Goal: Task Accomplishment & Management: Manage account settings

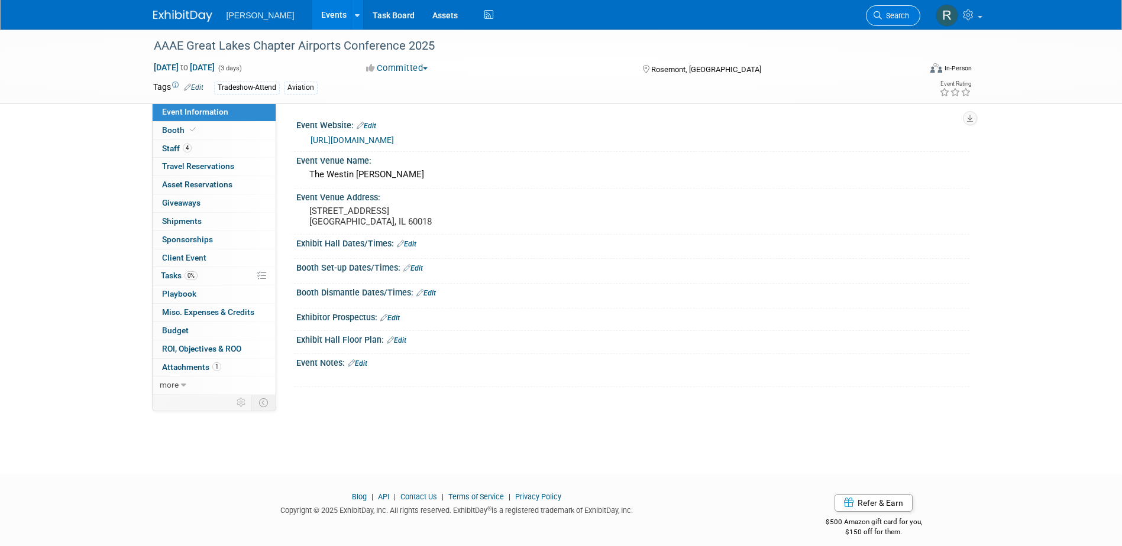
click at [890, 14] on span "Search" at bounding box center [895, 15] width 27 height 9
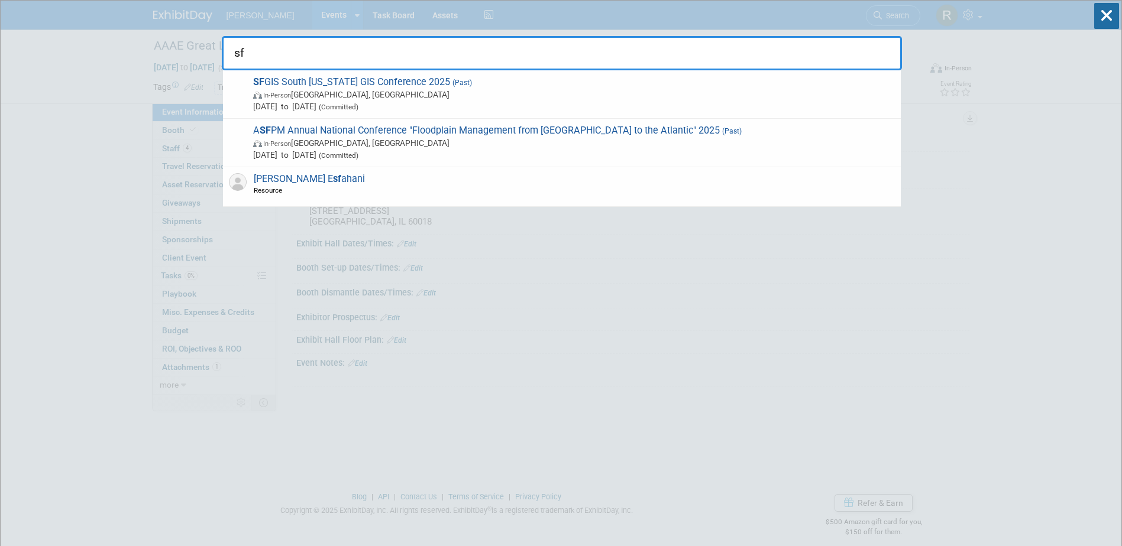
type input "s"
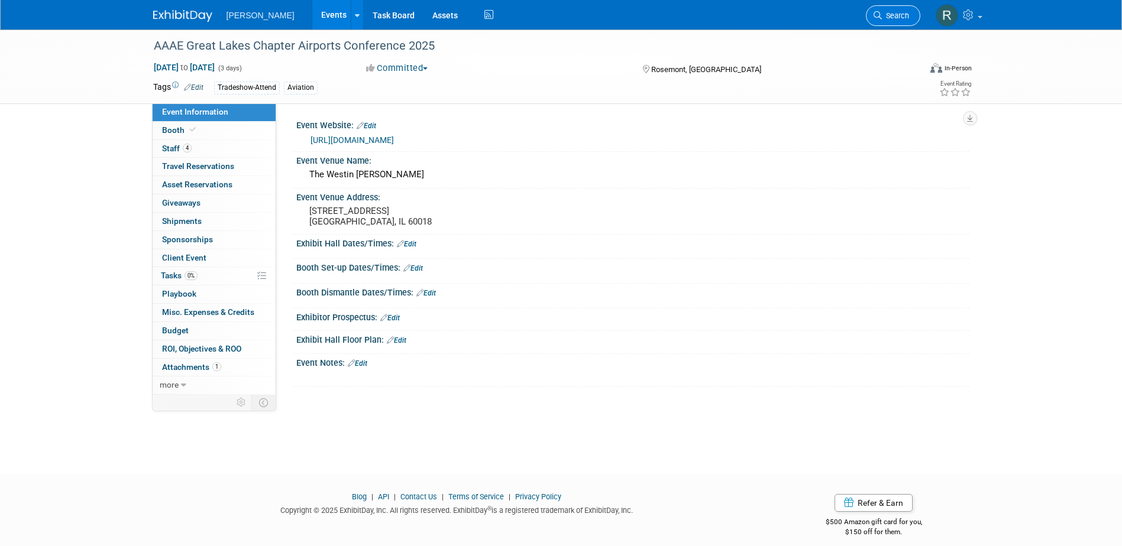
click at [885, 17] on span "Search" at bounding box center [895, 15] width 27 height 9
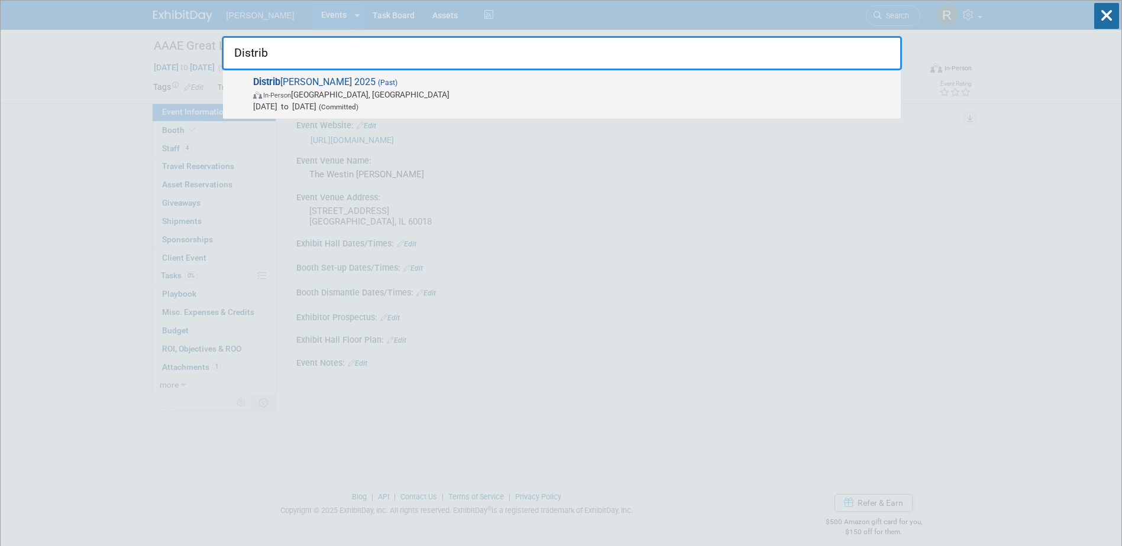
type input "Distrib"
click at [284, 82] on span "Distrib uTECH 2025 (Past) In-Person Dallas, TX Mar 24, 2025 to Mar 27, 2025 (Co…" at bounding box center [571, 94] width 645 height 36
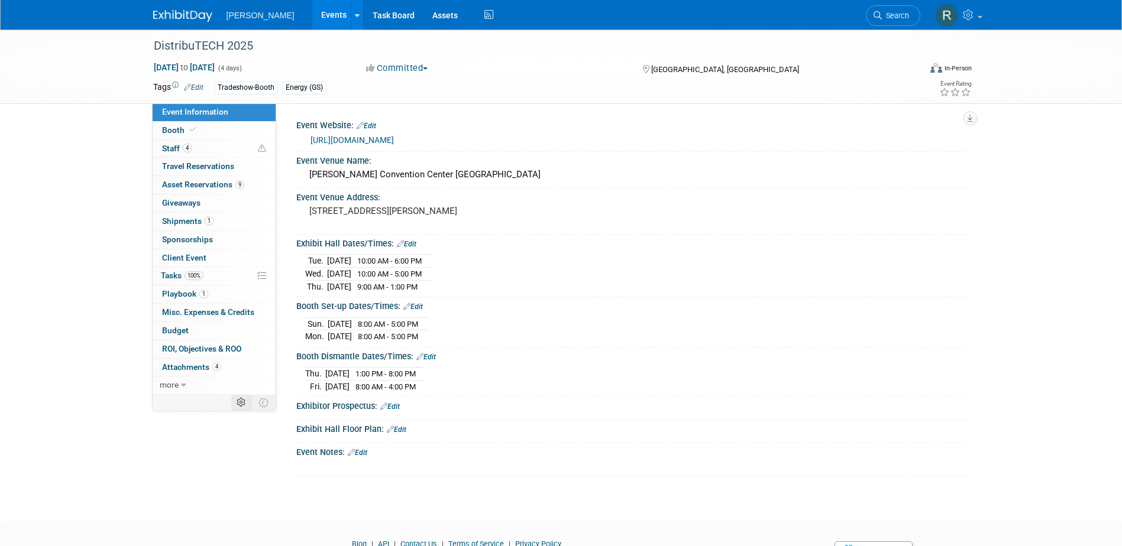
click at [238, 401] on icon at bounding box center [240, 402] width 9 height 9
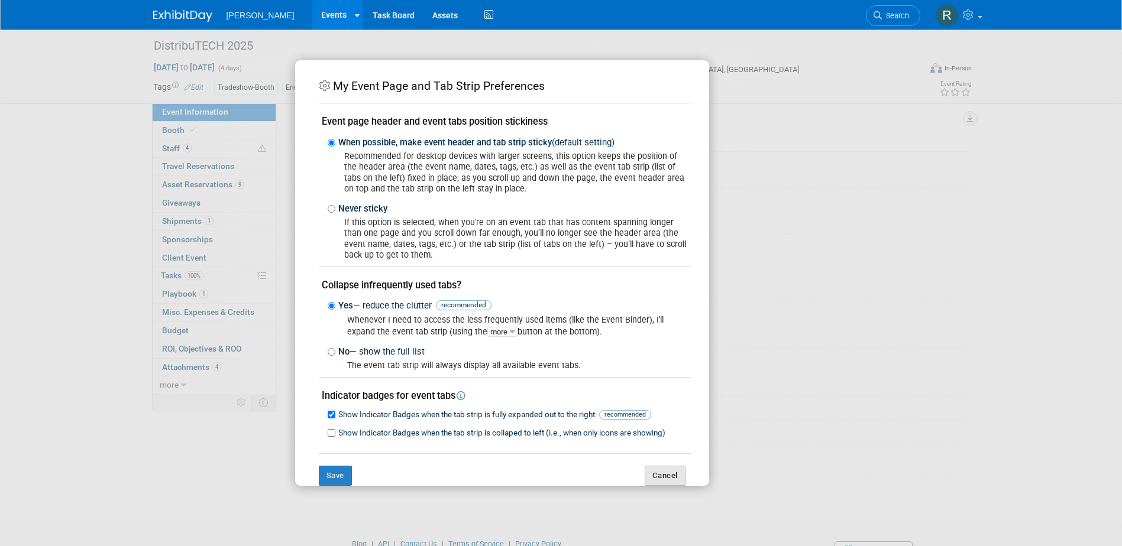
click at [652, 473] on button "Cancel" at bounding box center [664, 476] width 41 height 20
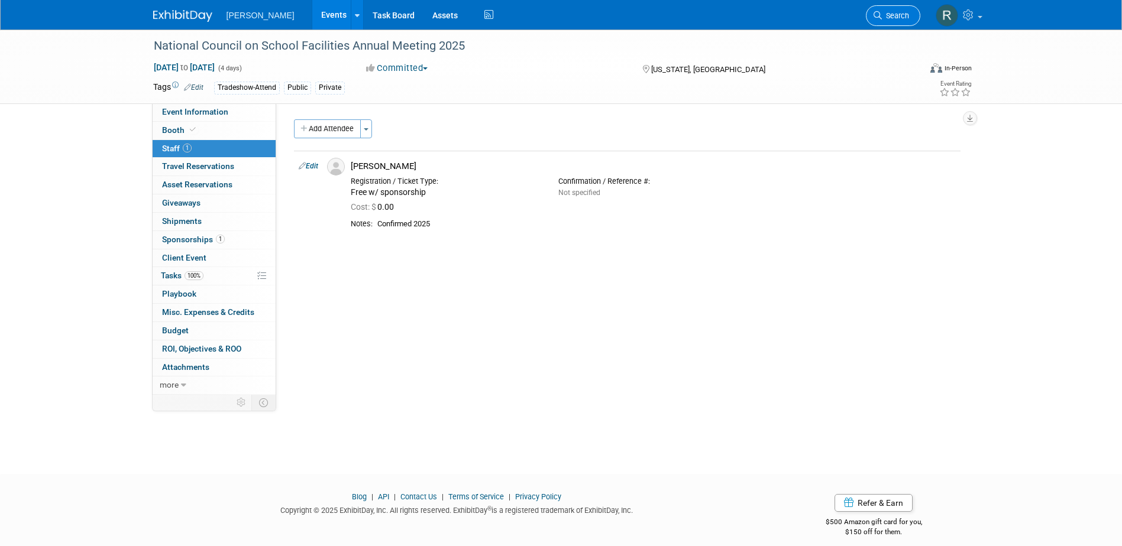
click at [878, 19] on icon at bounding box center [877, 15] width 8 height 8
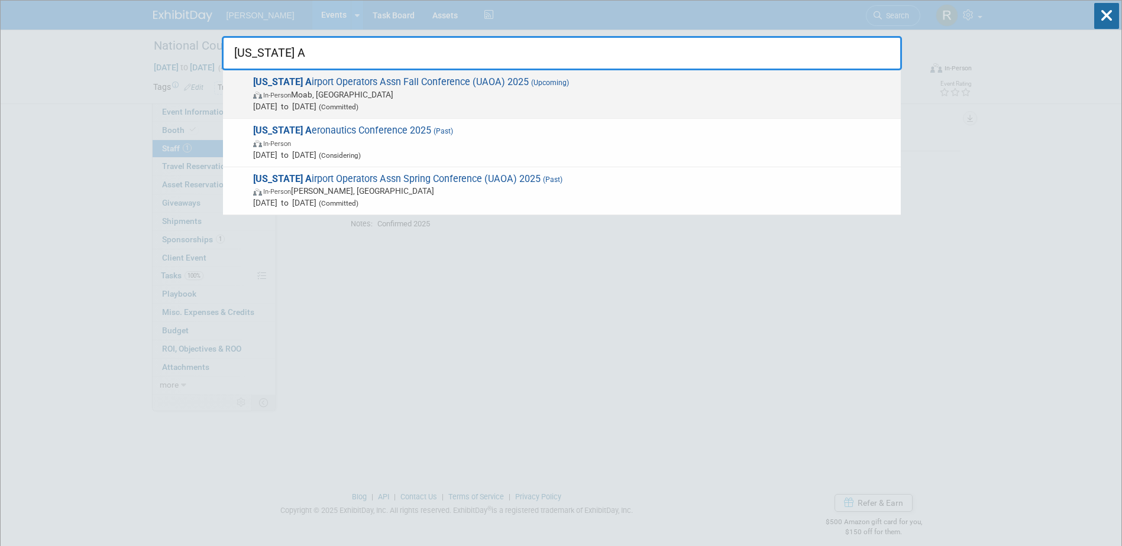
type input "Utah A"
click at [410, 95] on span "In-Person Moab, UT" at bounding box center [573, 95] width 641 height 12
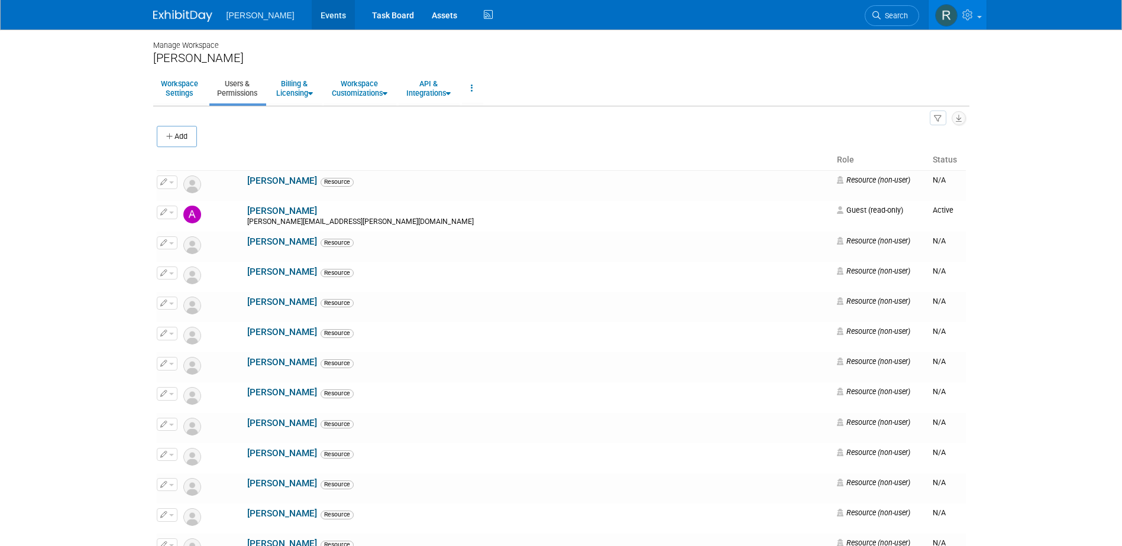
click at [312, 17] on link "Events" at bounding box center [333, 15] width 43 height 30
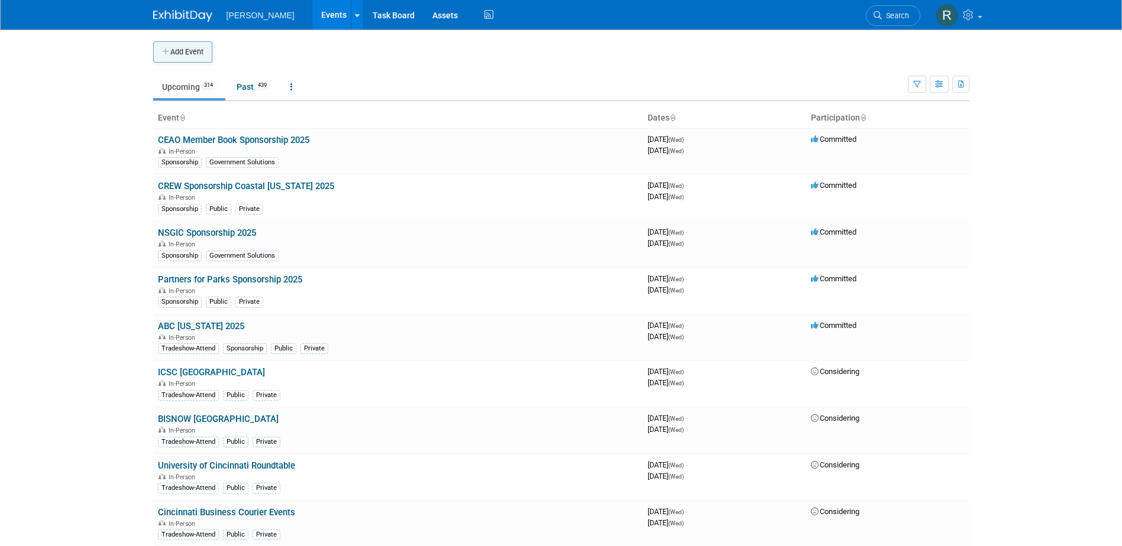
click at [195, 54] on button "Add Event" at bounding box center [182, 51] width 59 height 21
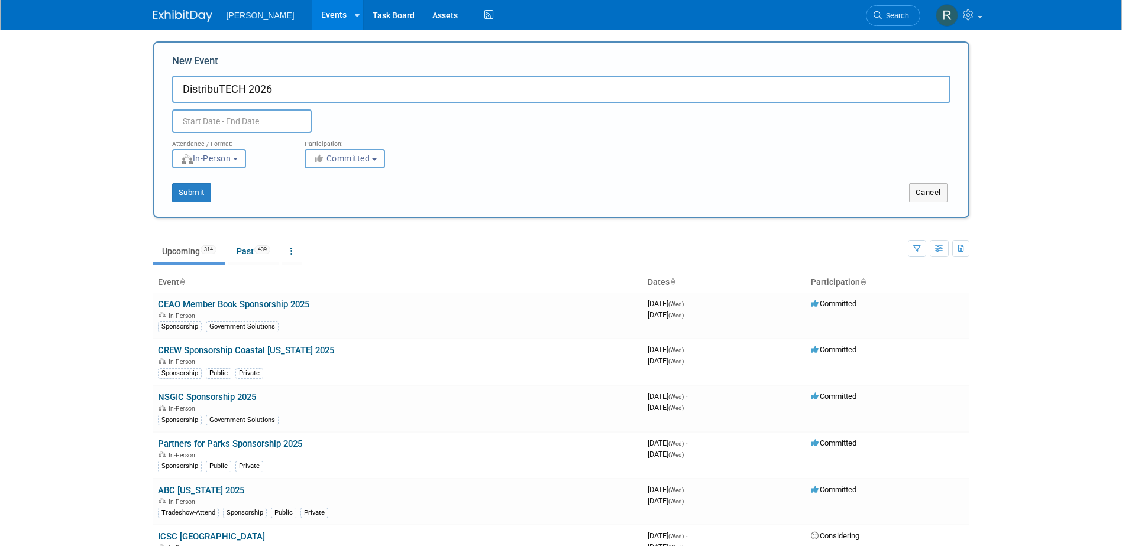
type input "DistribuTECH 2026"
click at [153, 106] on div "New Event DistribuTECH 2026 Duplicate Event Warning Attendance / Format: <img s…" at bounding box center [561, 129] width 816 height 177
click at [210, 121] on input "text" at bounding box center [242, 121] width 140 height 24
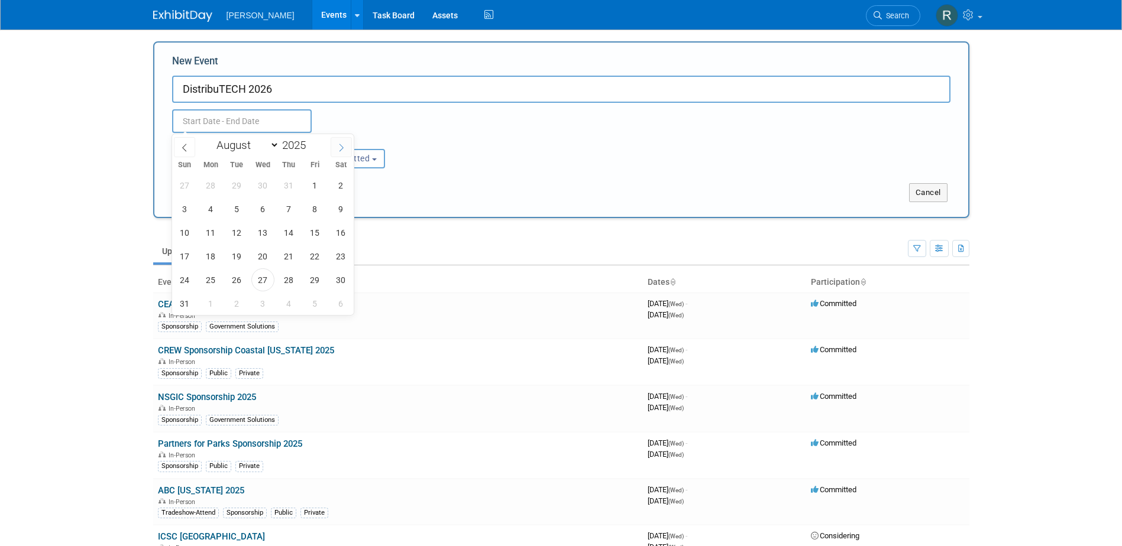
click at [332, 147] on span at bounding box center [340, 147] width 21 height 20
select select "11"
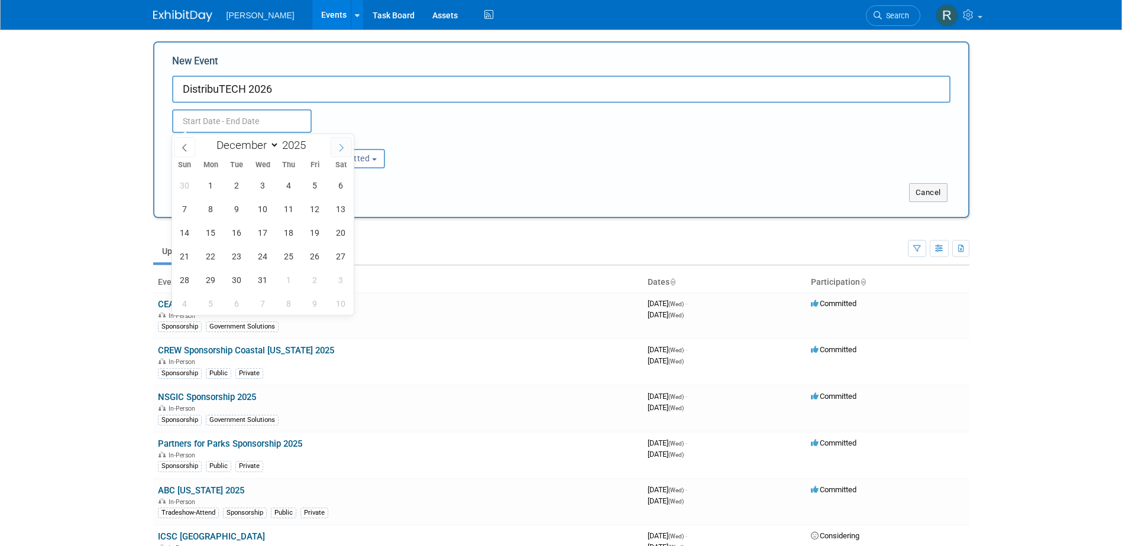
click at [332, 147] on span at bounding box center [340, 147] width 21 height 20
type input "2026"
click at [332, 147] on span at bounding box center [340, 147] width 21 height 20
select select "1"
click at [212, 191] on span "2" at bounding box center [210, 185] width 23 height 23
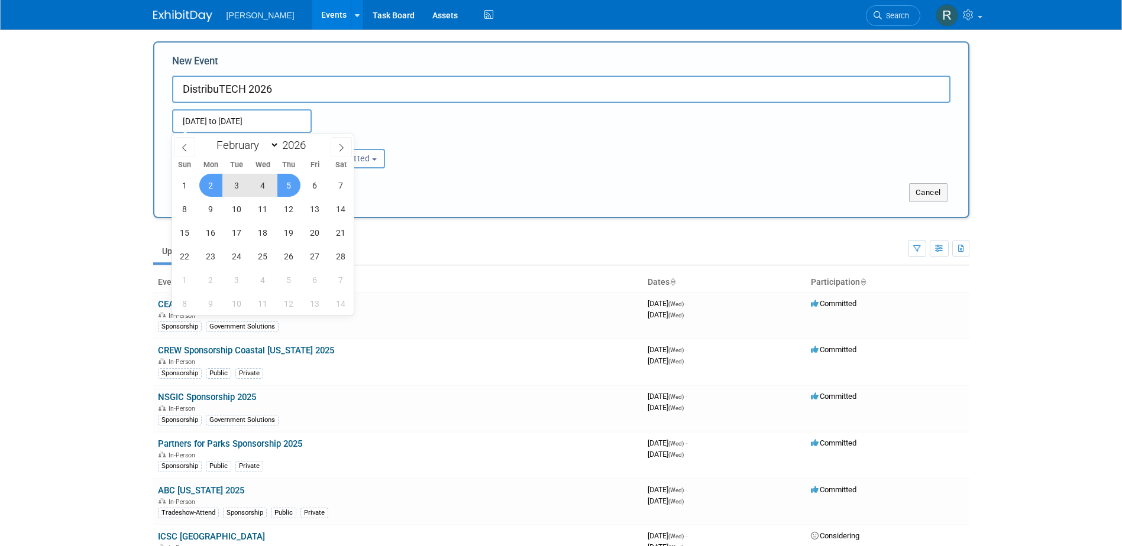
click at [294, 189] on span "5" at bounding box center [288, 185] width 23 height 23
type input "Feb 2, 2026 to Feb 5, 2026"
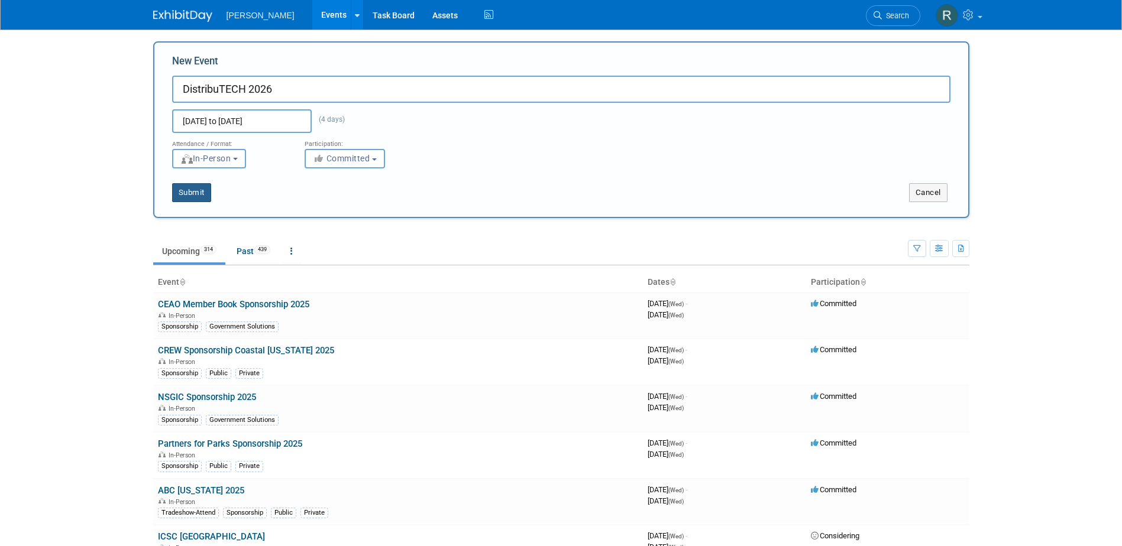
click at [202, 195] on button "Submit" at bounding box center [191, 192] width 39 height 19
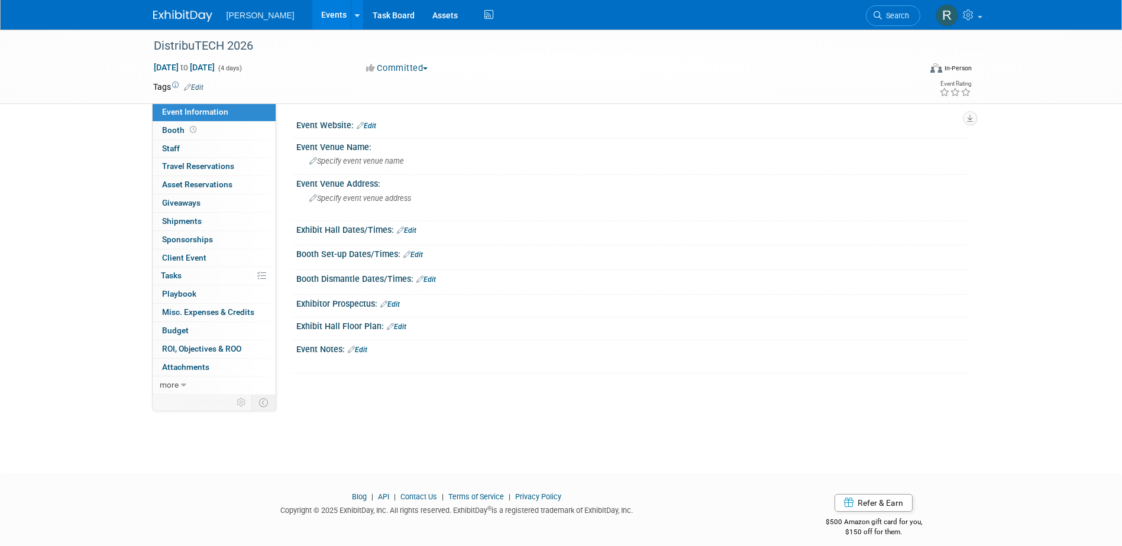
click at [190, 83] on icon at bounding box center [187, 87] width 7 height 8
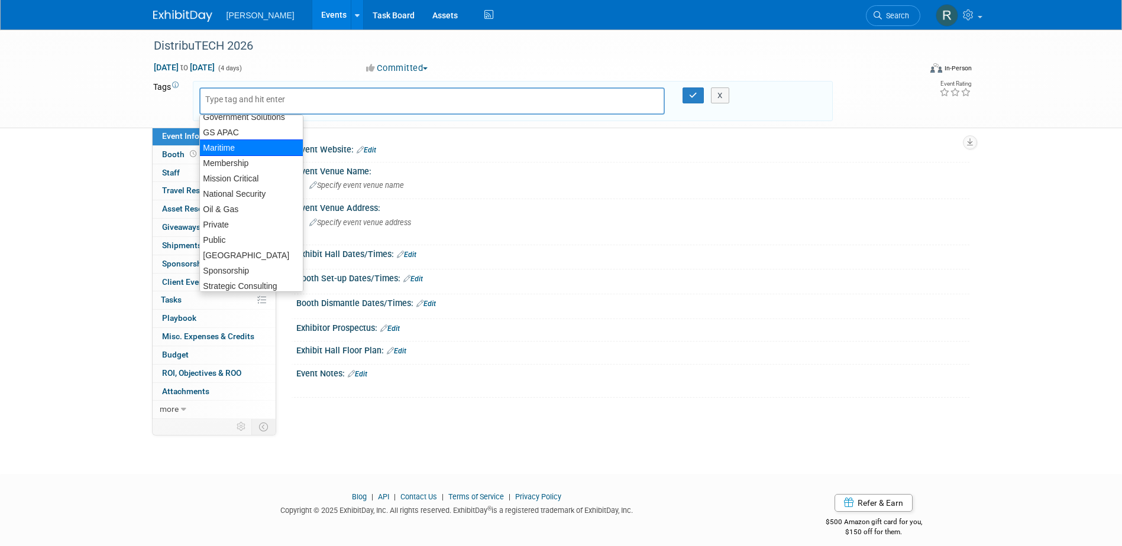
scroll to position [245, 0]
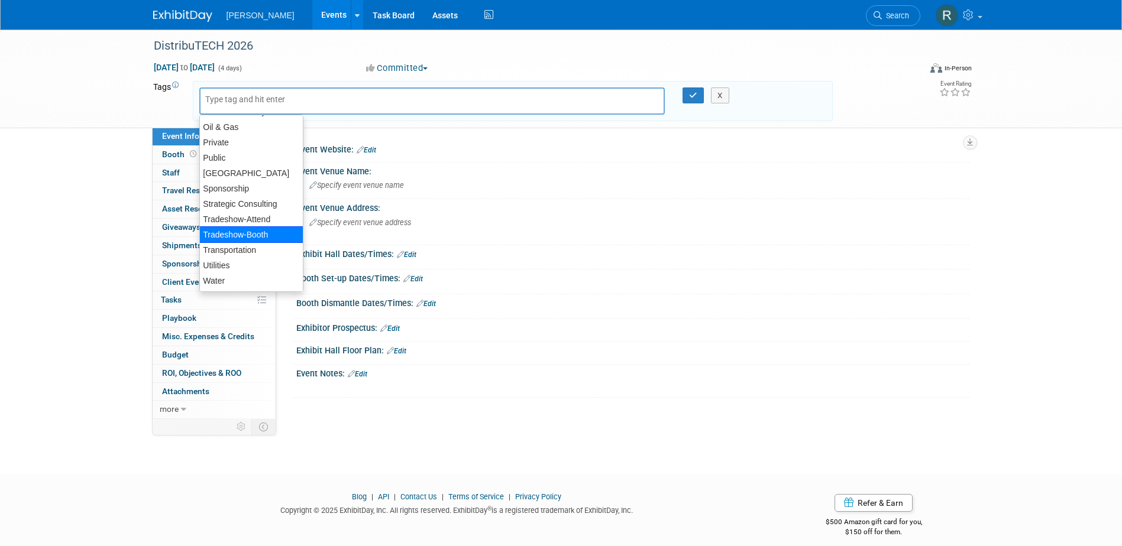
click at [226, 239] on div "Tradeshow-Booth" at bounding box center [251, 234] width 104 height 17
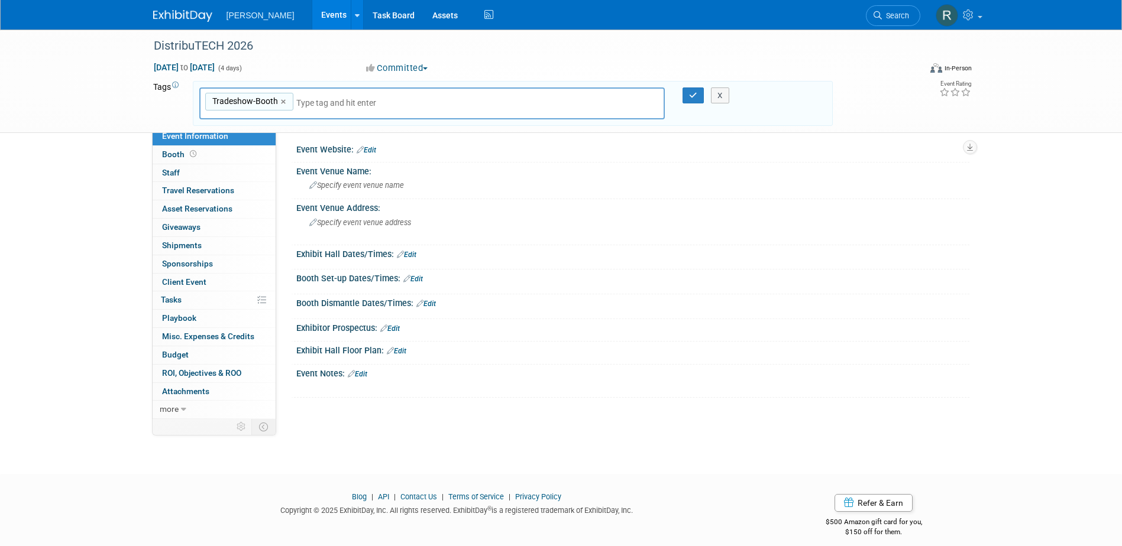
click at [299, 107] on input "text" at bounding box center [379, 103] width 166 height 12
click at [296, 105] on input "text" at bounding box center [379, 103] width 166 height 12
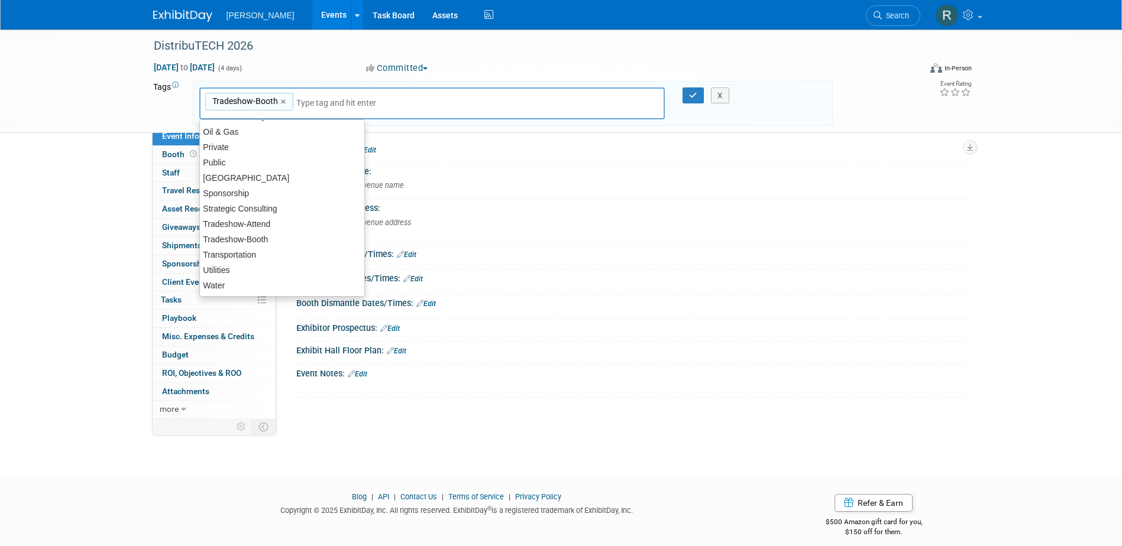
click at [294, 108] on div "Tradeshow-Booth Tradeshow-Booth ×" at bounding box center [432, 104] width 466 height 33
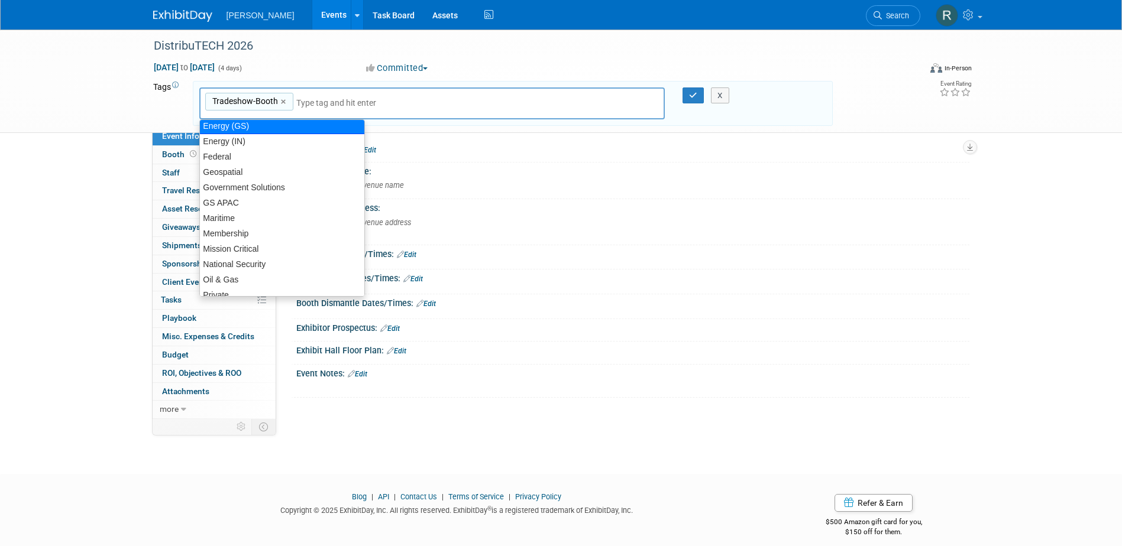
scroll to position [92, 0]
click at [248, 127] on div "Energy (GS)" at bounding box center [282, 130] width 166 height 17
type input "Tradeshow-Booth, Energy (GS)"
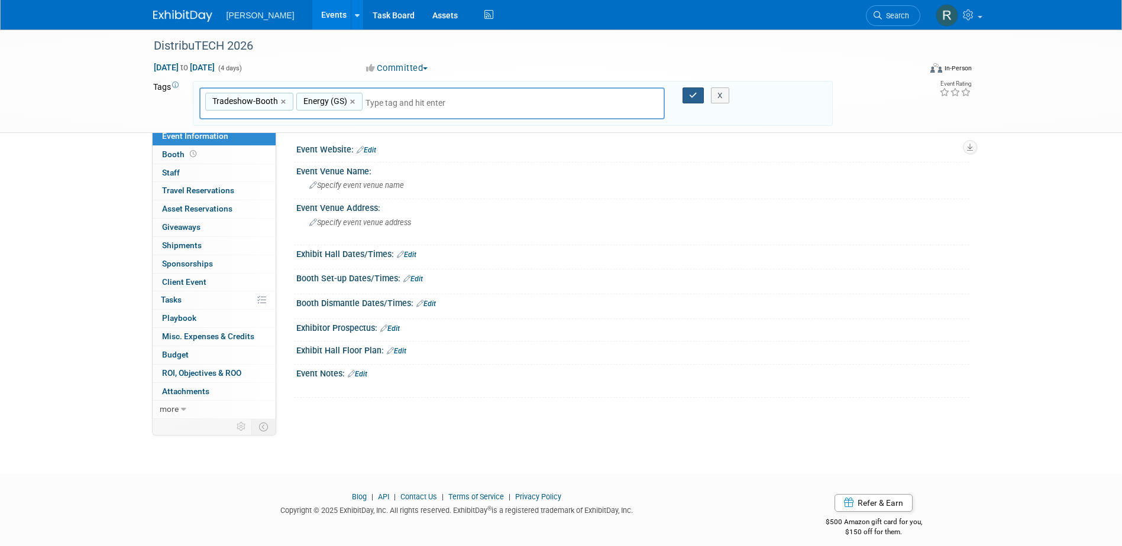
click at [692, 101] on button "button" at bounding box center [692, 96] width 21 height 17
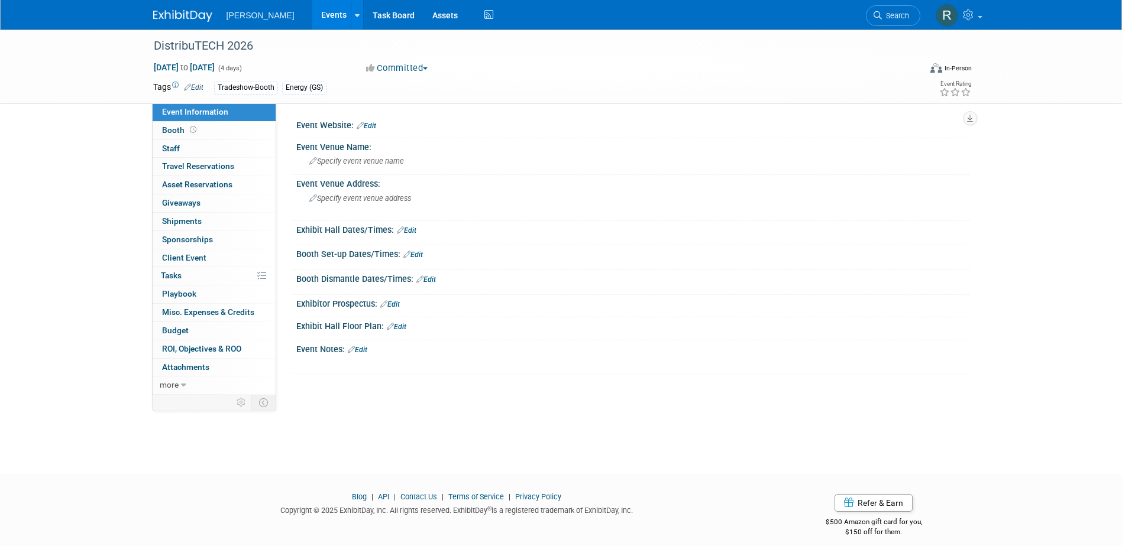
click at [373, 125] on link "Edit" at bounding box center [367, 126] width 20 height 8
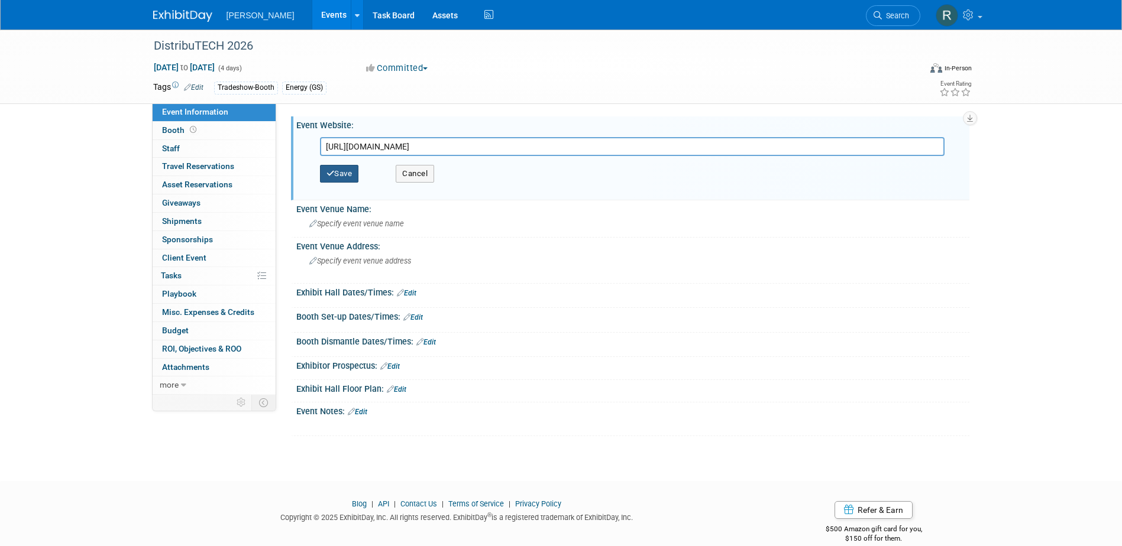
type input "https://www.distributech.com/"
click at [338, 172] on button "Save" at bounding box center [339, 174] width 39 height 18
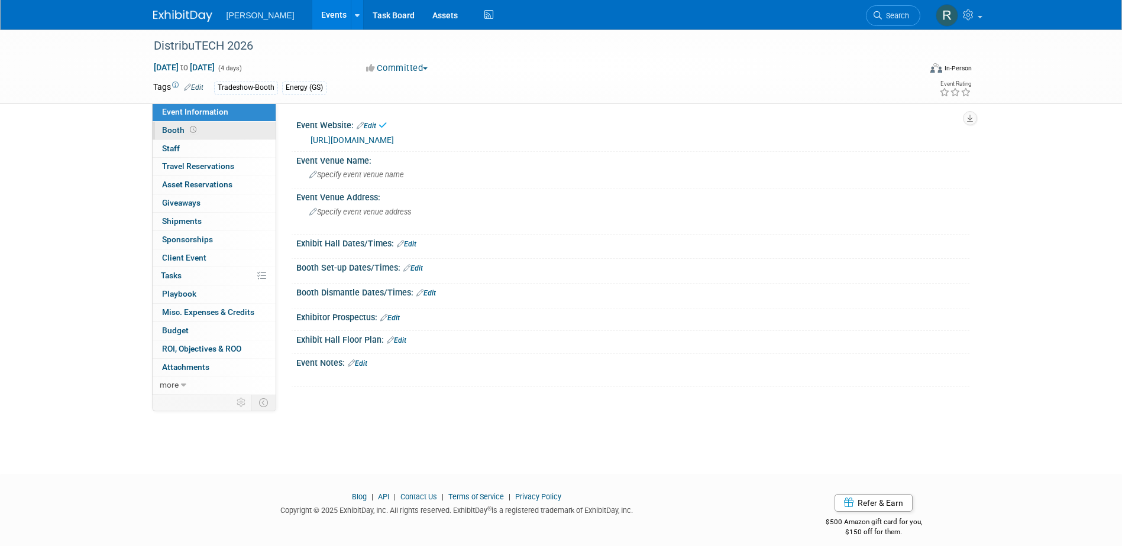
click at [191, 132] on icon at bounding box center [193, 130] width 7 height 7
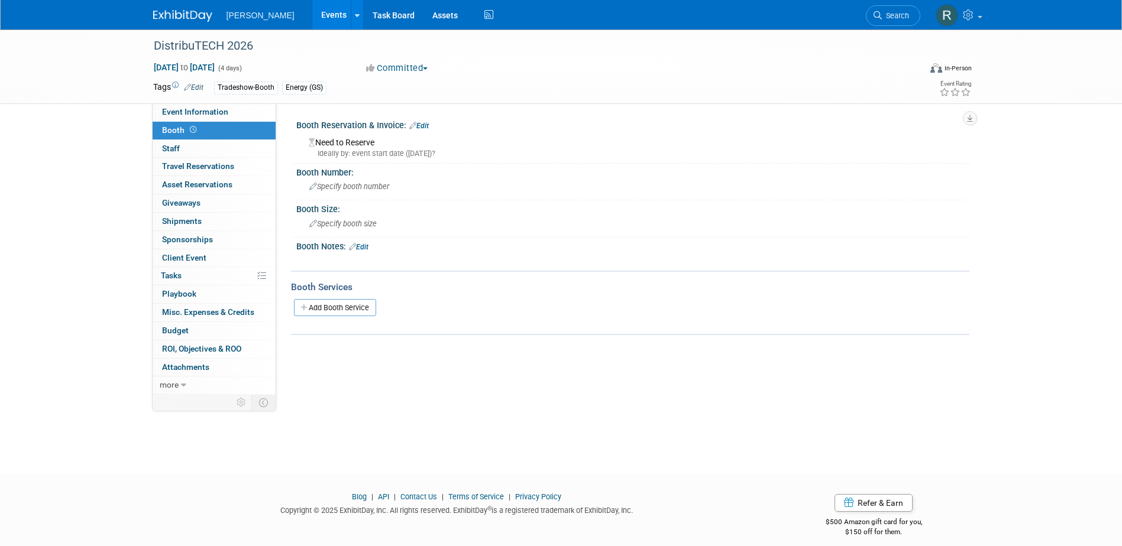
click at [423, 124] on link "Edit" at bounding box center [419, 126] width 20 height 8
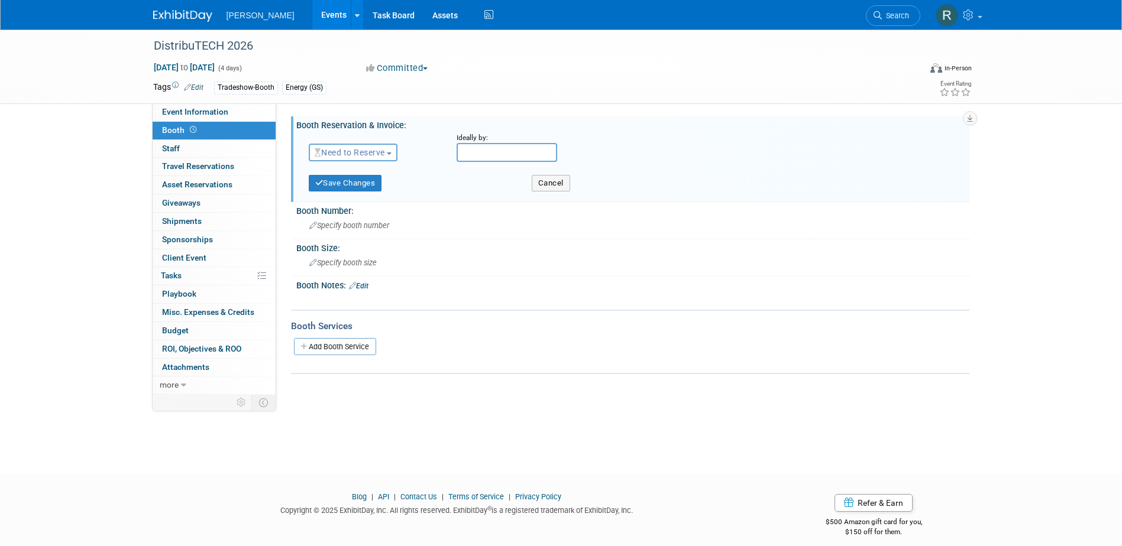
click at [359, 151] on span "Need to Reserve" at bounding box center [350, 152] width 70 height 9
click at [355, 189] on link "Reserved" at bounding box center [372, 189] width 127 height 17
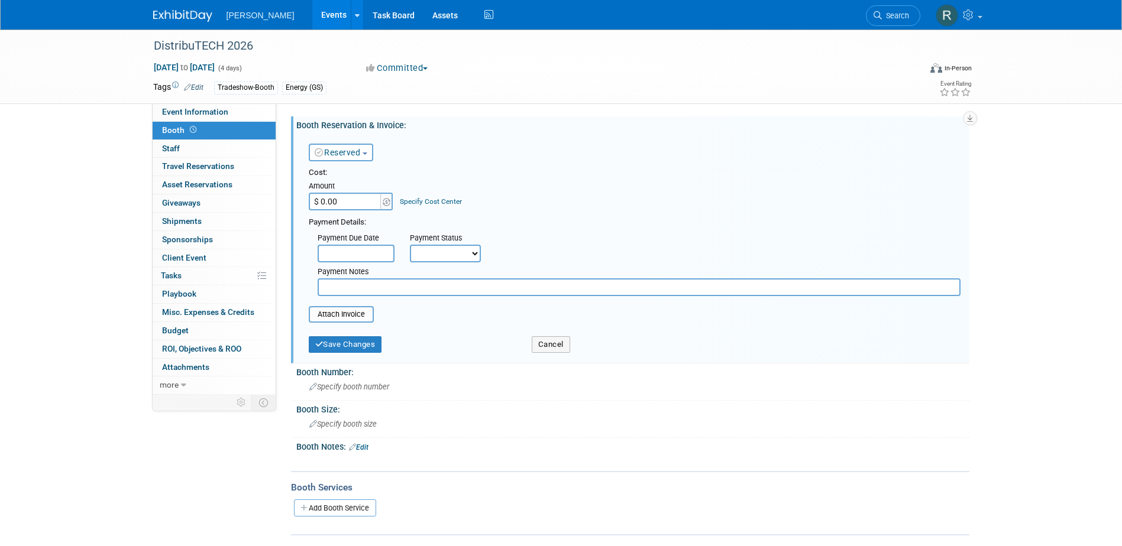
click at [462, 252] on select "Not Paid Yet Partially Paid Paid in Full" at bounding box center [445, 254] width 71 height 18
select select "3"
click at [410, 245] on select "Not Paid Yet Partially Paid Paid in Full" at bounding box center [445, 254] width 71 height 18
click at [376, 282] on input "text" at bounding box center [638, 287] width 643 height 18
click at [357, 341] on button "Save Changes" at bounding box center [345, 344] width 73 height 17
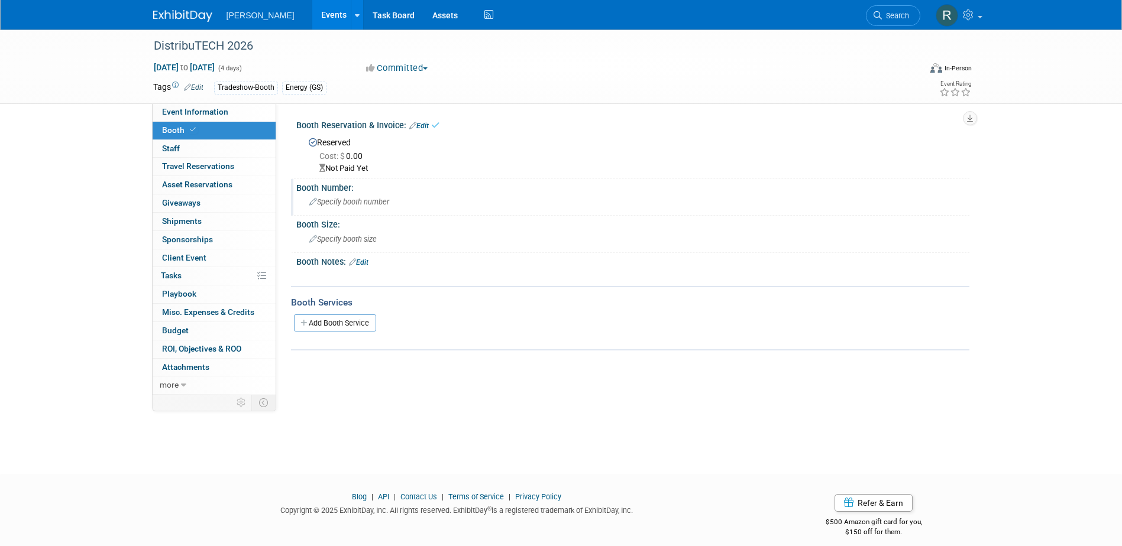
click at [349, 198] on span "Specify booth number" at bounding box center [349, 201] width 80 height 9
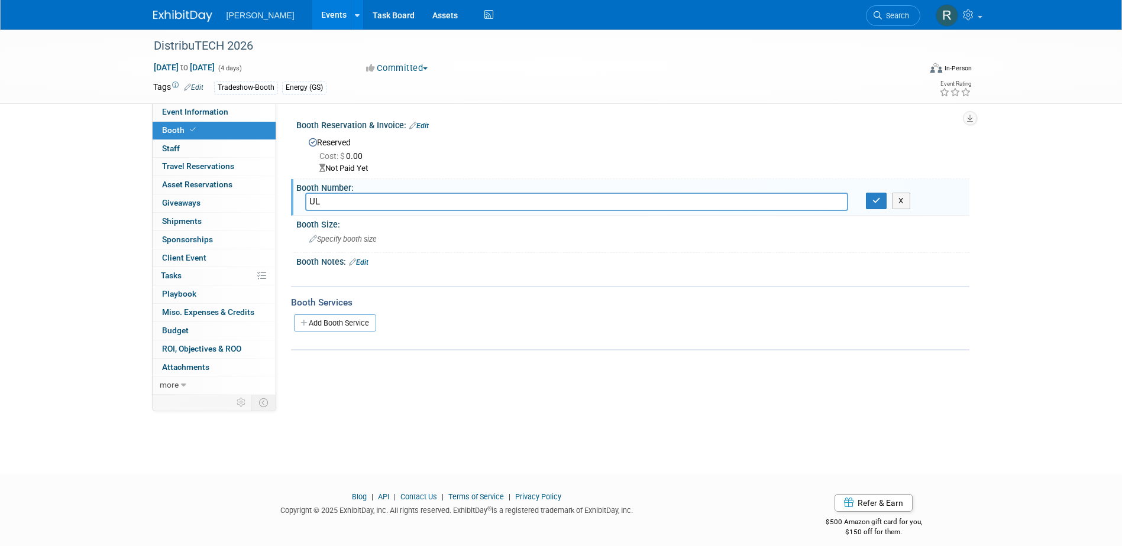
click at [380, 202] on input "UL" at bounding box center [576, 202] width 543 height 18
type input "UL707"
click at [333, 234] on div "Specify booth size" at bounding box center [632, 239] width 655 height 18
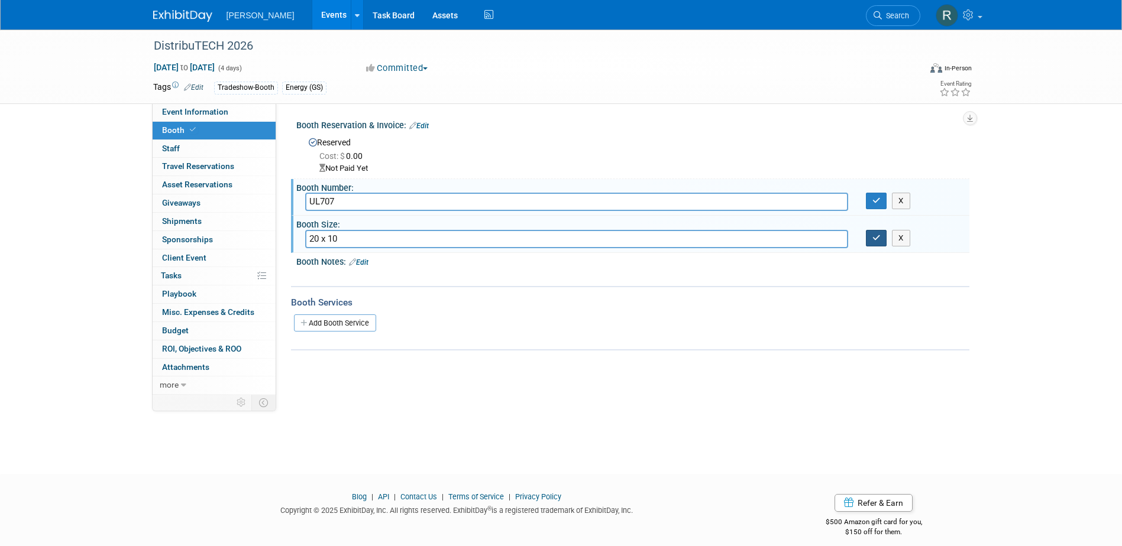
type input "20 x 10"
click at [878, 231] on button "button" at bounding box center [876, 238] width 21 height 17
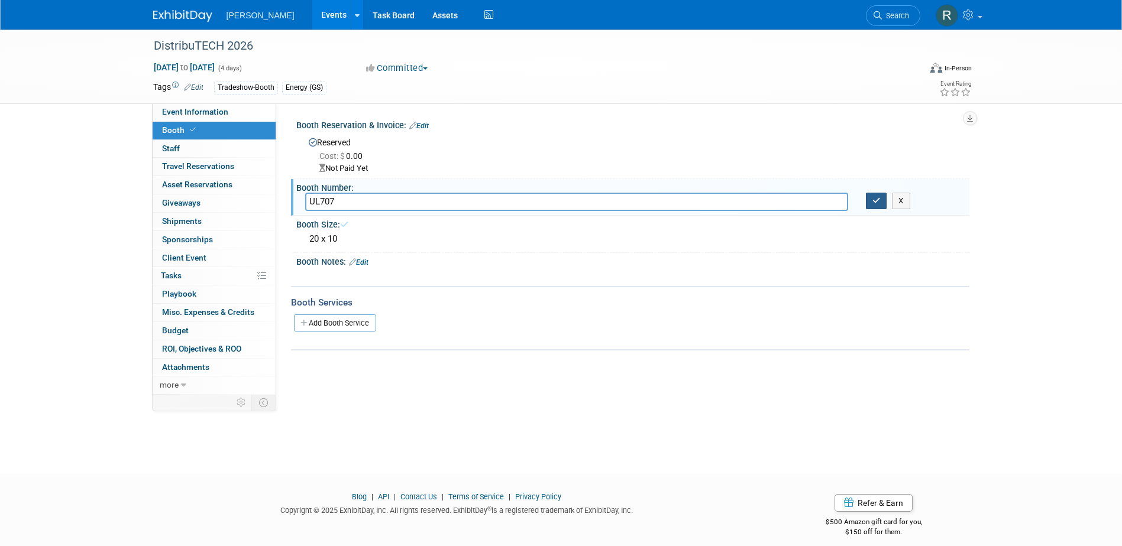
click at [876, 206] on button "button" at bounding box center [876, 201] width 21 height 17
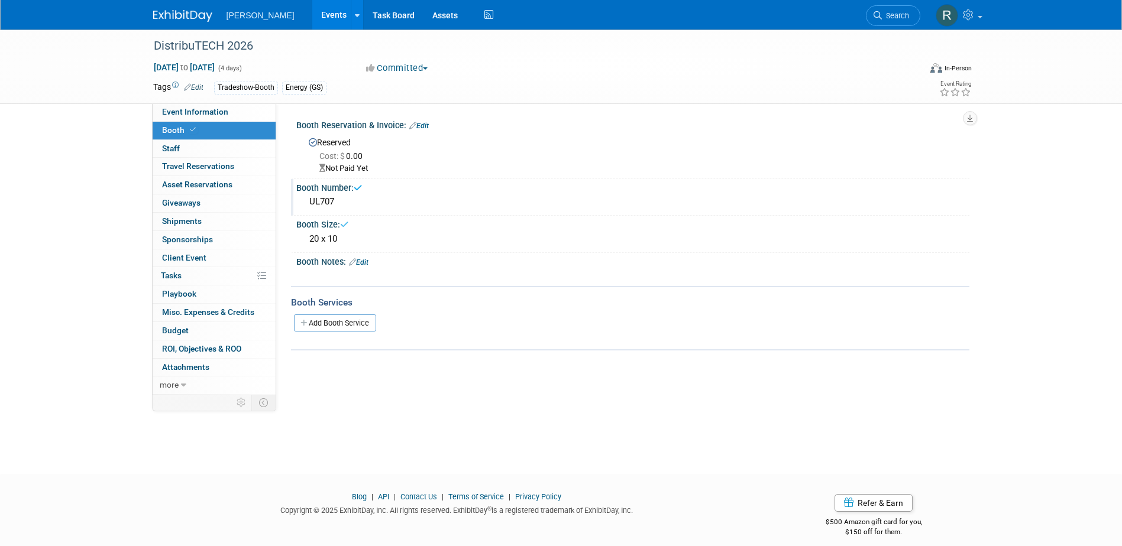
click at [368, 263] on link "Edit" at bounding box center [359, 262] width 20 height 8
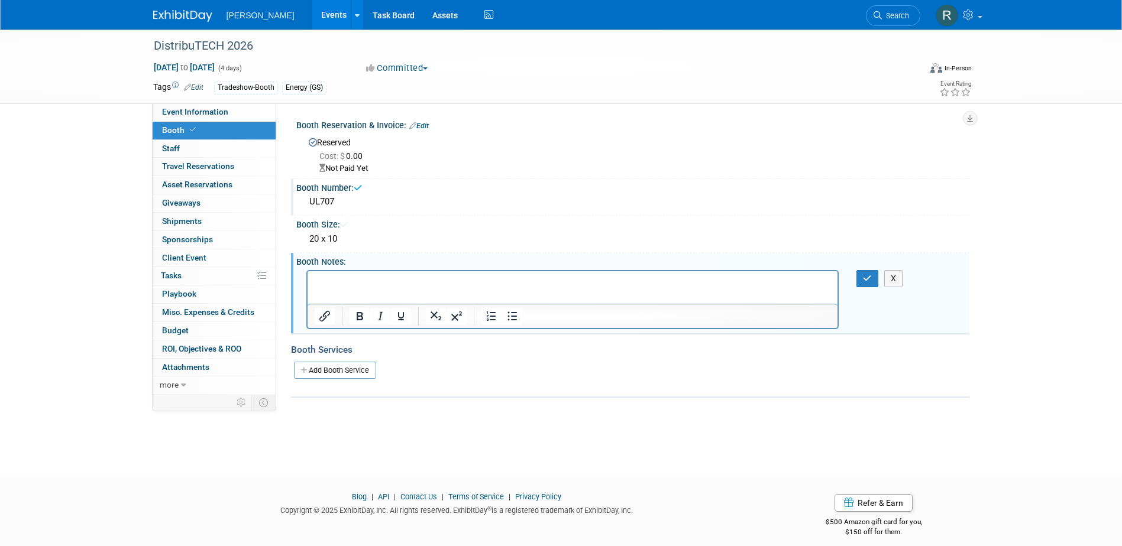
scroll to position [0, 0]
click at [360, 282] on p "Rich Text Area. Press ALT-0 for help." at bounding box center [572, 282] width 517 height 12
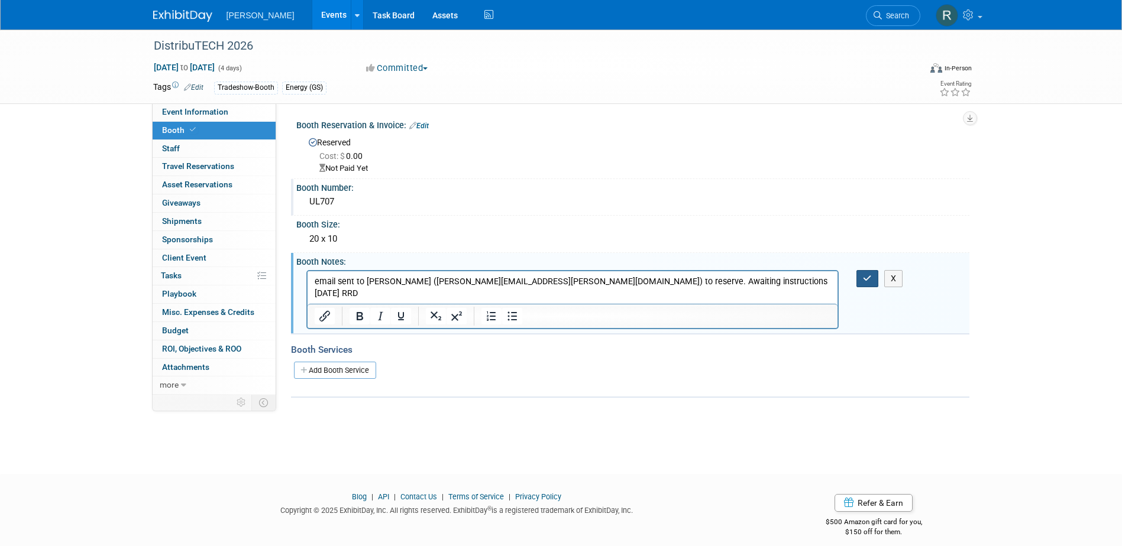
click at [864, 274] on icon "button" at bounding box center [867, 278] width 9 height 8
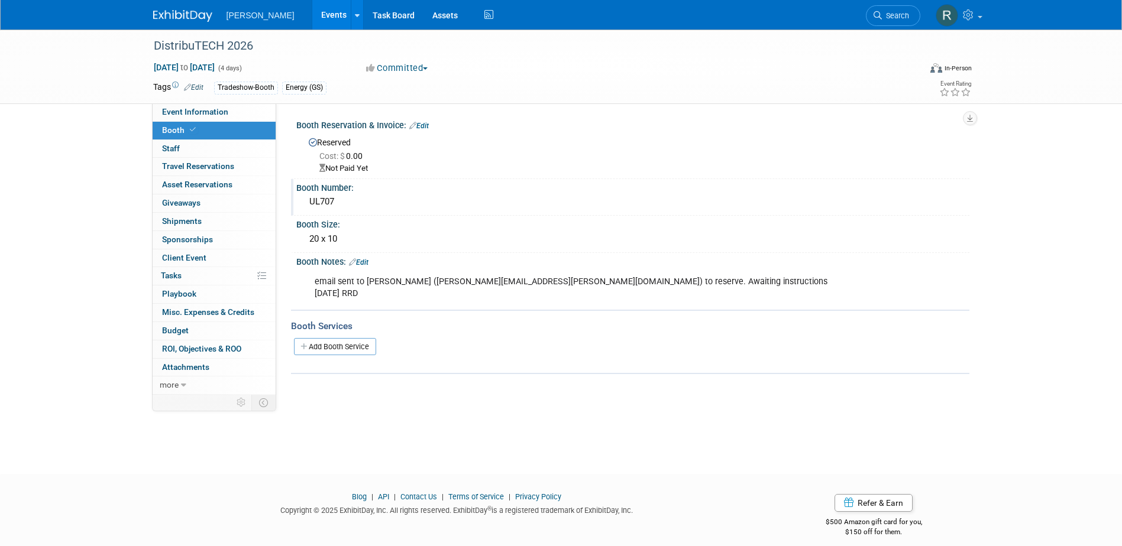
drag, startPoint x: 196, startPoint y: 116, endPoint x: 218, endPoint y: 123, distance: 22.4
click at [196, 116] on span "Event Information" at bounding box center [195, 111] width 66 height 9
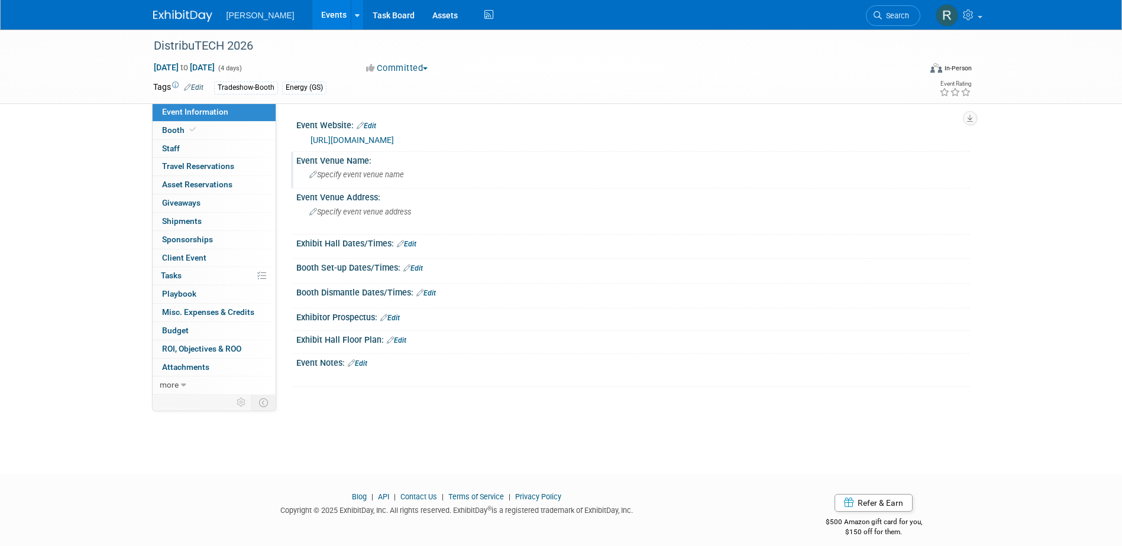
click at [357, 179] on span "Specify event venue name" at bounding box center [356, 174] width 95 height 9
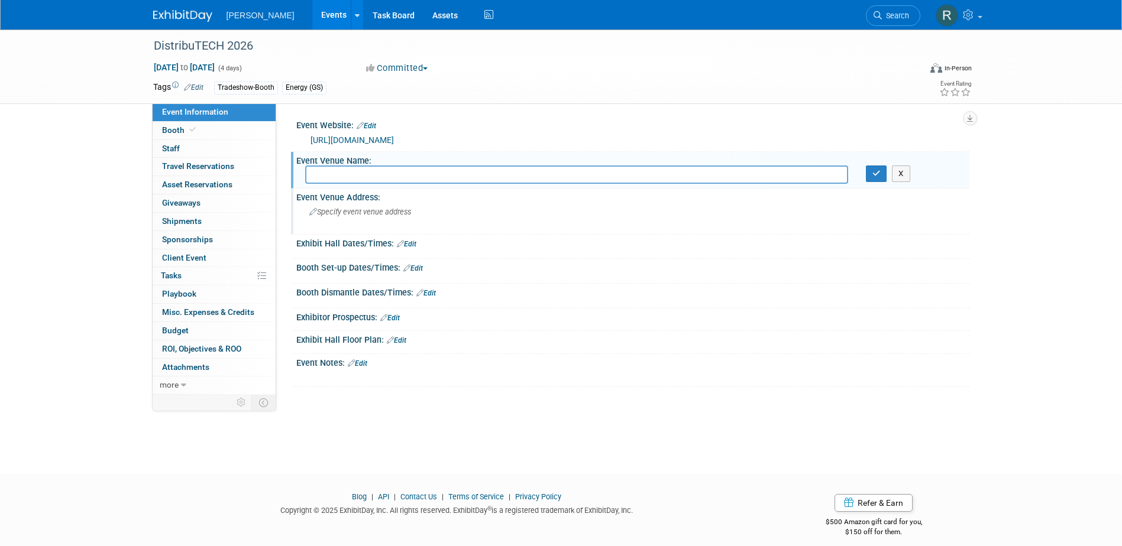
click at [348, 219] on div "Specify event venue address" at bounding box center [436, 216] width 263 height 27
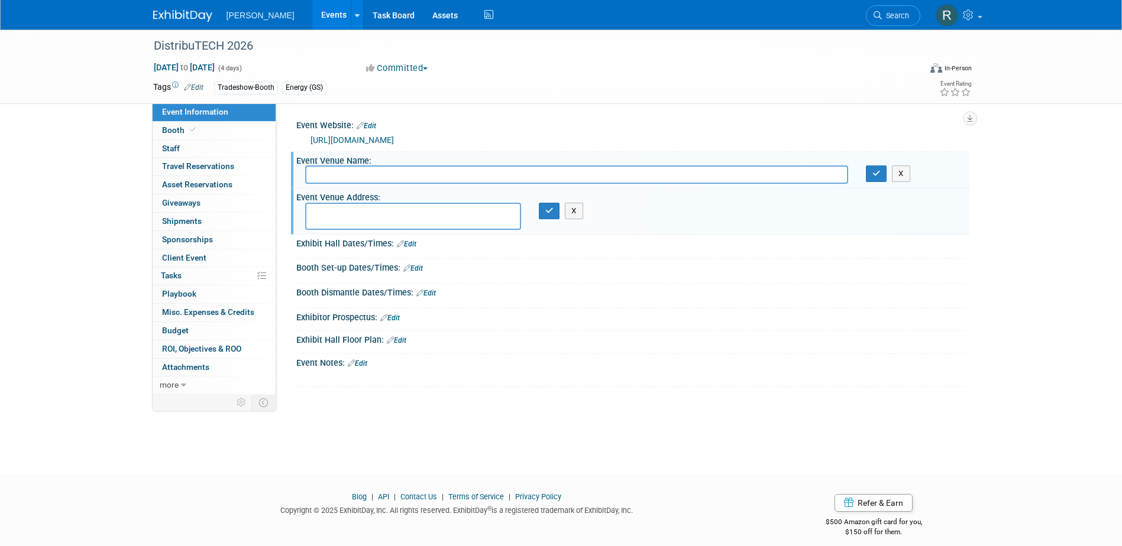
click at [348, 179] on input "text" at bounding box center [576, 175] width 543 height 18
type input "San Diego Convention Center"
click at [872, 176] on icon "button" at bounding box center [876, 174] width 8 height 8
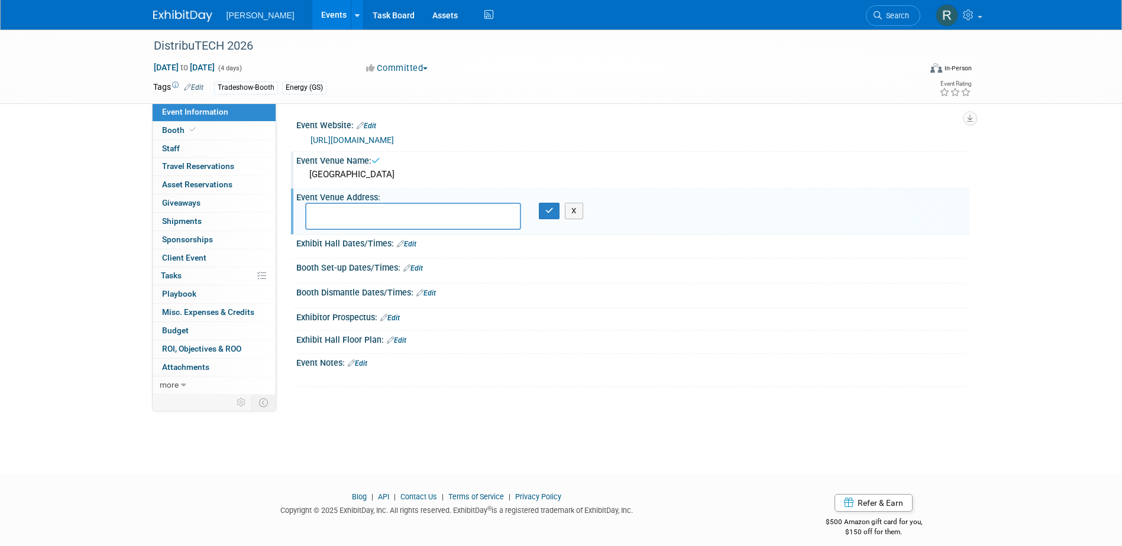
click at [401, 218] on textarea at bounding box center [413, 216] width 216 height 27
click at [339, 207] on textarea at bounding box center [413, 216] width 216 height 27
paste textarea "111 W Harbor Dr, San Diego, CA 92101"
click at [380, 210] on textarea "111 W Harbor Dr, San Diego, CA 92101" at bounding box center [413, 216] width 216 height 27
click at [385, 209] on textarea "111 W Harbor Dr, San Diego, CA 92101" at bounding box center [413, 216] width 216 height 27
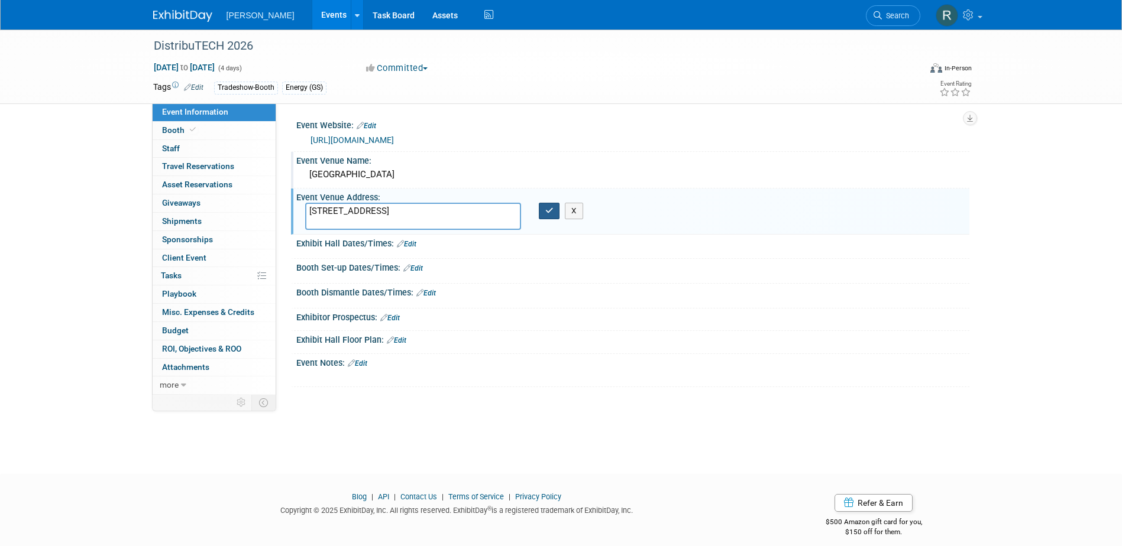
type textarea "111 W Harbor Dr. San Diego, CA 92101"
click at [547, 215] on icon "button" at bounding box center [549, 211] width 8 height 8
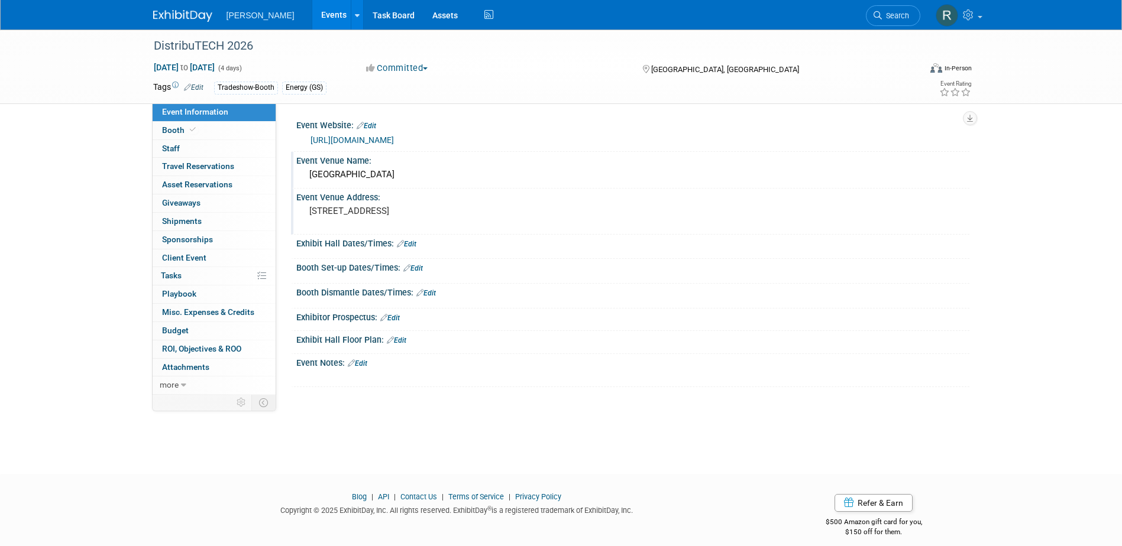
click at [400, 340] on link "Edit" at bounding box center [397, 340] width 20 height 8
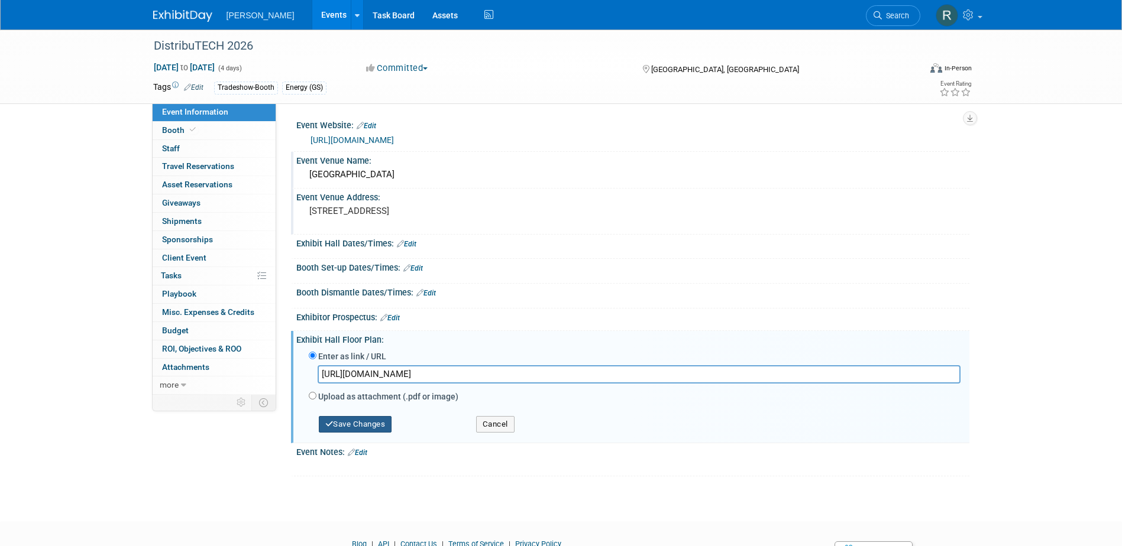
type input "https://dt2026.mapyourshow.com/8_0/floorplan/index.cfm"
click at [357, 425] on button "Save Changes" at bounding box center [355, 424] width 73 height 17
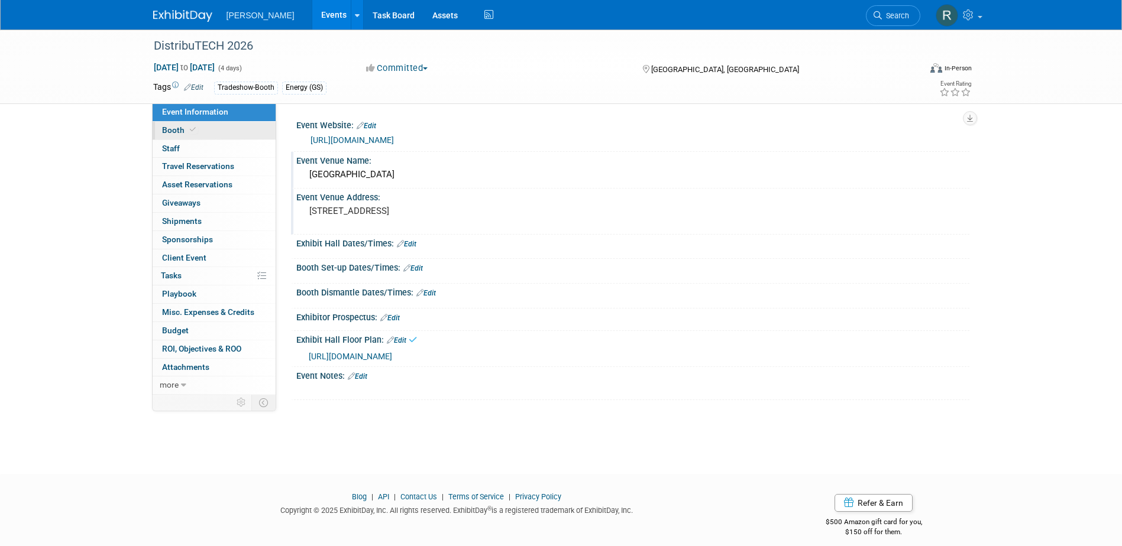
click at [198, 127] on link "Booth" at bounding box center [214, 131] width 123 height 18
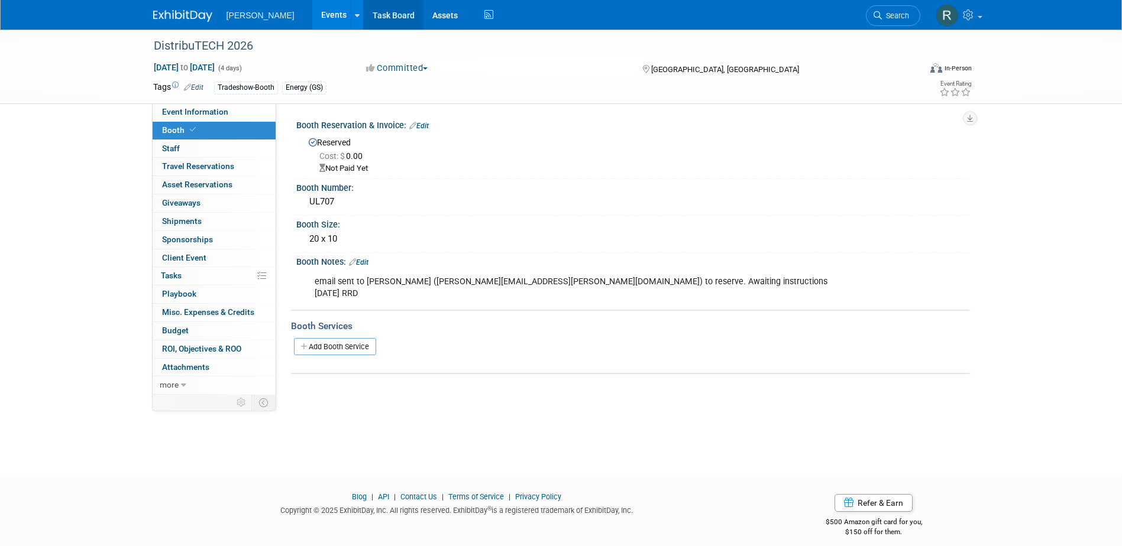
click at [364, 17] on link "Task Board" at bounding box center [394, 15] width 60 height 30
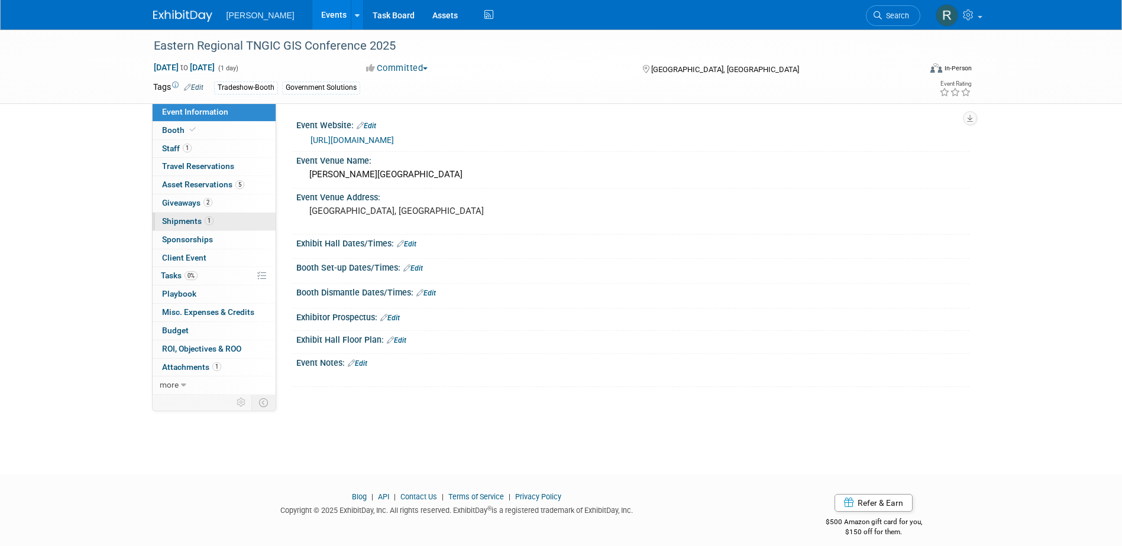
click at [184, 222] on span "Shipments 1" at bounding box center [187, 220] width 51 height 9
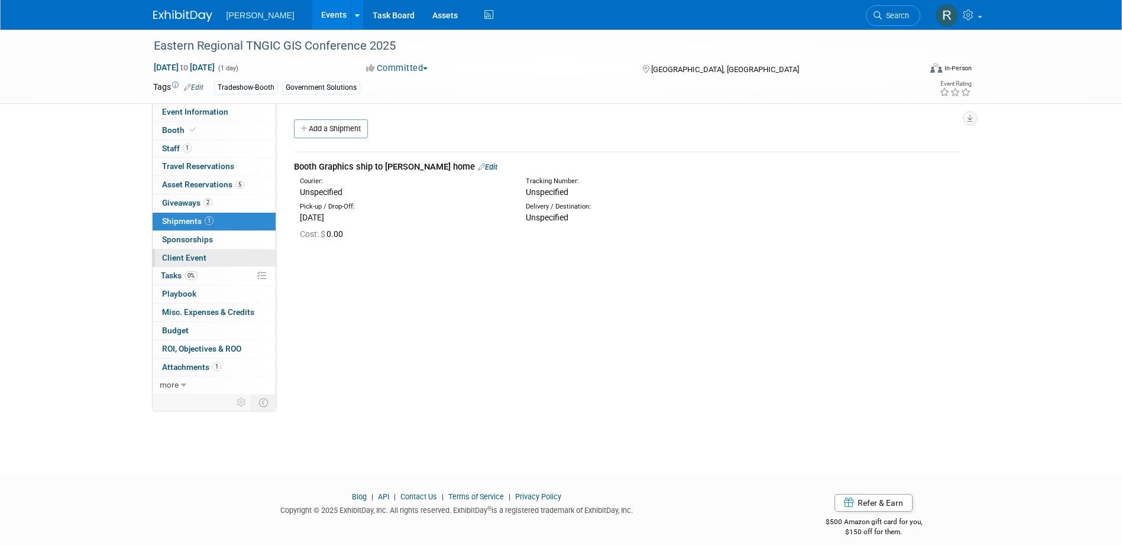
drag, startPoint x: 191, startPoint y: 274, endPoint x: 229, endPoint y: 265, distance: 38.9
click at [191, 274] on span "0%" at bounding box center [190, 275] width 13 height 9
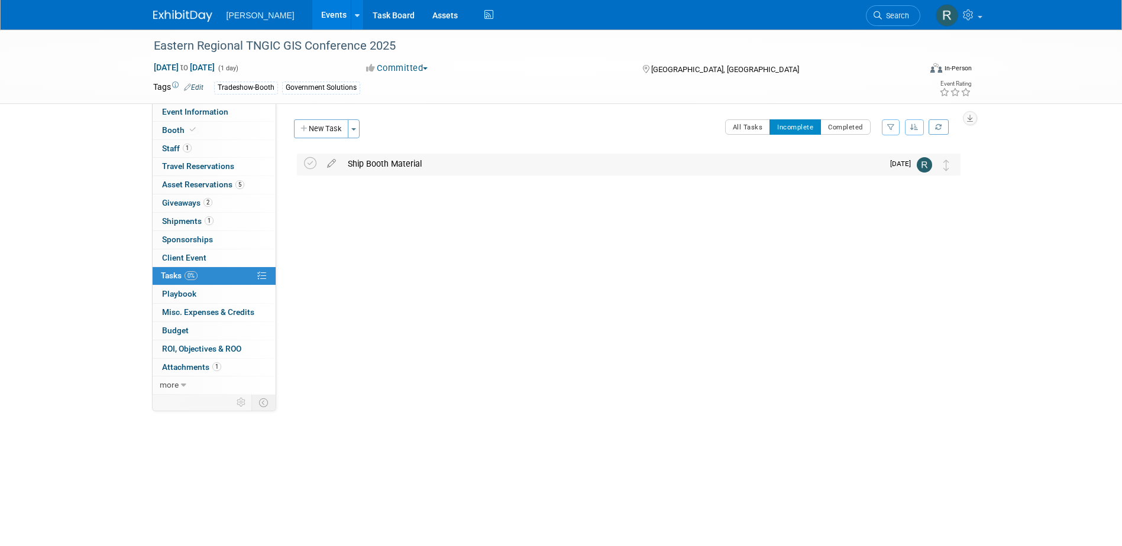
click at [385, 163] on div "Ship Booth Material" at bounding box center [612, 164] width 541 height 20
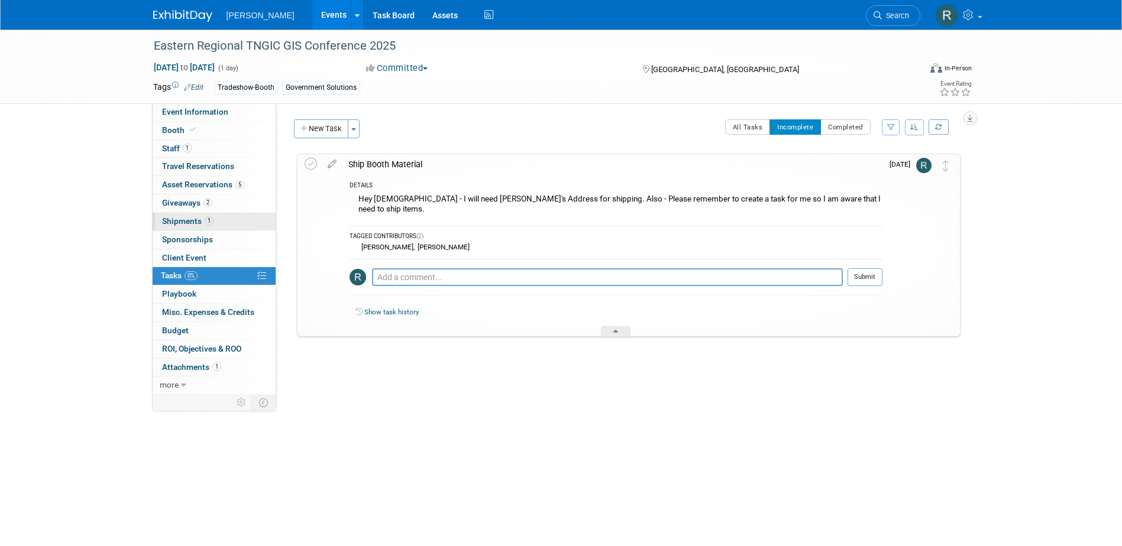
click at [190, 222] on span "Shipments 1" at bounding box center [187, 220] width 51 height 9
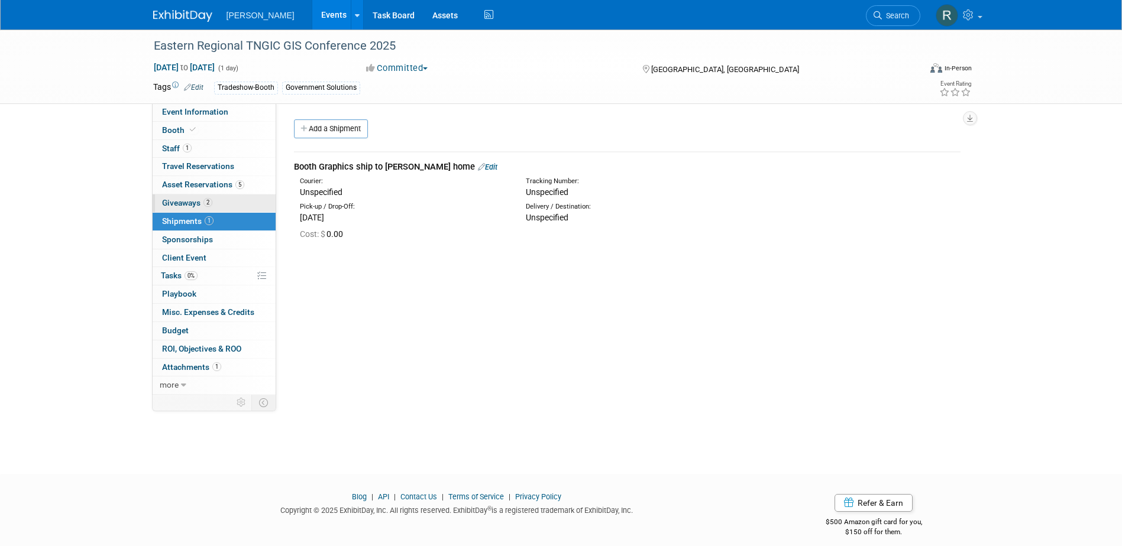
click at [180, 203] on span "Giveaways 2" at bounding box center [187, 202] width 50 height 9
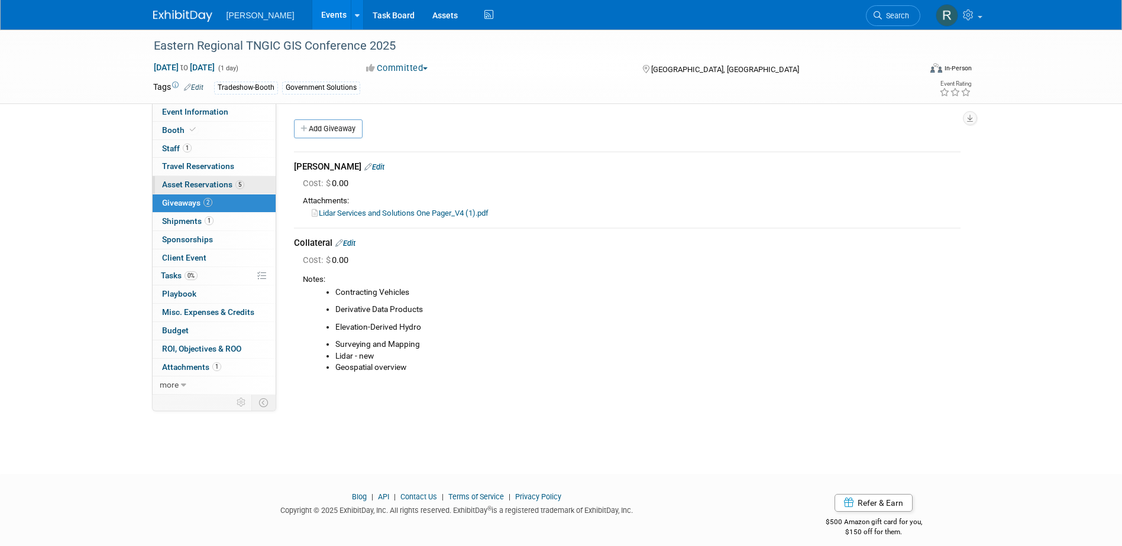
click at [193, 183] on span "Asset Reservations 5" at bounding box center [203, 184] width 82 height 9
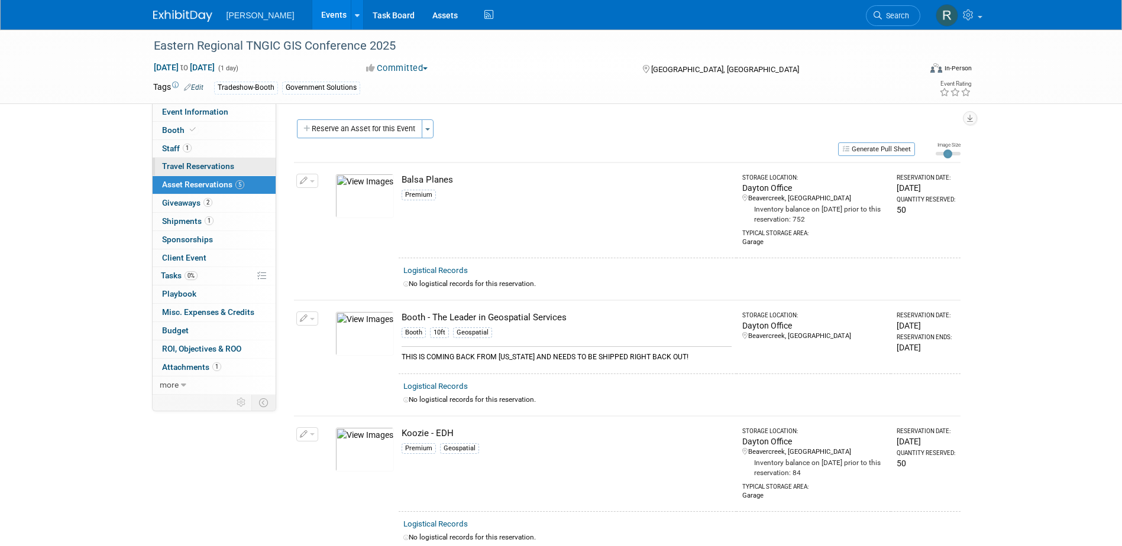
click at [193, 167] on span "Travel Reservations 0" at bounding box center [198, 165] width 72 height 9
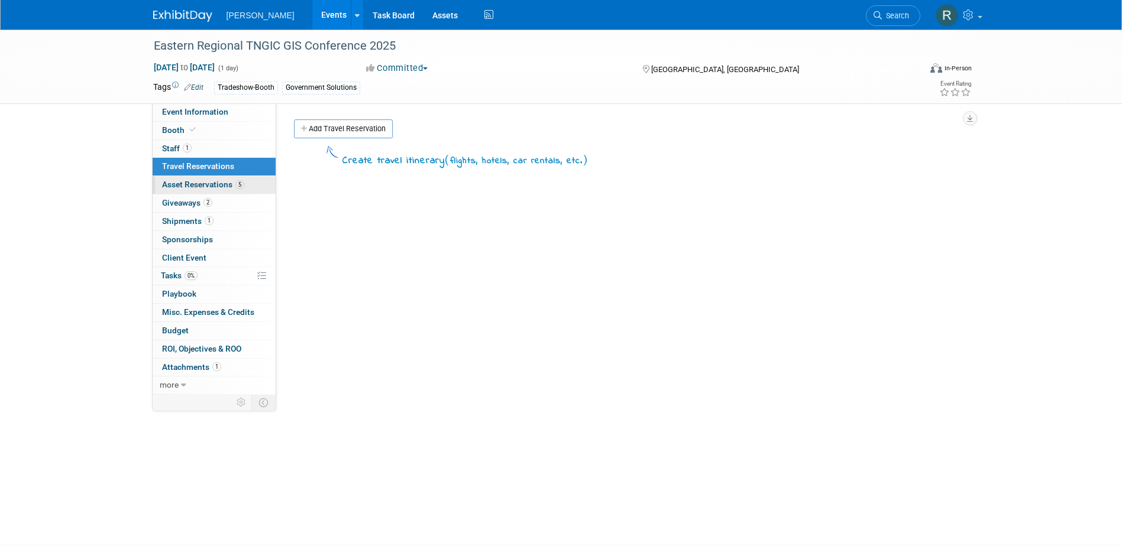
click at [196, 182] on span "Asset Reservations 5" at bounding box center [203, 184] width 82 height 9
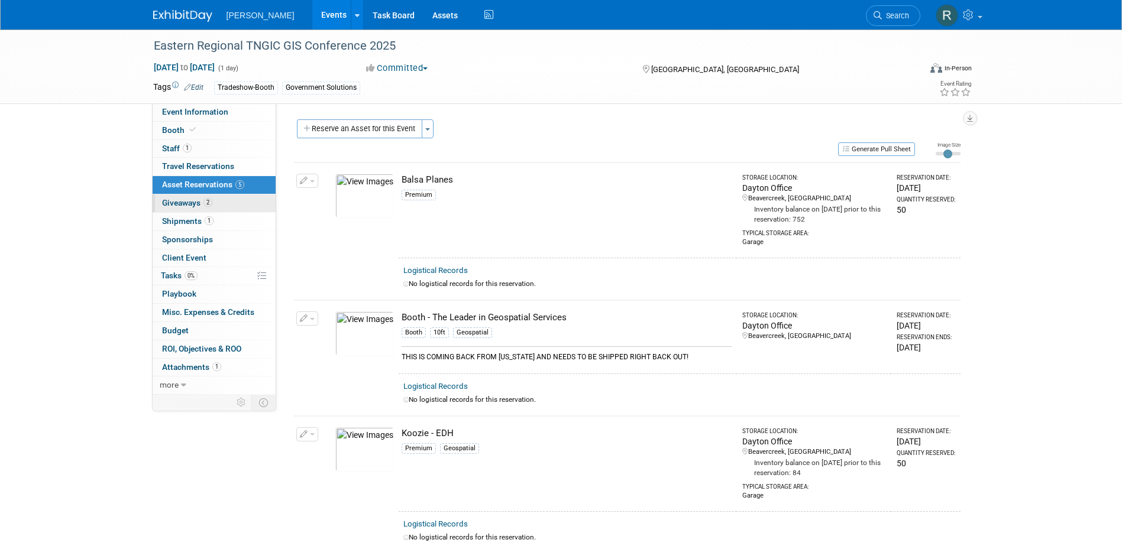
click at [194, 200] on span "Giveaways 2" at bounding box center [187, 202] width 50 height 9
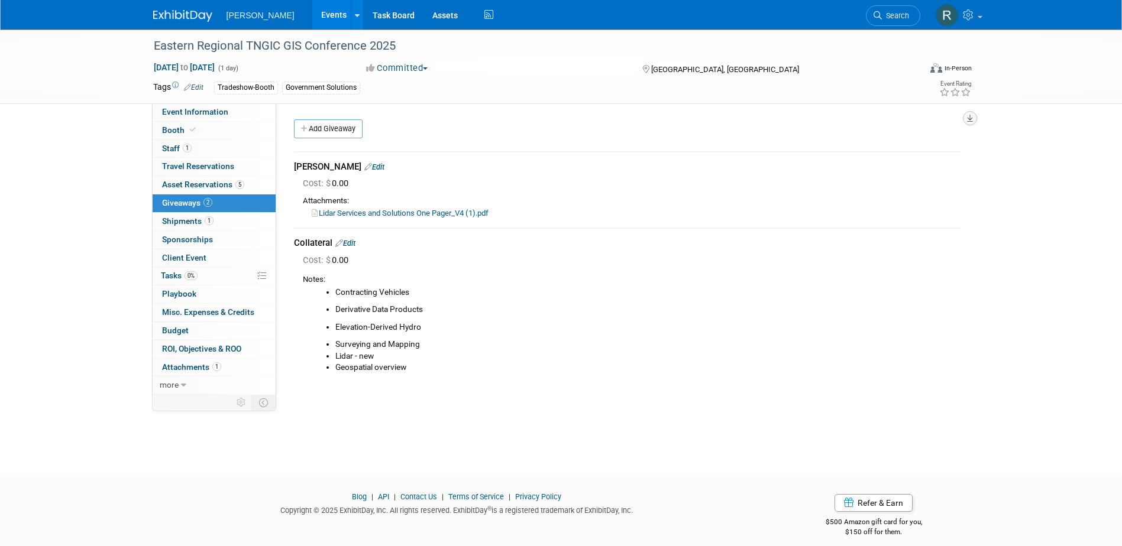
click at [971, 119] on icon "button" at bounding box center [970, 119] width 6 height 8
click at [860, 153] on link "Export tab to PDF" at bounding box center [898, 152] width 138 height 17
click at [187, 187] on span "Asset Reservations 5" at bounding box center [203, 184] width 82 height 9
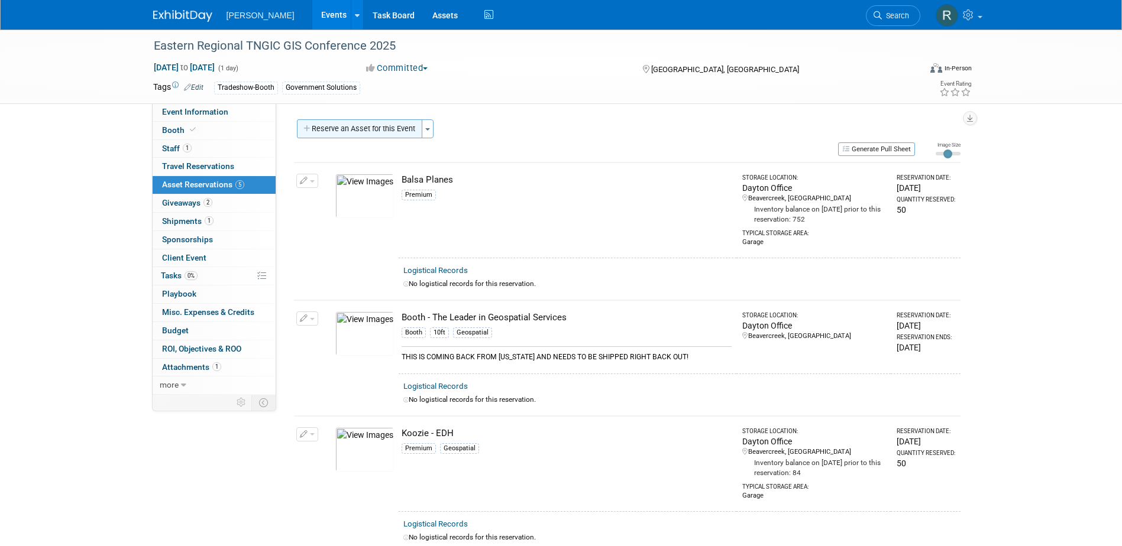
click at [346, 135] on button "Reserve an Asset for this Event" at bounding box center [359, 128] width 125 height 19
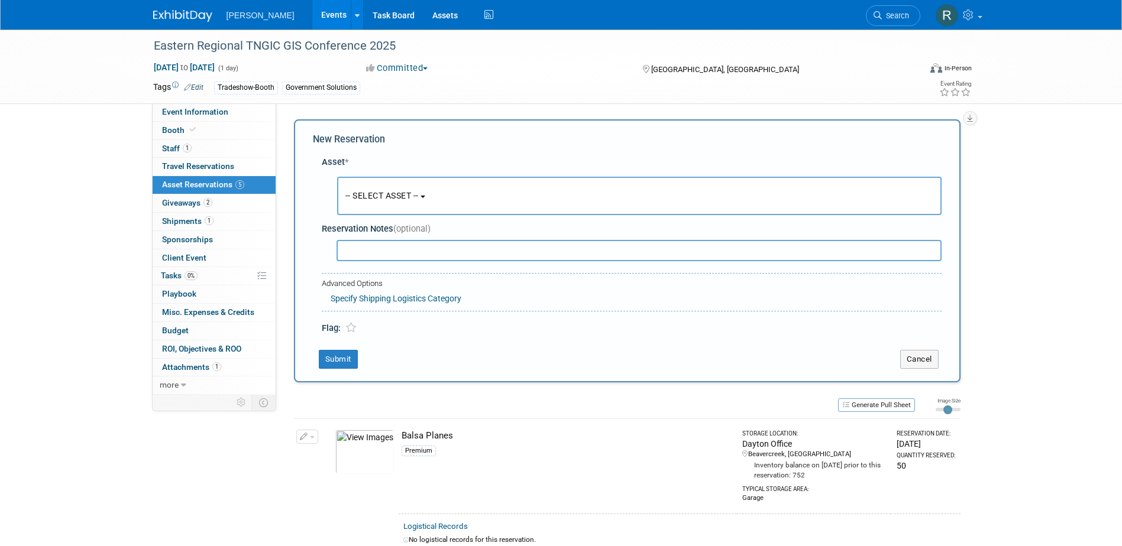
scroll to position [11, 0]
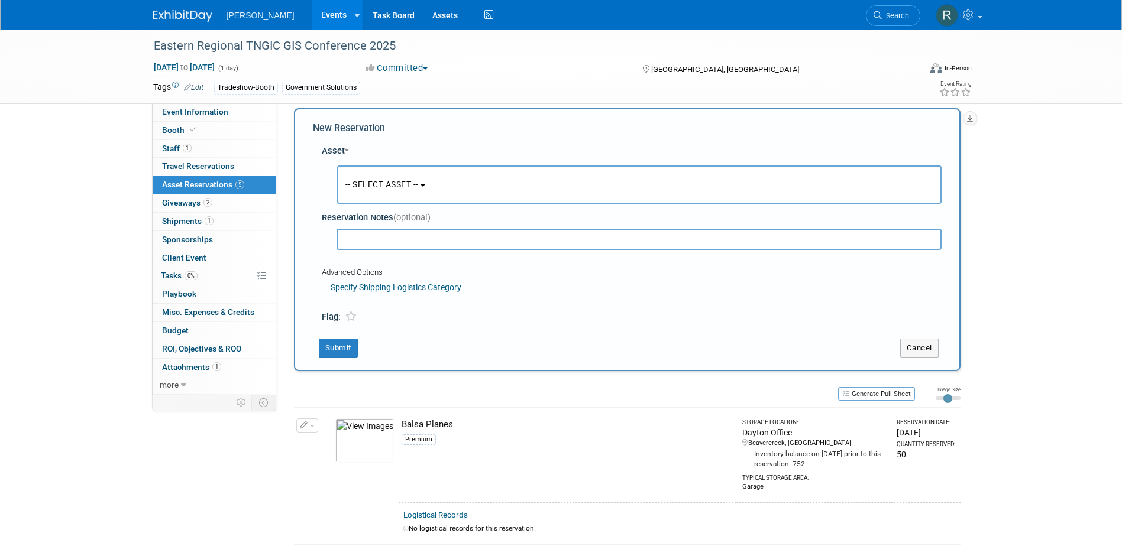
click at [370, 189] on span "-- SELECT ASSET --" at bounding box center [381, 184] width 73 height 9
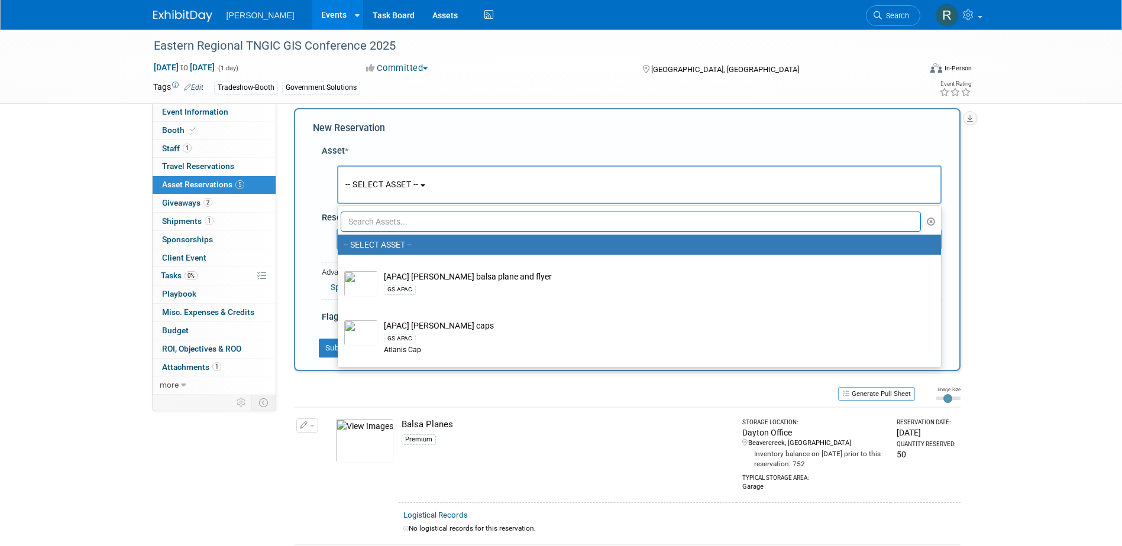
click at [380, 227] on input "text" at bounding box center [631, 222] width 581 height 20
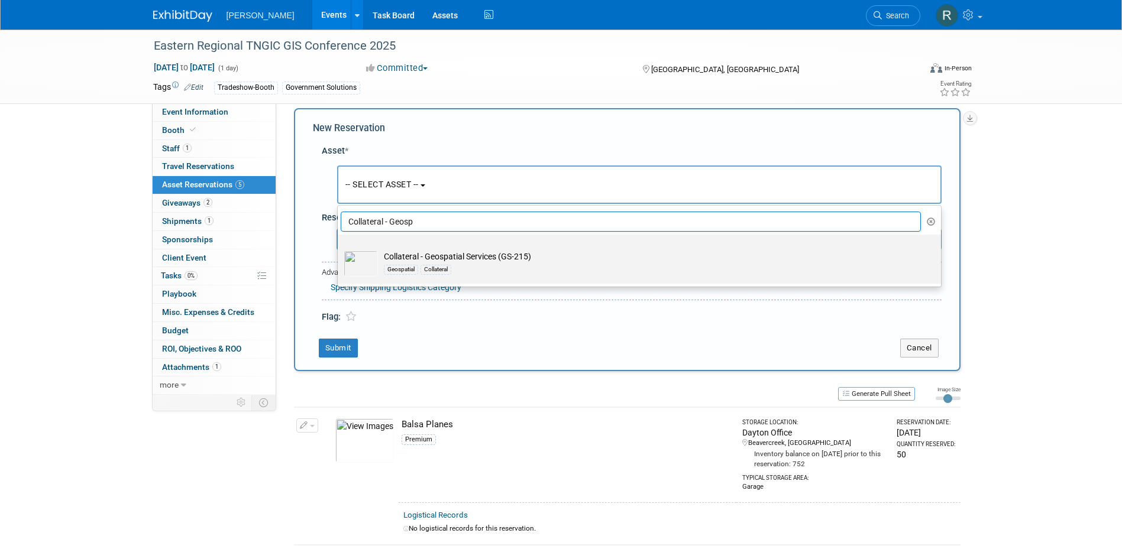
type input "Collateral - Geosp"
click at [396, 255] on td "Collateral - Geospatial Services (GS-215) Geospatial Collateral" at bounding box center [647, 264] width 539 height 26
click at [339, 249] on input "Collateral - Geospatial Services (GS-215) Geospatial Collateral" at bounding box center [336, 245] width 8 height 8
select select "10728229"
select select "8"
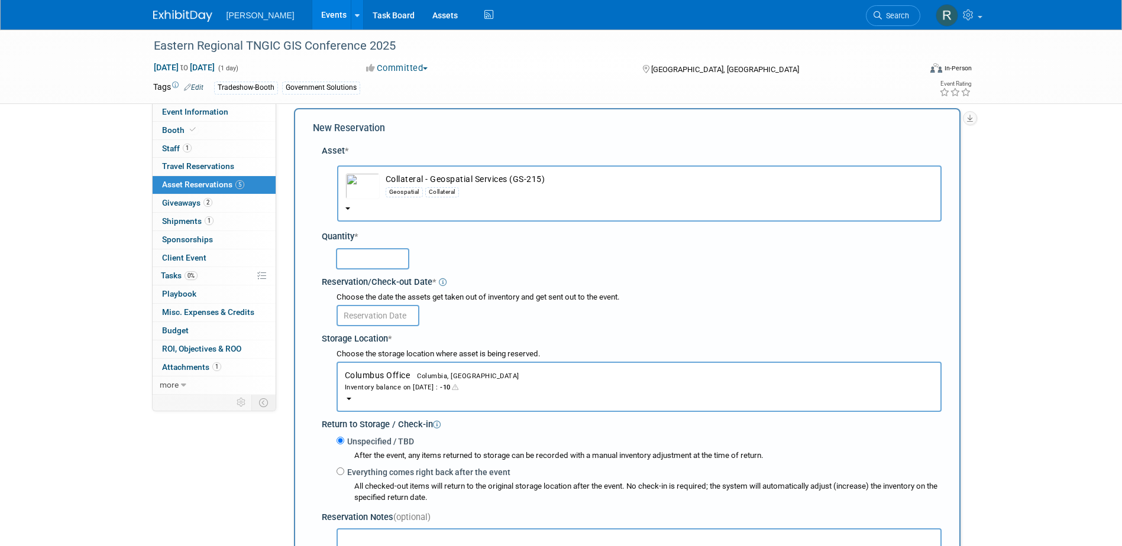
click at [390, 258] on input "text" at bounding box center [372, 258] width 73 height 21
type input "5"
click at [390, 316] on input "text" at bounding box center [377, 315] width 83 height 21
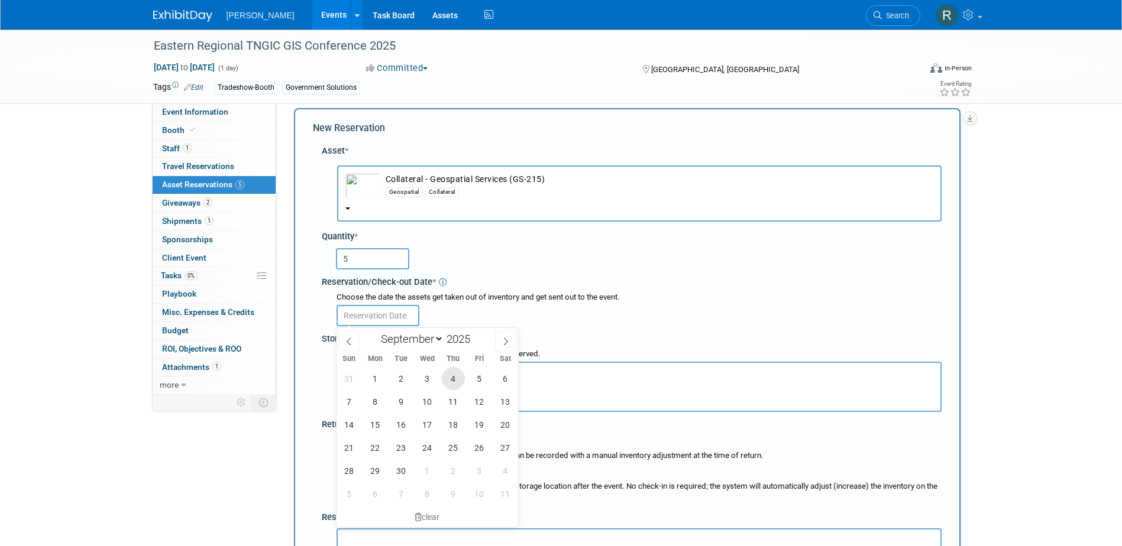
click at [447, 376] on span "4" at bounding box center [453, 378] width 23 height 23
type input "Sep 4, 2025"
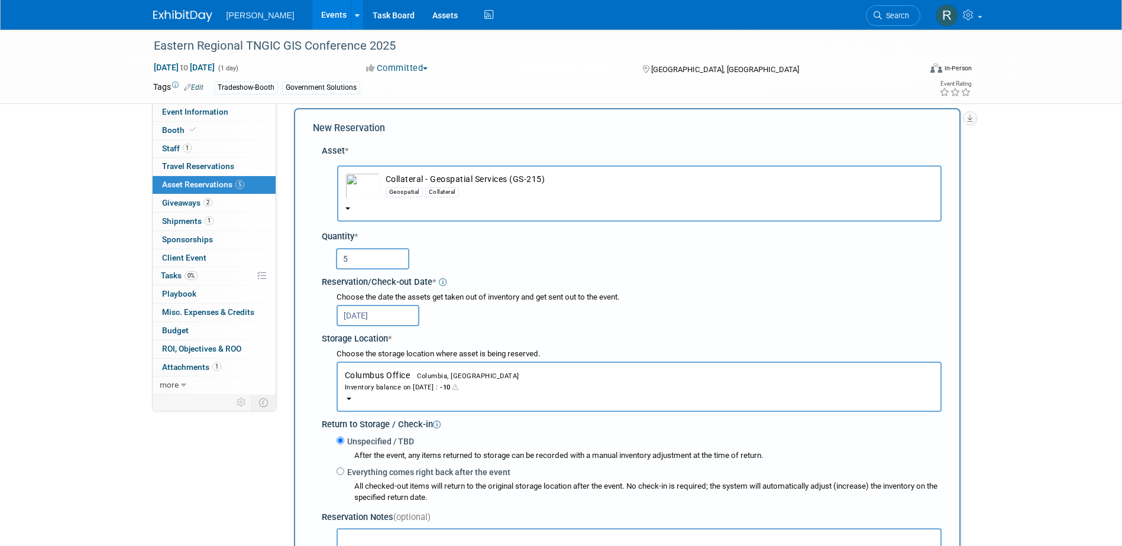
click at [400, 385] on div "Inventory balance on Sep 4, 2025 : -10" at bounding box center [639, 386] width 588 height 11
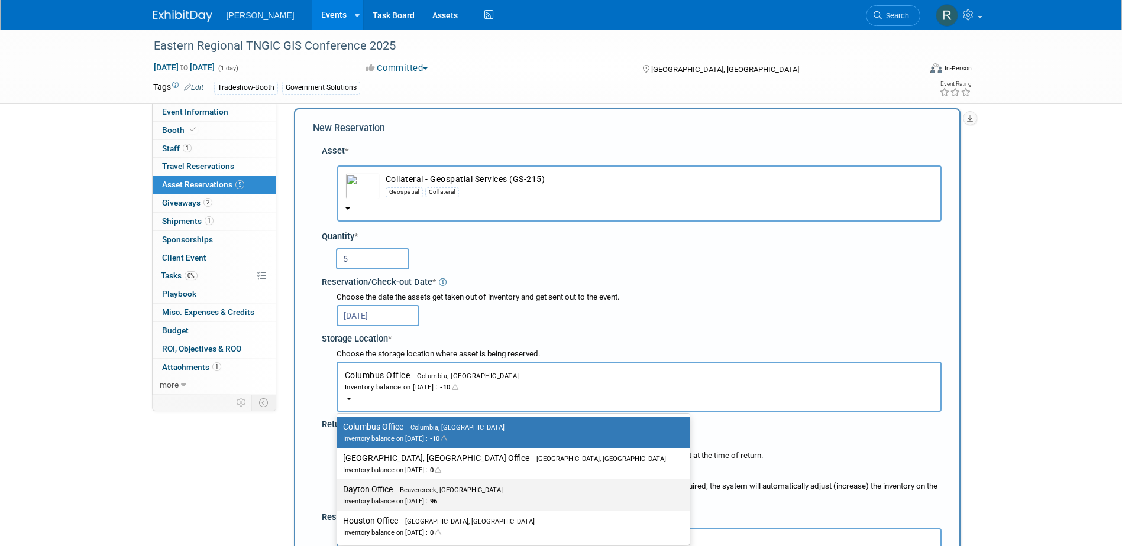
click at [391, 490] on label "Dayton Office Beavercreek, OH Inventory balance on Sep 4, 2025 : 96" at bounding box center [510, 495] width 335 height 27
click at [339, 490] on input "Dayton Office Beavercreek, OH Inventory balance on Sep 4, 2025 : 96" at bounding box center [335, 490] width 8 height 8
select select "11223930"
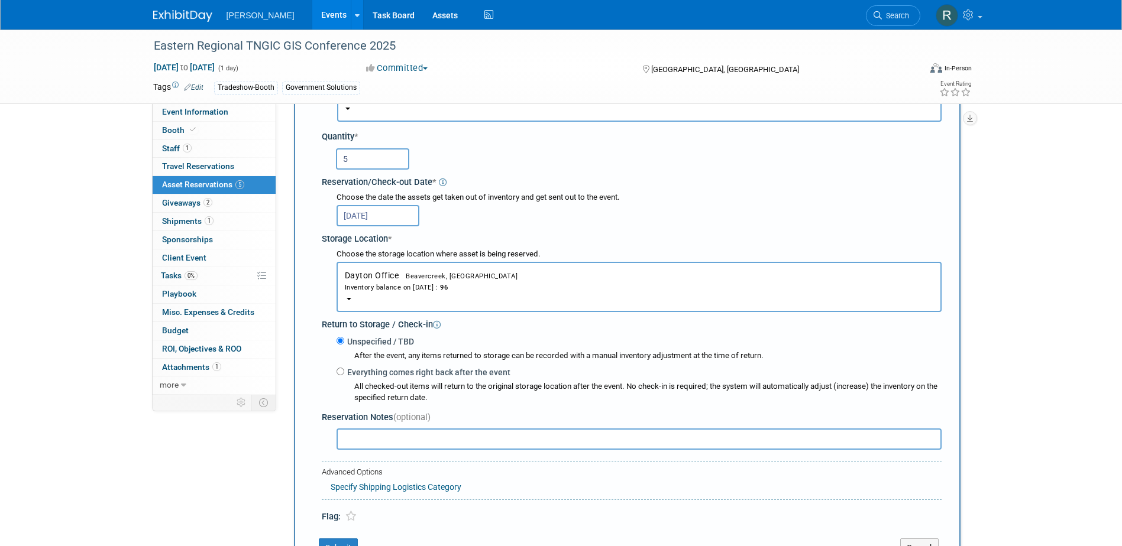
scroll to position [129, 0]
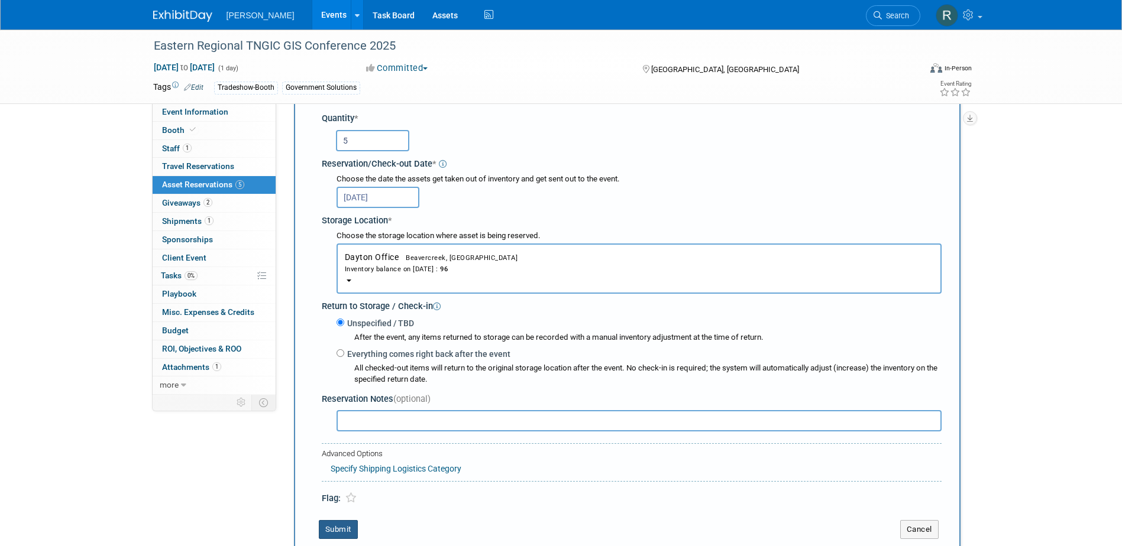
click at [337, 530] on button "Submit" at bounding box center [338, 529] width 39 height 19
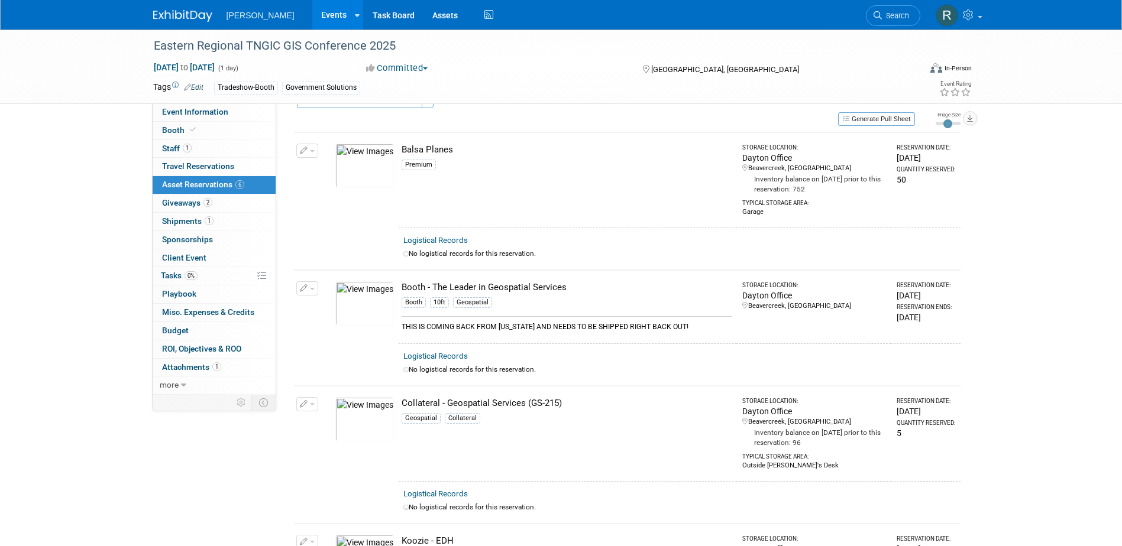
scroll to position [0, 0]
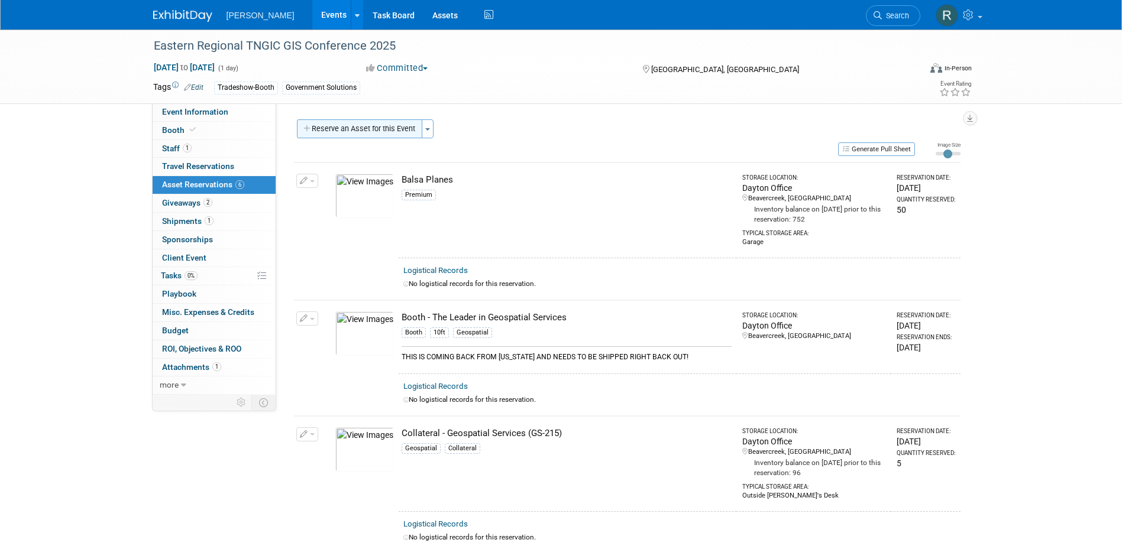
click at [372, 129] on button "Reserve an Asset for this Event" at bounding box center [359, 128] width 125 height 19
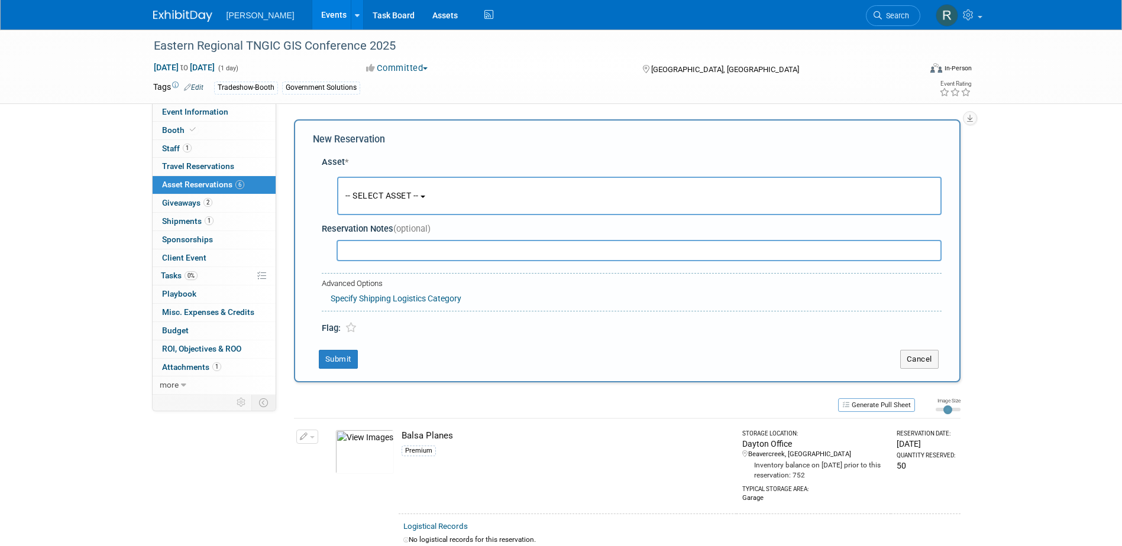
scroll to position [11, 0]
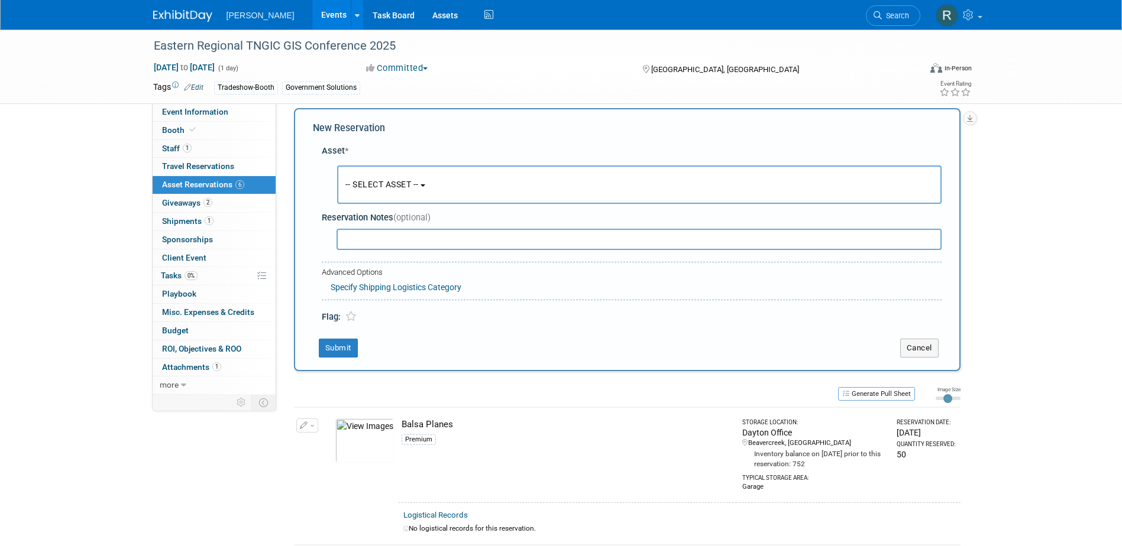
click at [377, 180] on span "-- SELECT ASSET --" at bounding box center [381, 184] width 73 height 9
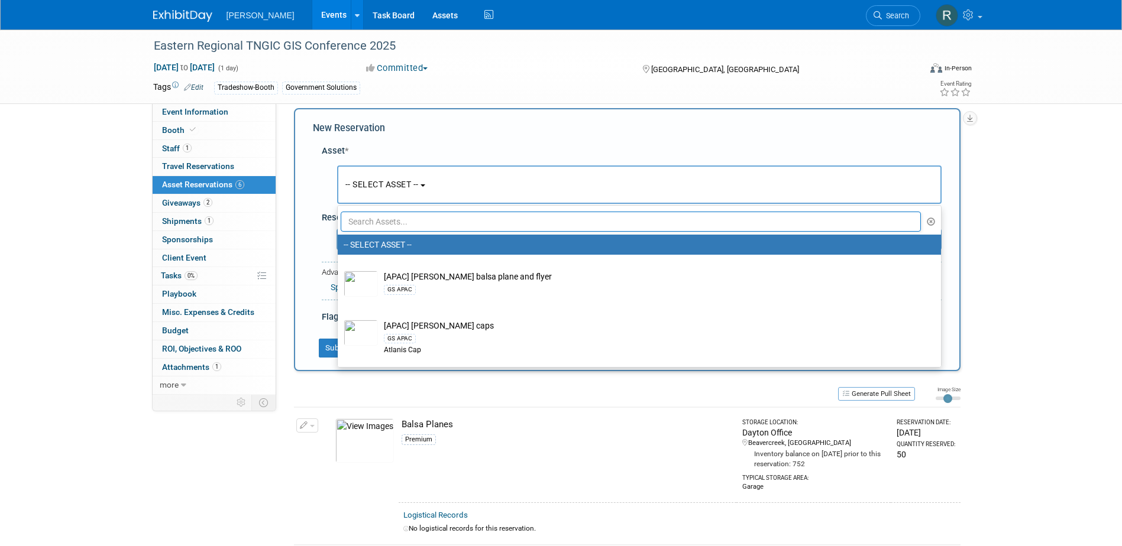
click at [381, 221] on input "text" at bounding box center [631, 222] width 581 height 20
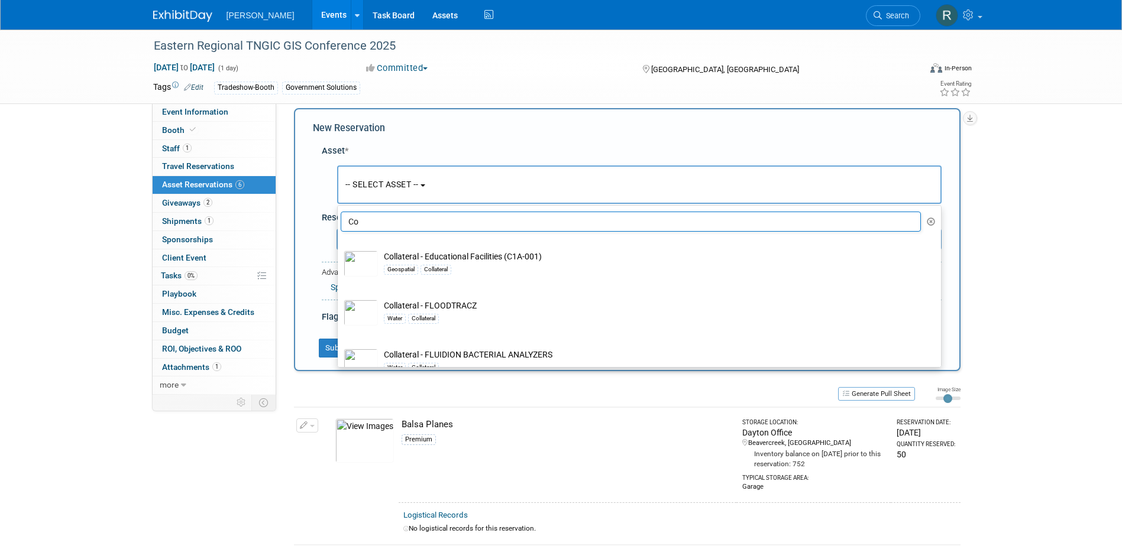
type input "C"
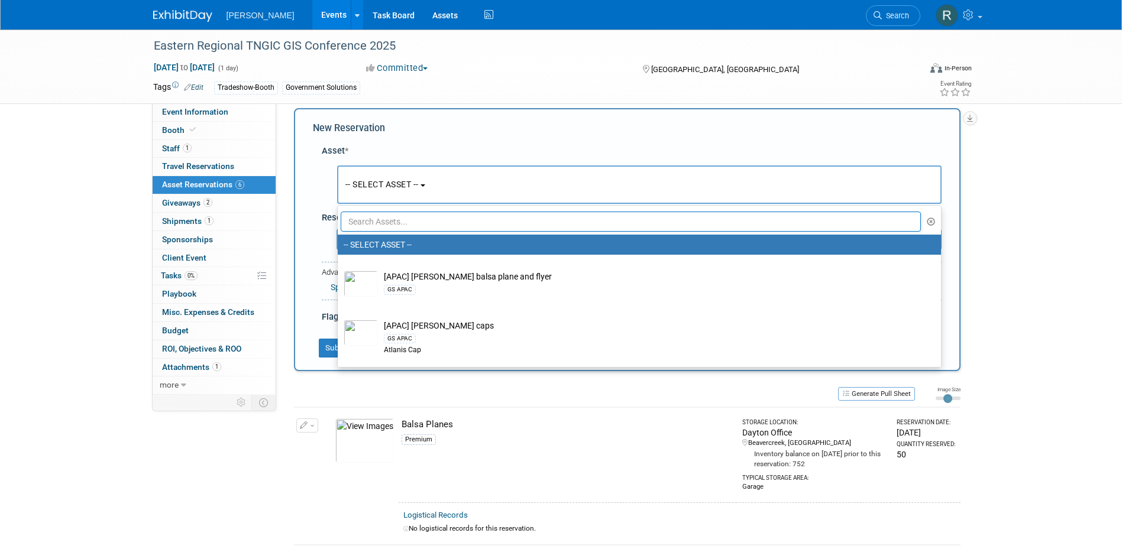
click at [547, 136] on div "New Reservation Asset * -- SELECT ASSET --" at bounding box center [627, 239] width 666 height 263
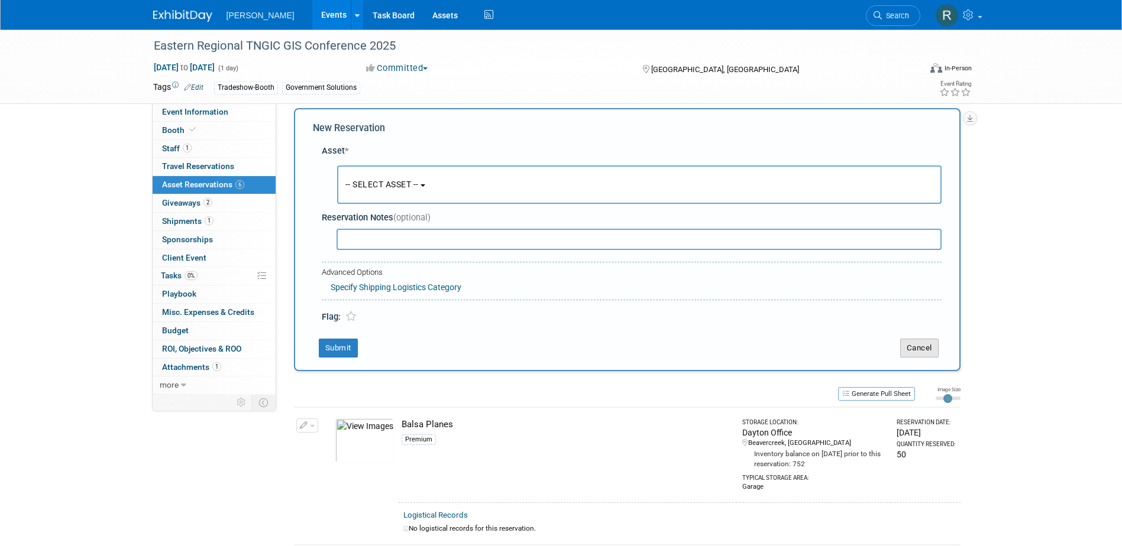
click at [922, 351] on button "Cancel" at bounding box center [919, 348] width 38 height 19
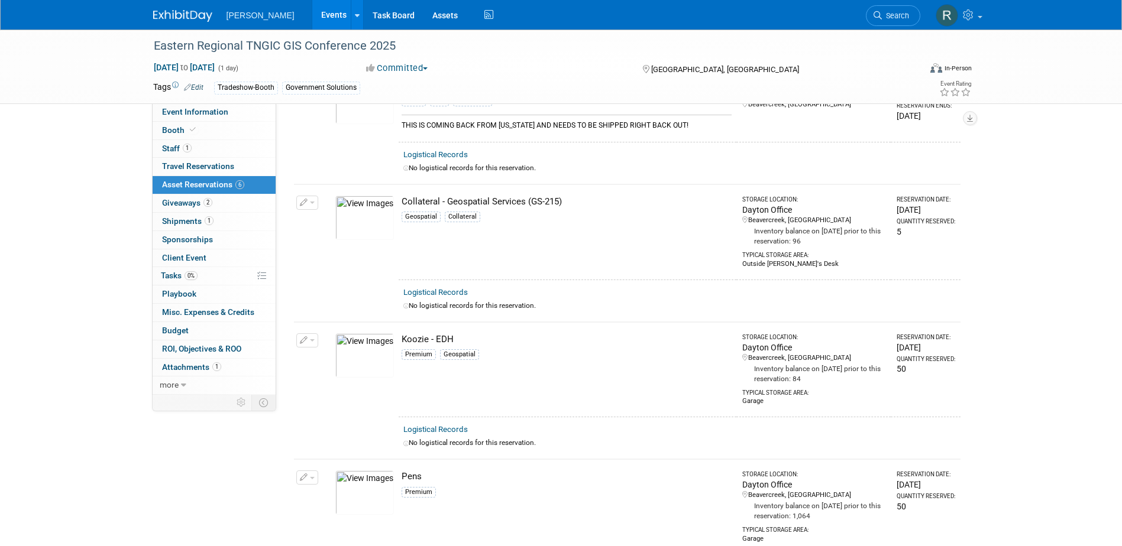
scroll to position [227, 0]
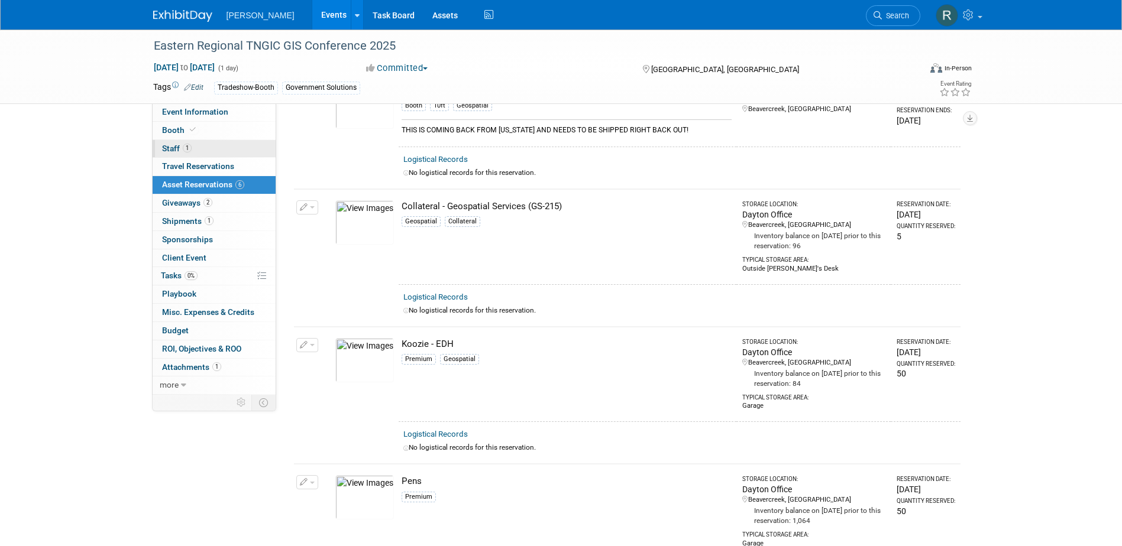
drag, startPoint x: 181, startPoint y: 152, endPoint x: 237, endPoint y: 149, distance: 56.2
click at [181, 152] on span "Staff 1" at bounding box center [177, 148] width 30 height 9
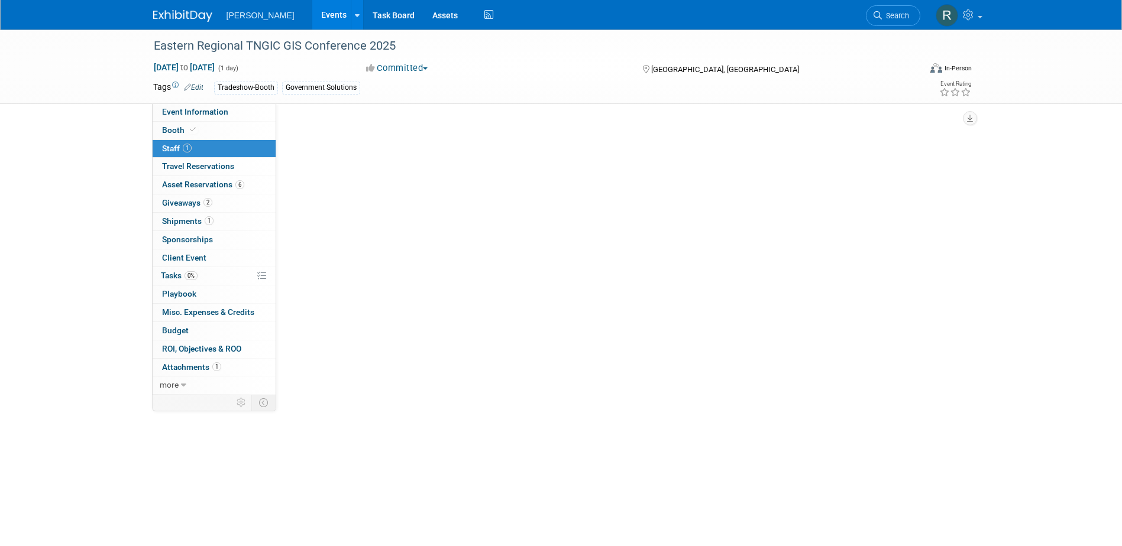
scroll to position [0, 0]
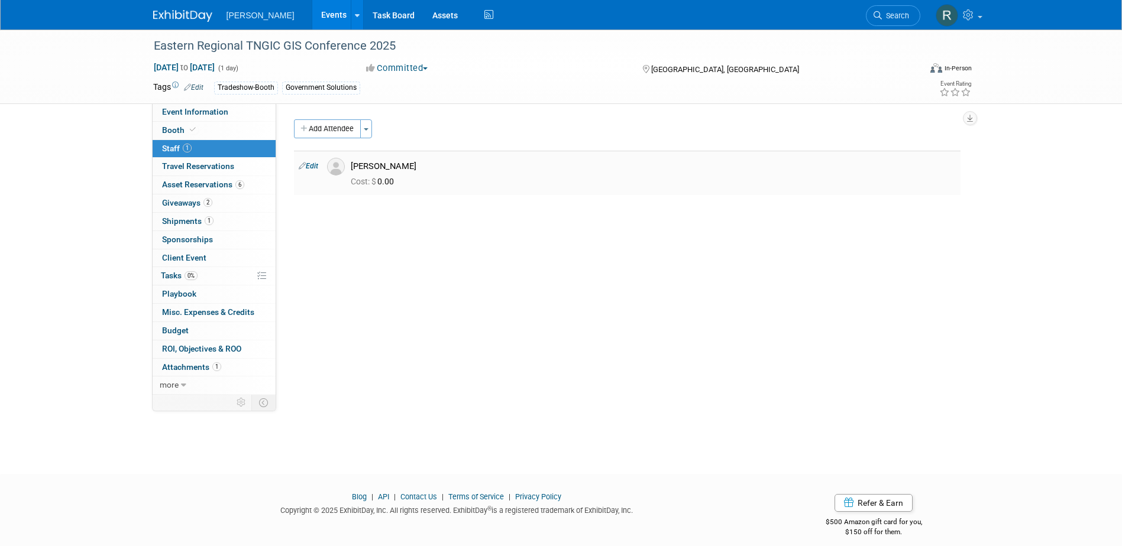
click at [316, 166] on link "Edit" at bounding box center [309, 166] width 20 height 8
select select "6a69f46f-5a76-4622-8c20-a1d01737a09e"
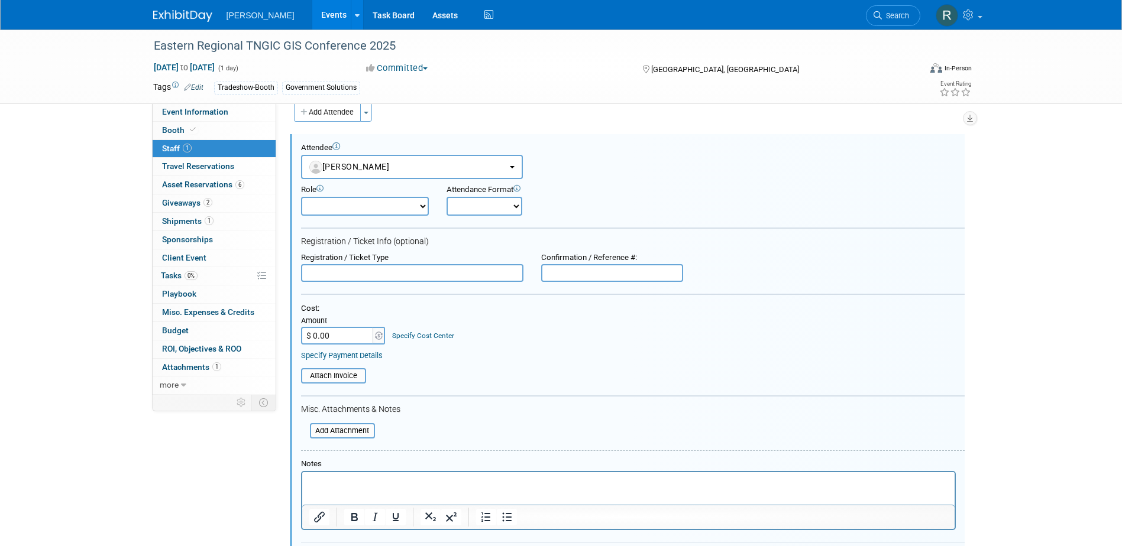
click at [435, 333] on link "Specify Cost Center" at bounding box center [423, 336] width 62 height 8
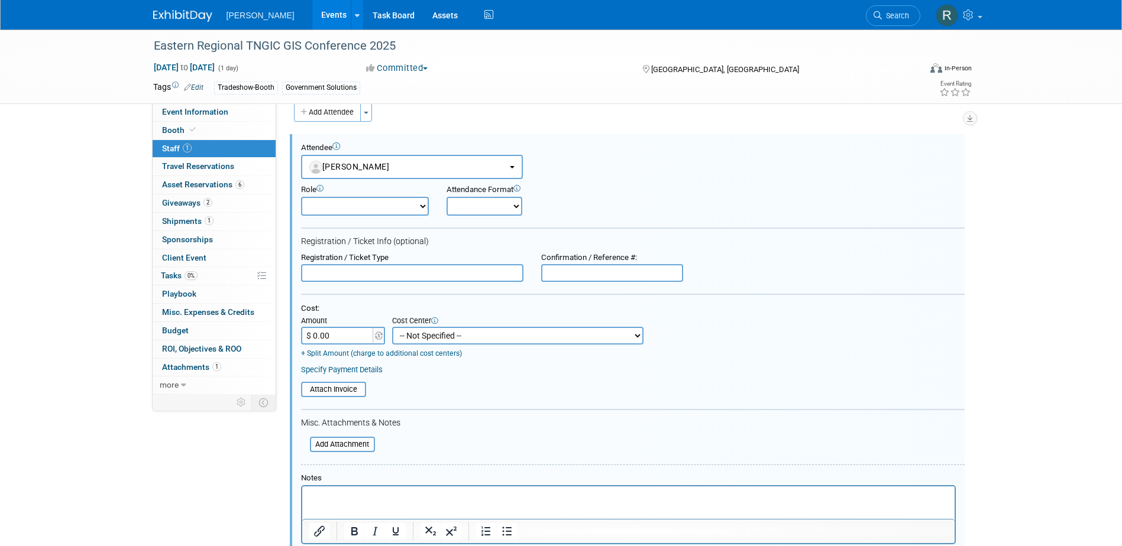
scroll to position [209, 0]
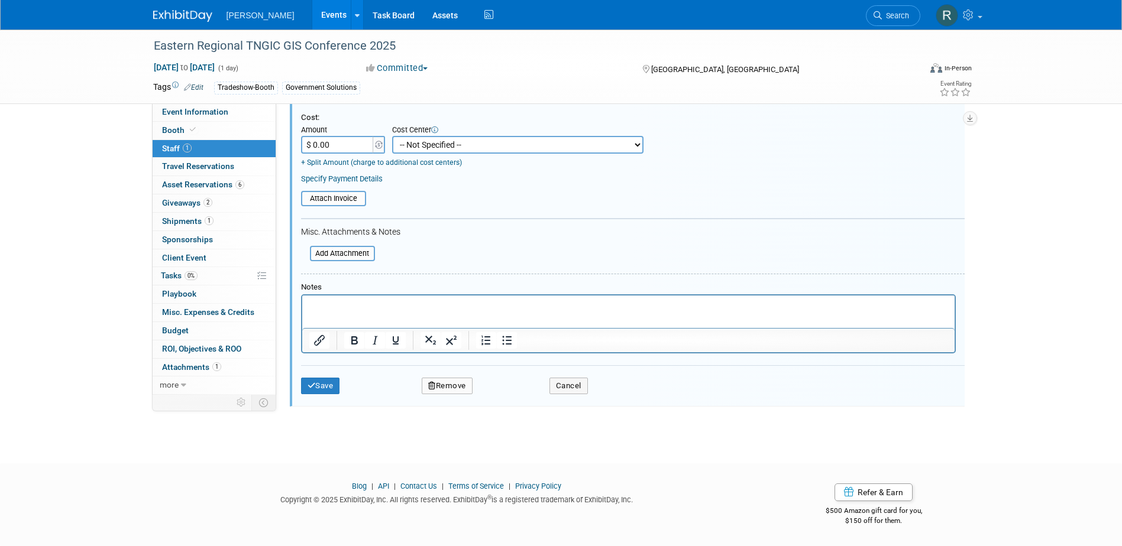
click at [443, 145] on select "-- Not Specified -- Advisory Services - Expenses_1001.502 Aerial Acquisition - …" at bounding box center [517, 145] width 251 height 18
click at [561, 390] on button "Cancel" at bounding box center [568, 386] width 38 height 17
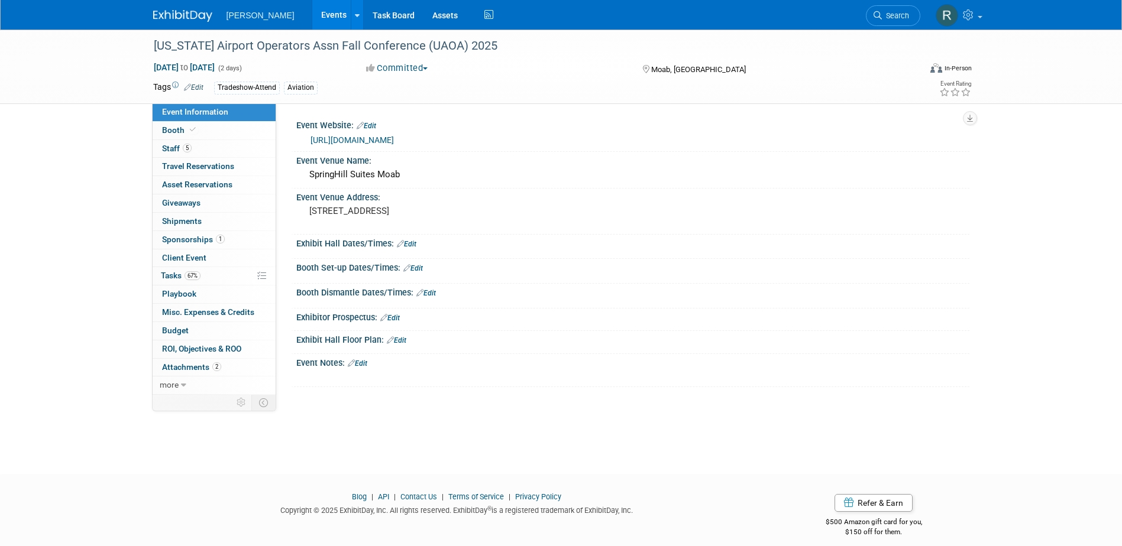
click at [358, 135] on link "[URL][DOMAIN_NAME]" at bounding box center [351, 139] width 83 height 9
click at [193, 240] on span "Sponsorships 1" at bounding box center [193, 239] width 63 height 9
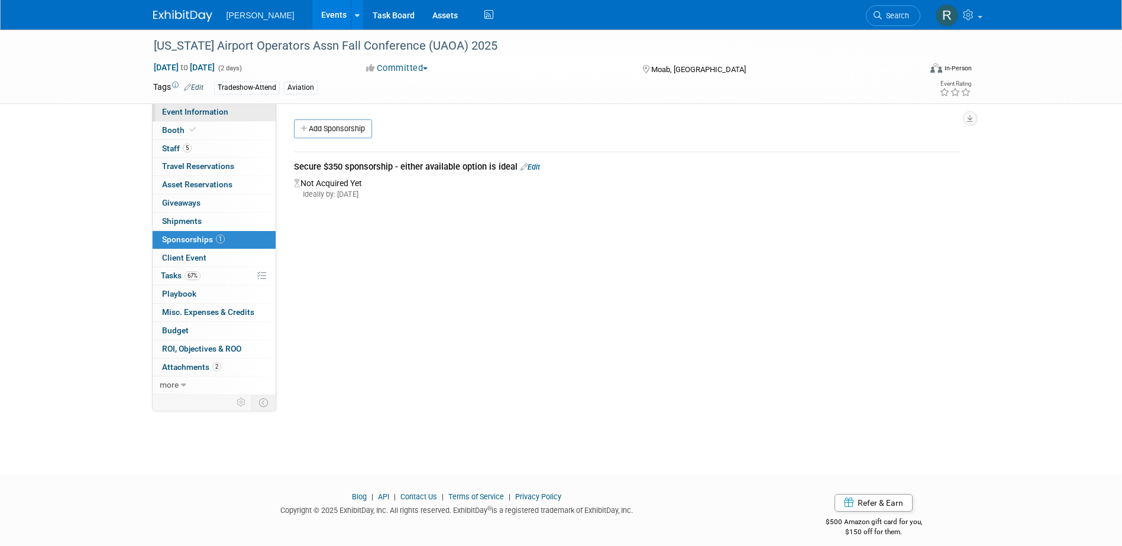
click at [215, 111] on span "Event Information" at bounding box center [195, 111] width 66 height 9
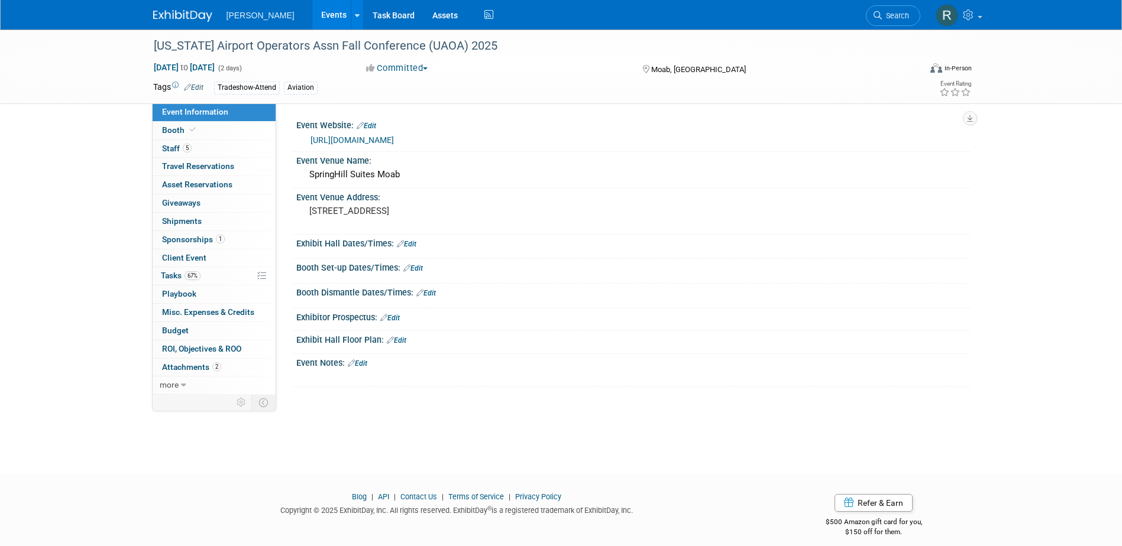
click at [373, 138] on link "[URL][DOMAIN_NAME]" at bounding box center [351, 139] width 83 height 9
click at [182, 236] on span "Sponsorships 1" at bounding box center [193, 239] width 63 height 9
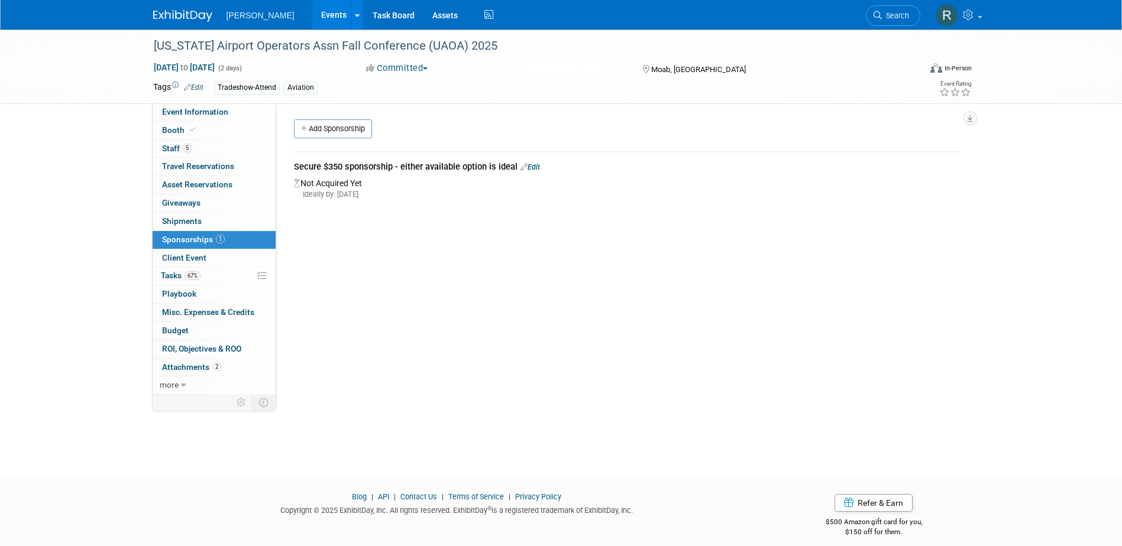
click at [329, 88] on div "Tradeshow-Attend Aviation" at bounding box center [523, 88] width 618 height 13
click at [203, 89] on link "Edit" at bounding box center [194, 87] width 20 height 8
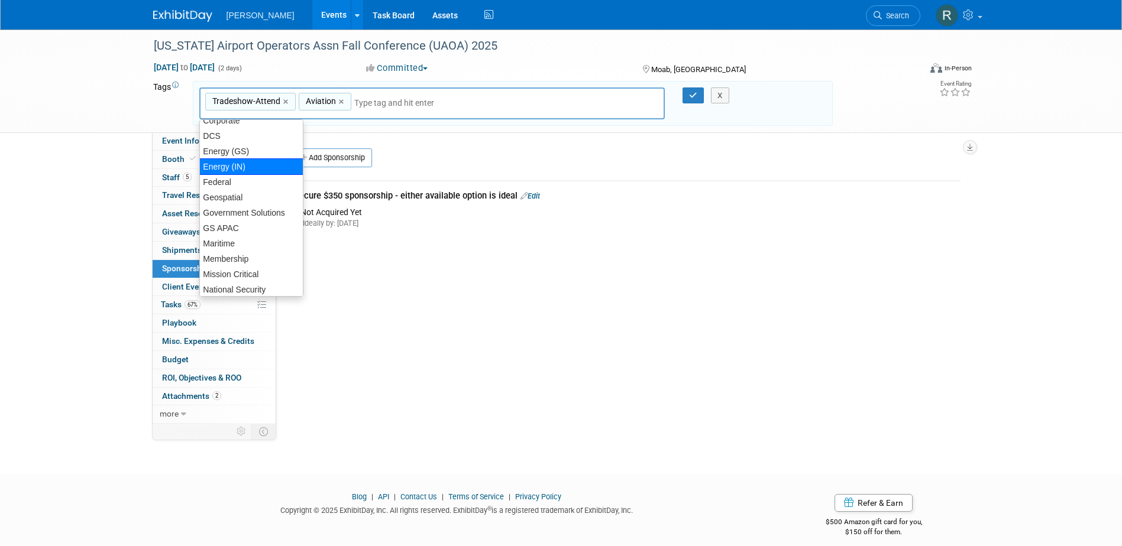
scroll to position [245, 0]
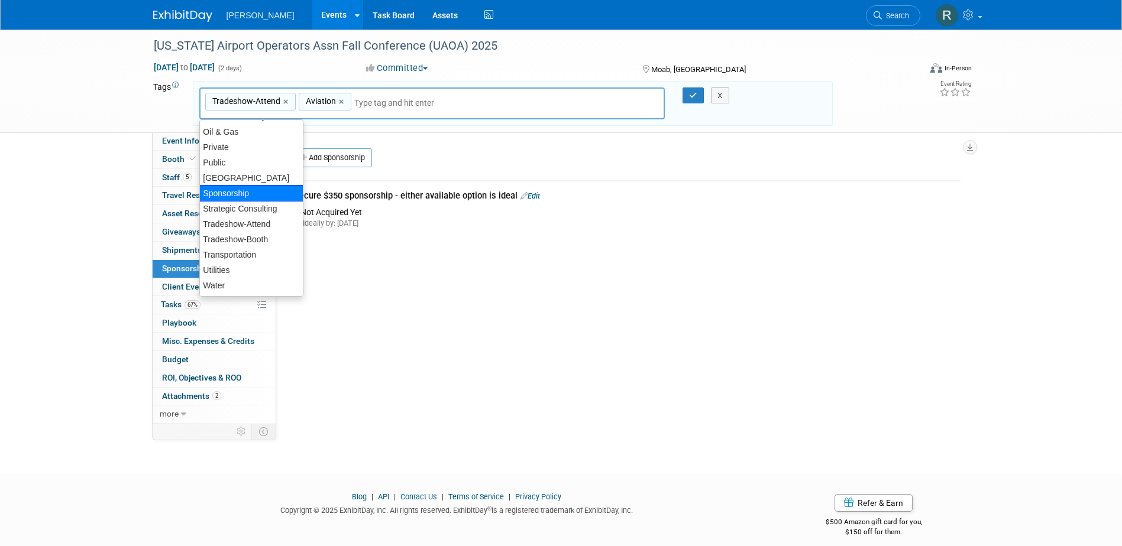
click at [245, 195] on div "Sponsorship" at bounding box center [251, 193] width 104 height 17
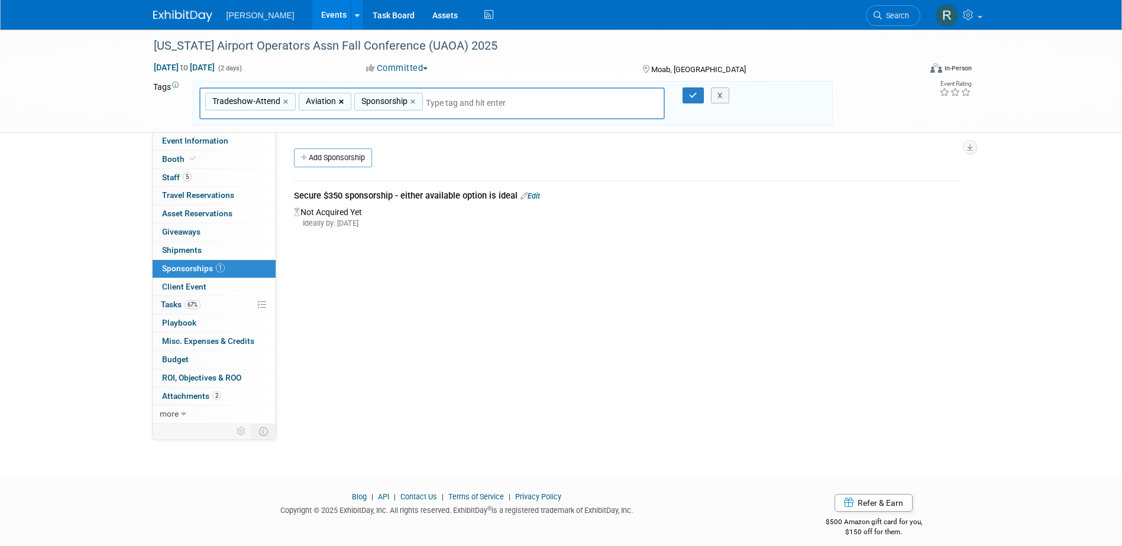
click at [341, 101] on link "×" at bounding box center [343, 102] width 8 height 14
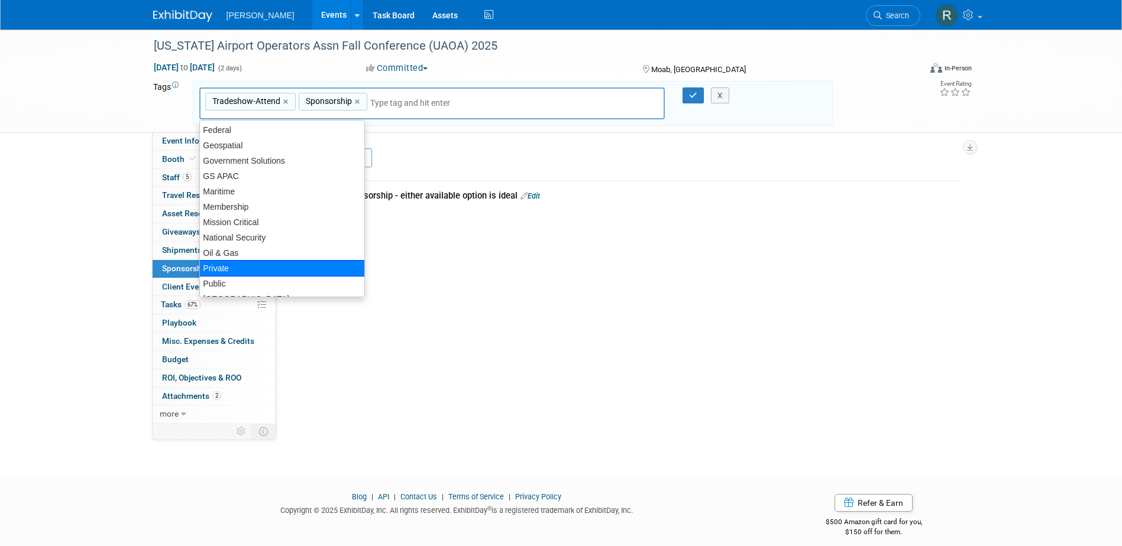
scroll to position [0, 0]
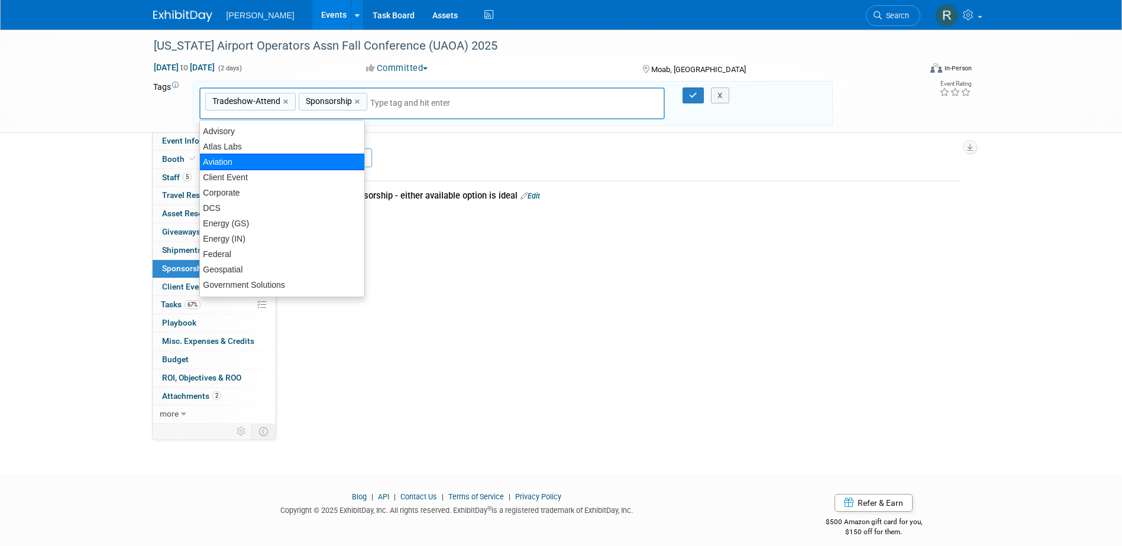
click at [257, 162] on div "Aviation" at bounding box center [282, 162] width 166 height 17
type input "Tradeshow-Attend, Sponsorship, Aviation"
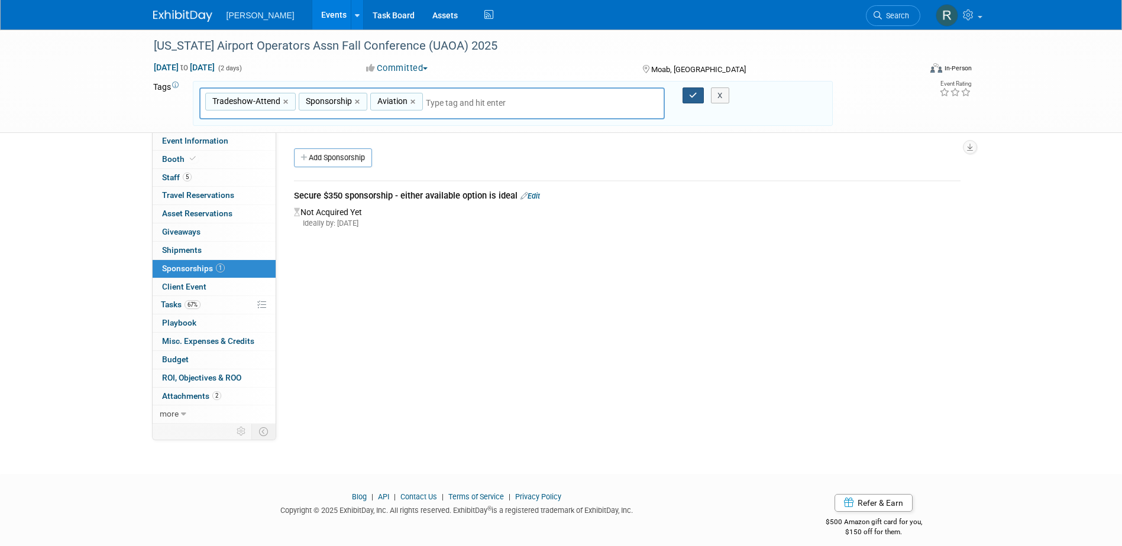
click at [694, 98] on icon "button" at bounding box center [693, 96] width 8 height 8
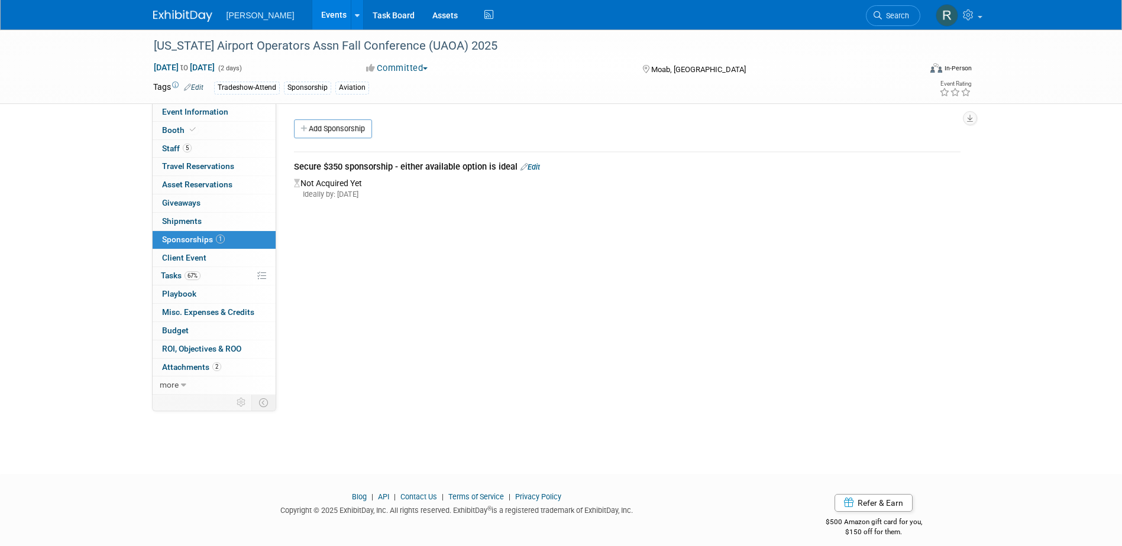
click at [534, 166] on link "Edit" at bounding box center [530, 167] width 20 height 9
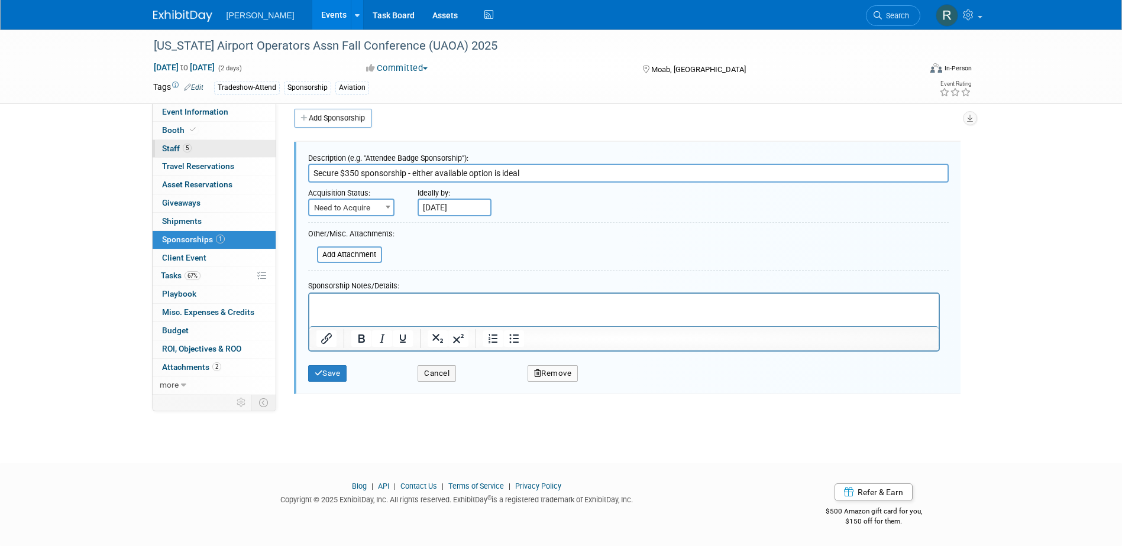
drag, startPoint x: 529, startPoint y: 170, endPoint x: 197, endPoint y: 154, distance: 332.6
click at [197, 154] on div "Event Information Event Info Booth Booth 5 Staff 5 Staff 0 Travel Reservations …" at bounding box center [561, 207] width 834 height 377
type input "Fall Conference 2025 Thursday Afternoon Break Sponsor"
click at [380, 207] on span "Need to Acquire" at bounding box center [351, 208] width 84 height 17
select select "2"
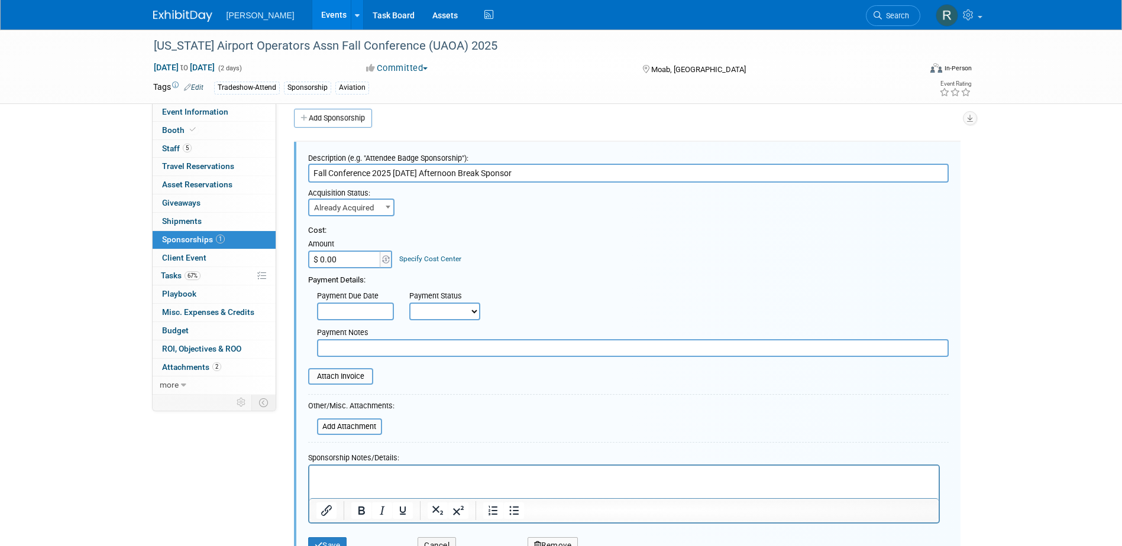
click at [410, 259] on link "Specify Cost Center" at bounding box center [430, 259] width 62 height 8
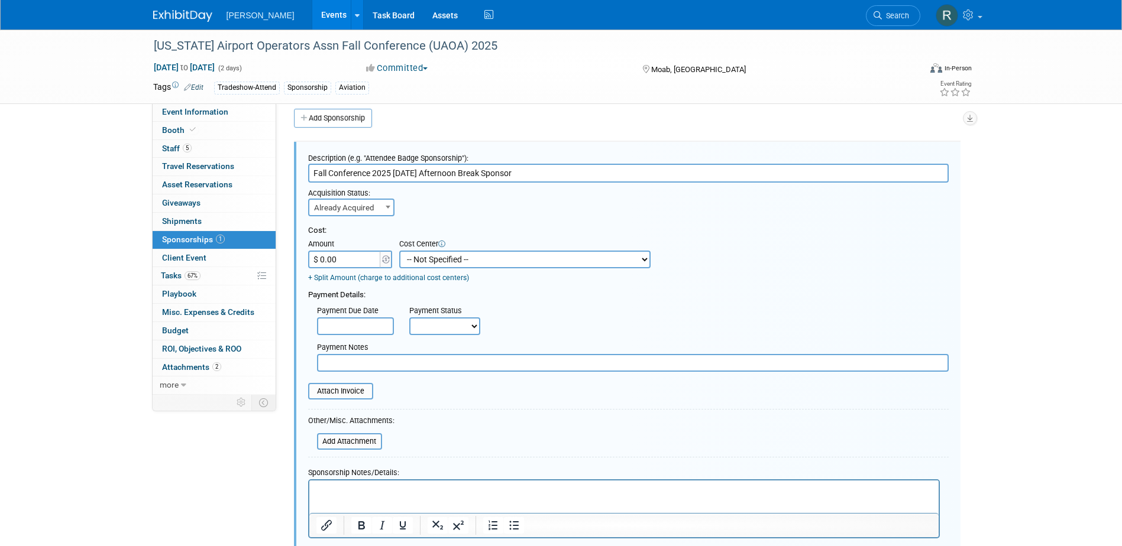
click at [425, 260] on select "-- Not Specified -- Advisory Services - Expenses_1001.502 Aerial Acquisition - …" at bounding box center [524, 260] width 251 height 18
select select "18966233"
click at [399, 251] on select "-- Not Specified -- Advisory Services - Expenses_1001.502 Aerial Acquisition - …" at bounding box center [524, 260] width 251 height 18
click at [366, 321] on input "text" at bounding box center [355, 326] width 77 height 18
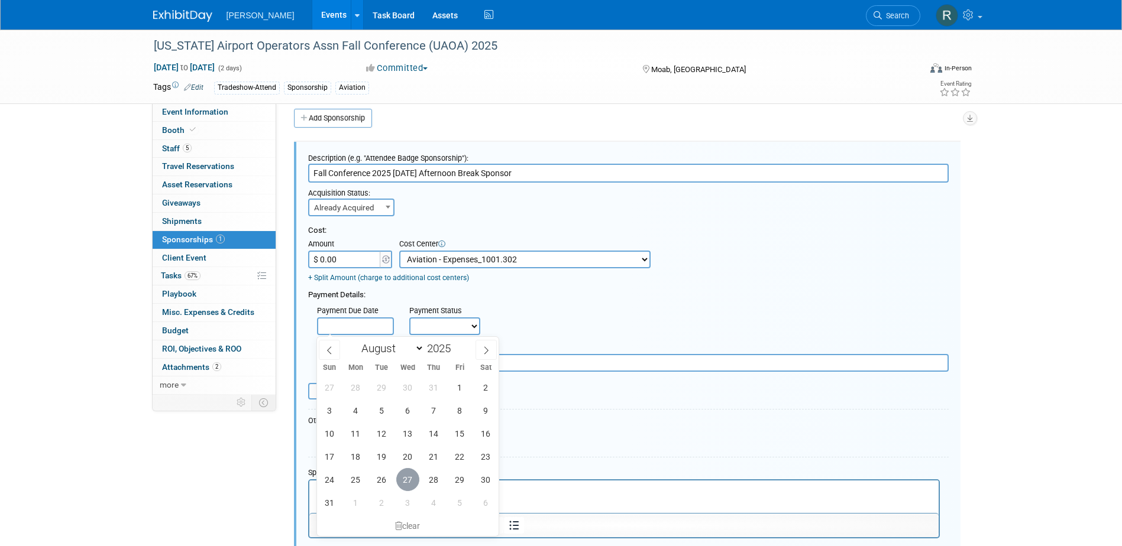
drag, startPoint x: 404, startPoint y: 483, endPoint x: 408, endPoint y: 407, distance: 75.8
click at [405, 479] on span "27" at bounding box center [407, 479] width 23 height 23
type input "Aug 27, 2025"
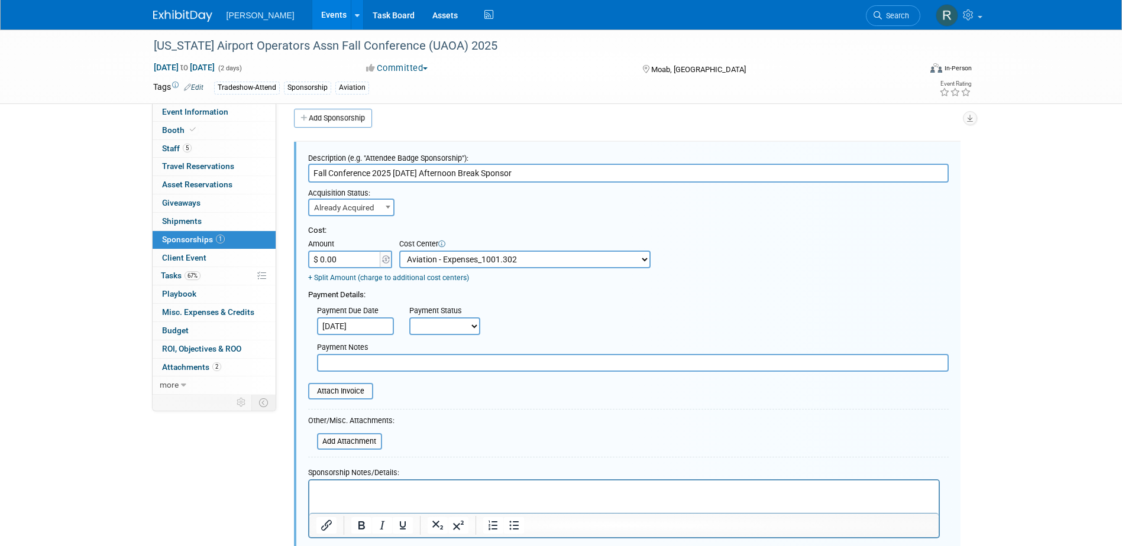
click at [436, 323] on select "Not Paid Yet Partially Paid Paid in Full" at bounding box center [444, 326] width 71 height 18
select select "1"
click at [409, 318] on select "Not Paid Yet Partially Paid Paid in Full" at bounding box center [444, 326] width 71 height 18
click at [436, 366] on input "text" at bounding box center [632, 363] width 631 height 18
type input "paid via cc - RRD"
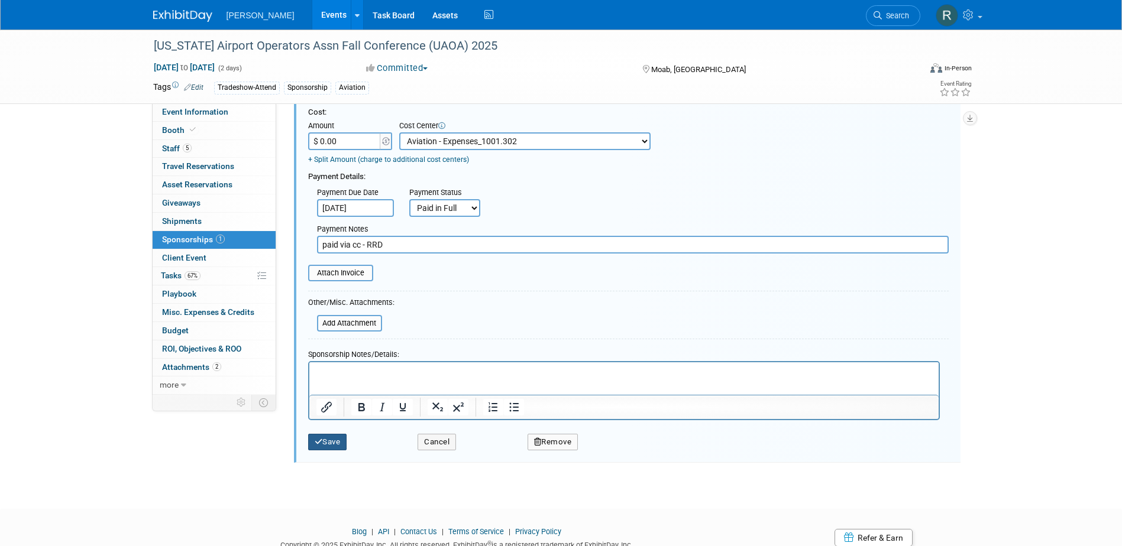
click at [320, 440] on icon "submit" at bounding box center [319, 442] width 8 height 8
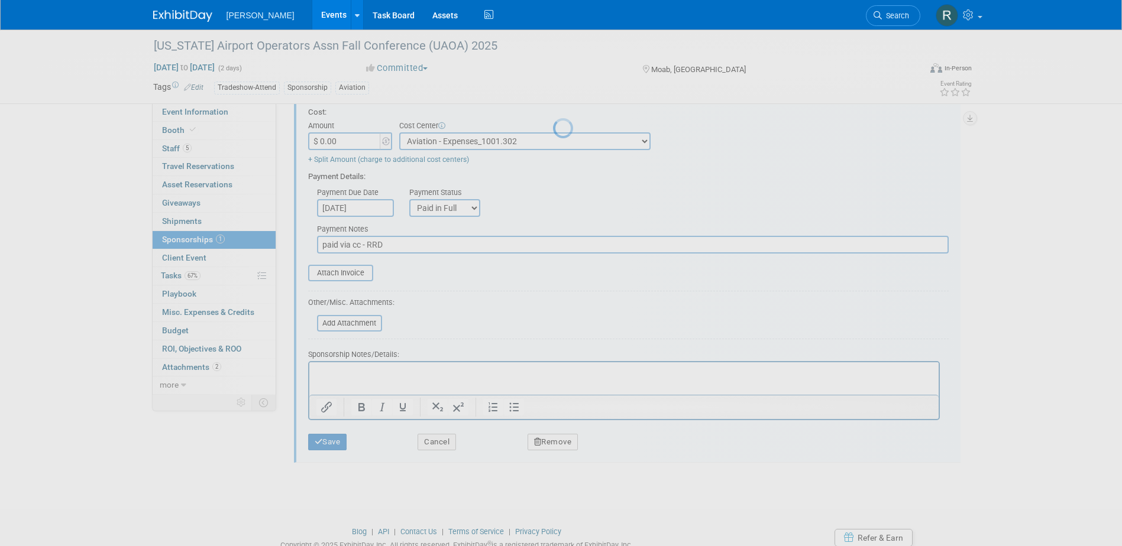
scroll to position [11, 0]
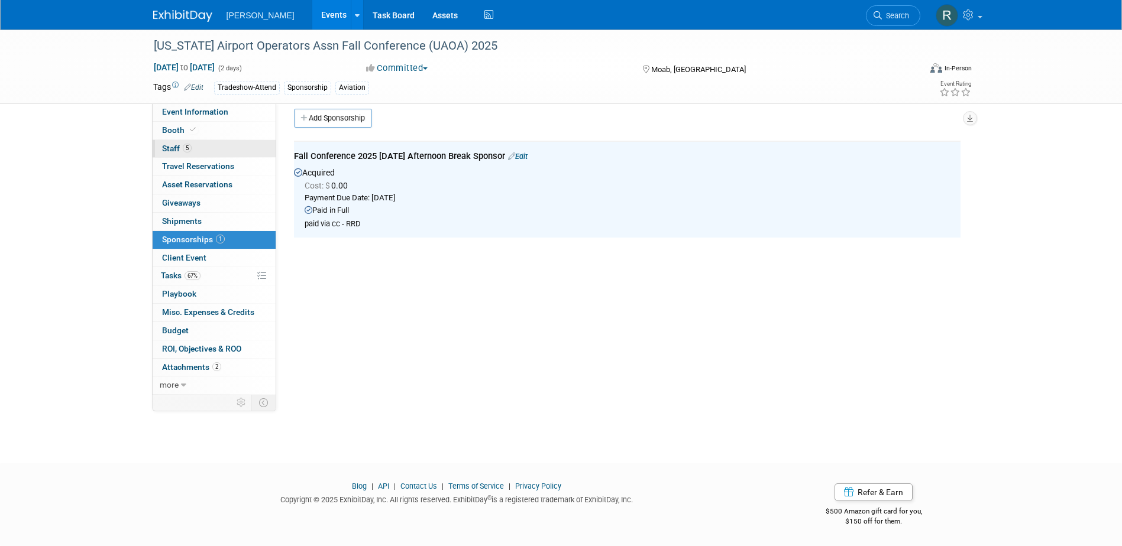
click at [180, 150] on span "Staff 5" at bounding box center [177, 148] width 30 height 9
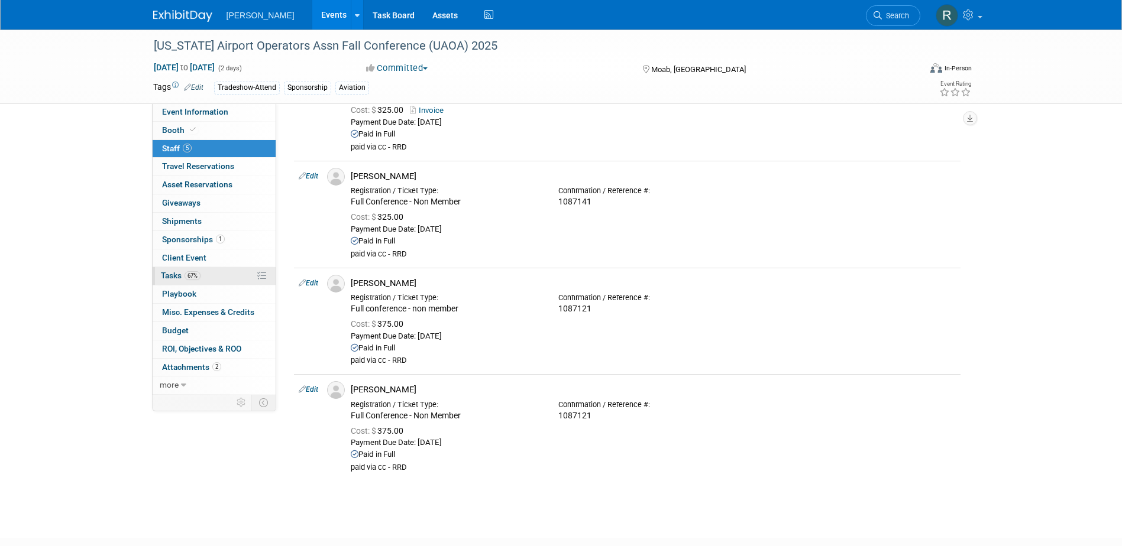
scroll to position [177, 0]
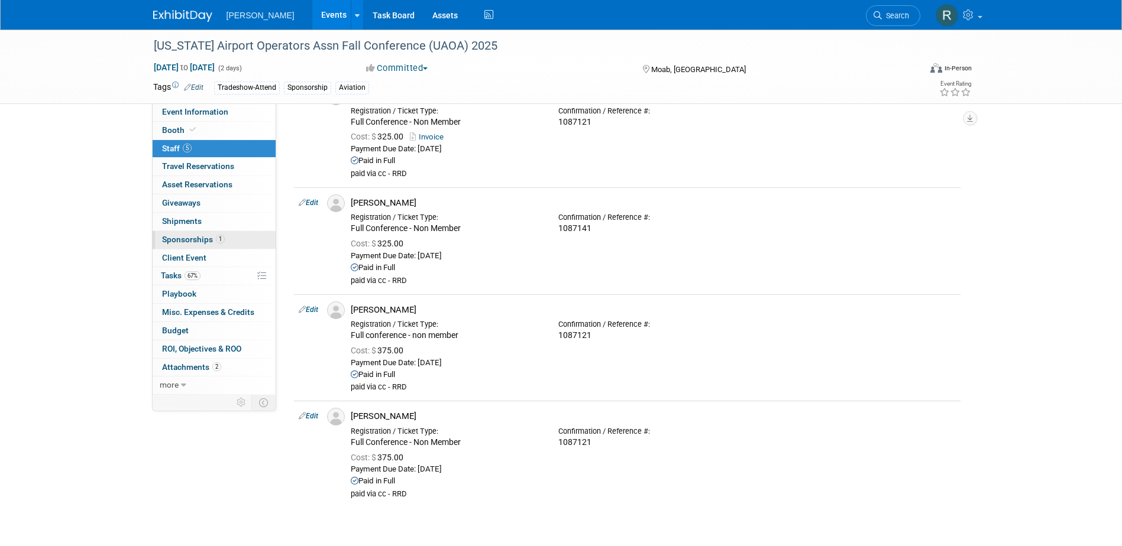
click at [177, 236] on span "Sponsorships 1" at bounding box center [193, 239] width 63 height 9
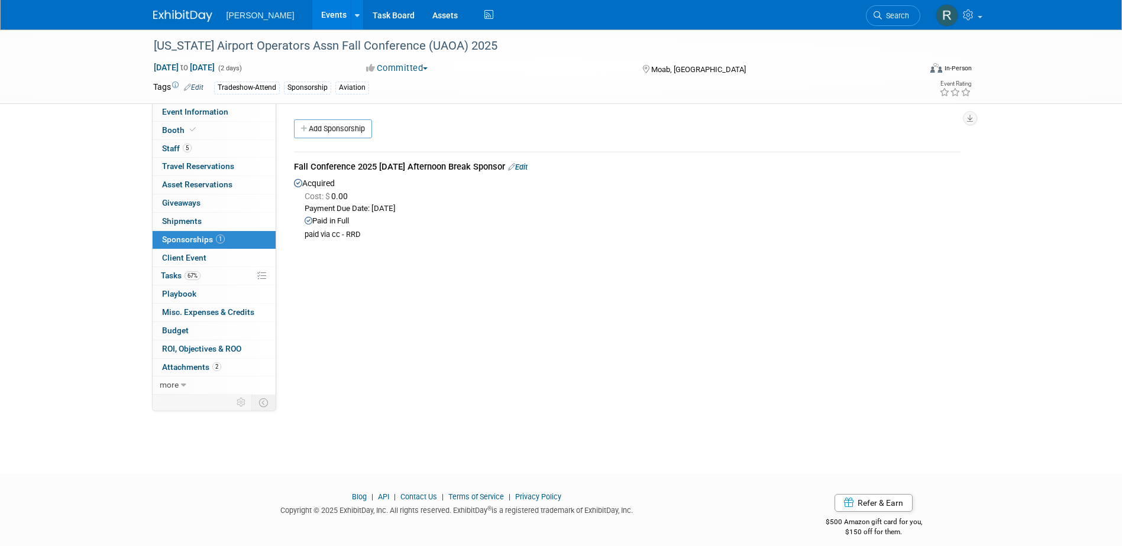
click at [527, 167] on link "Edit" at bounding box center [518, 167] width 20 height 9
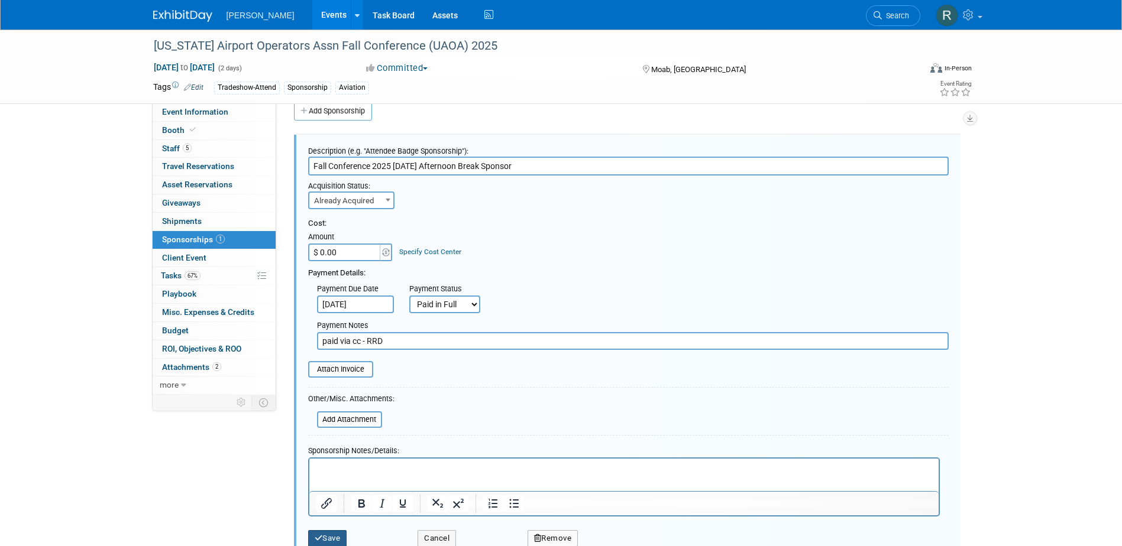
click at [337, 535] on button "Save" at bounding box center [327, 538] width 39 height 17
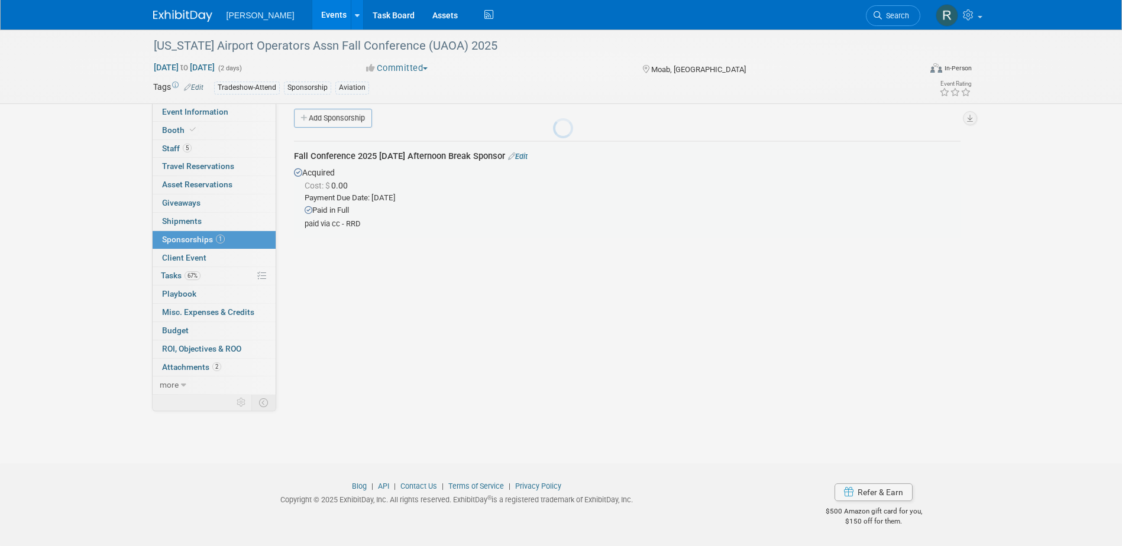
scroll to position [11, 0]
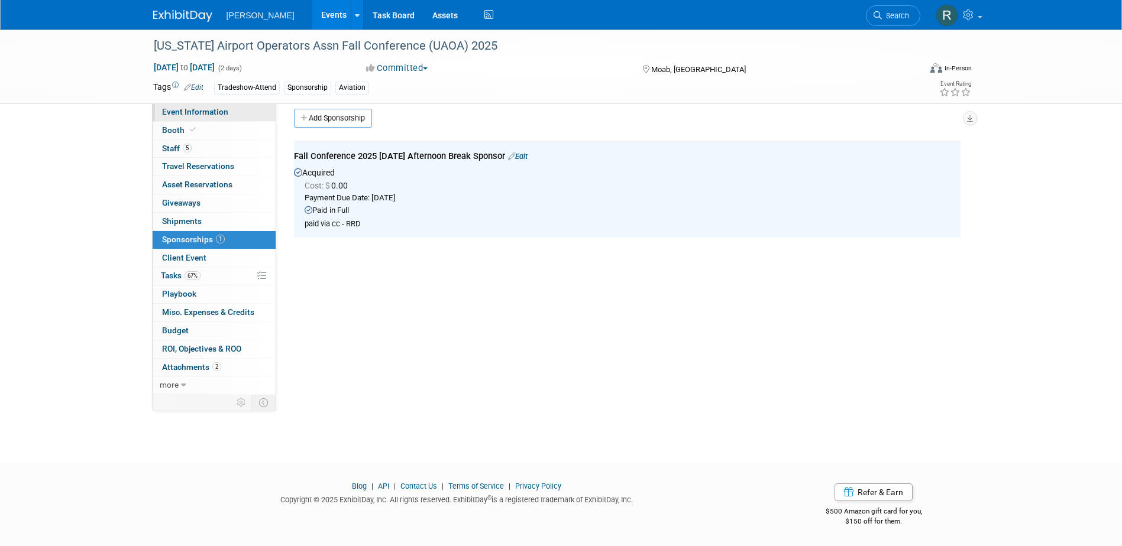
click at [196, 115] on span "Event Information" at bounding box center [195, 111] width 66 height 9
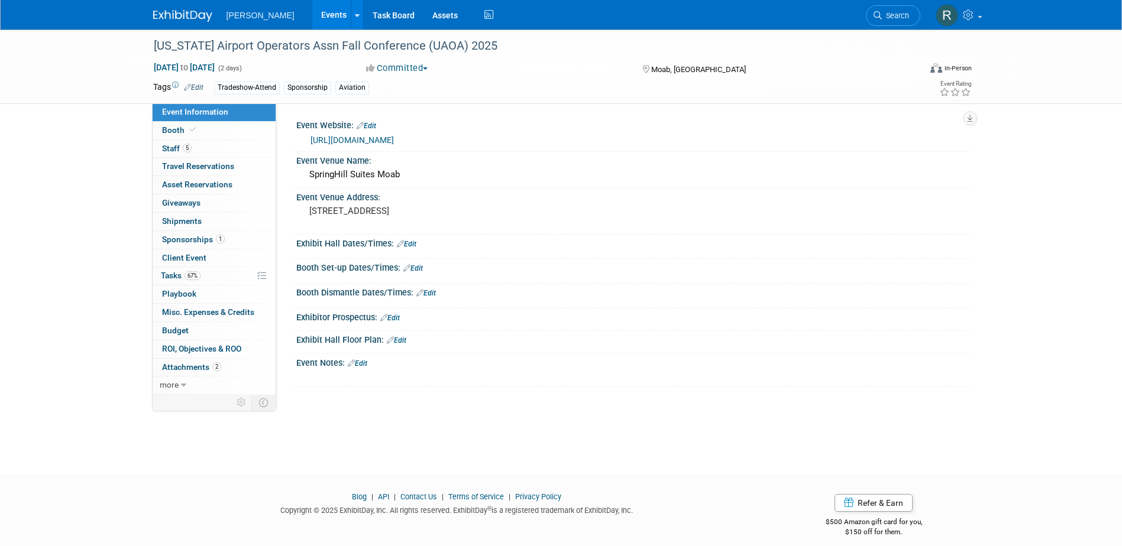
drag, startPoint x: 478, startPoint y: 144, endPoint x: 292, endPoint y: 142, distance: 186.2
click at [292, 142] on div "Event Website: Edit https://utahairportoperatorsassociation.org/" at bounding box center [630, 133] width 678 height 35
copy div "Event Website: Edit https://utahairportoperatorsassociation.org/"
click at [503, 155] on div "Event Venue Name:" at bounding box center [632, 159] width 673 height 15
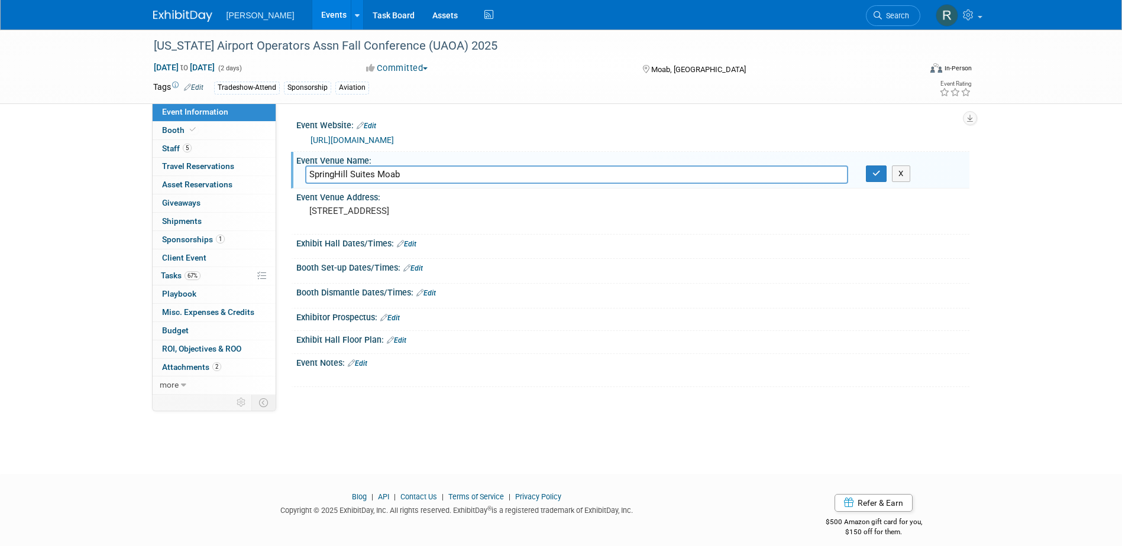
click at [394, 135] on link "https://utahairportoperatorsassociation.org/" at bounding box center [351, 139] width 83 height 9
click at [181, 238] on span "Sponsorships 1" at bounding box center [193, 239] width 63 height 9
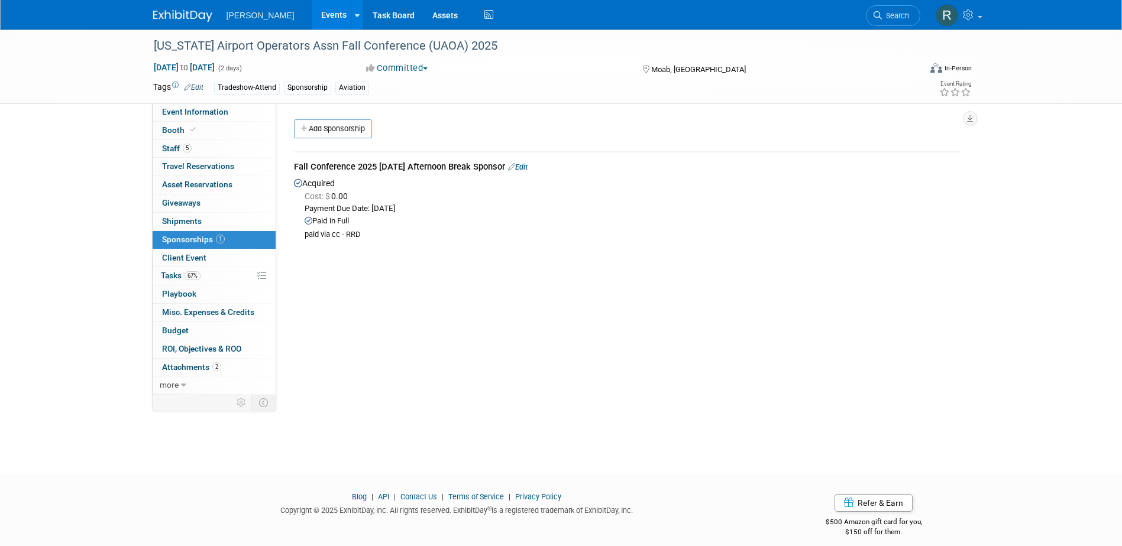
click at [527, 169] on link "Edit" at bounding box center [518, 167] width 20 height 9
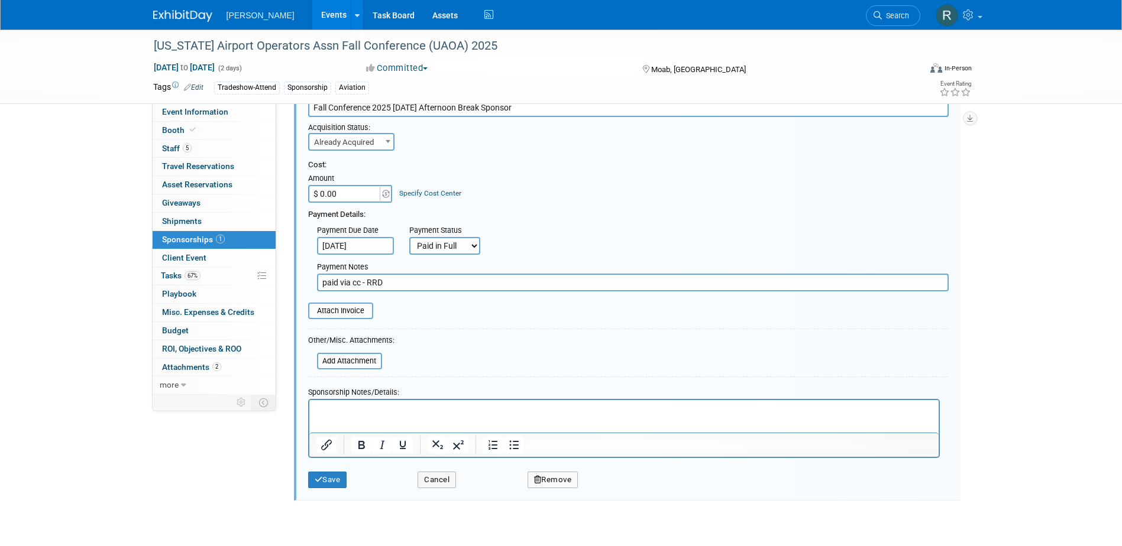
scroll to position [77, 0]
click at [363, 410] on p "Rich Text Area. Press ALT-0 for help." at bounding box center [623, 410] width 615 height 12
click at [357, 190] on input "$ 0.00" at bounding box center [345, 193] width 74 height 18
type input "$ 350.00"
click at [407, 193] on link "Specify Cost Center" at bounding box center [430, 193] width 62 height 8
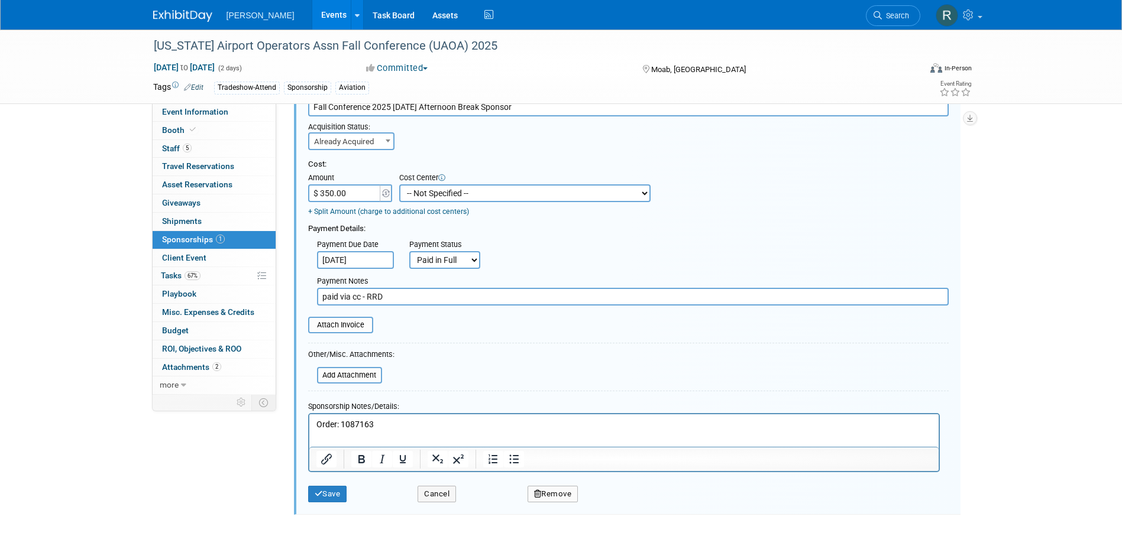
click at [406, 192] on select "-- Not Specified -- Advisory Services - Expenses_1001.502 Aerial Acquisition - …" at bounding box center [524, 193] width 251 height 18
select select "18966233"
click at [399, 184] on select "-- Not Specified -- Advisory Services - Expenses_1001.502 Aerial Acquisition - …" at bounding box center [524, 193] width 251 height 18
click at [342, 326] on input "file" at bounding box center [301, 325] width 141 height 14
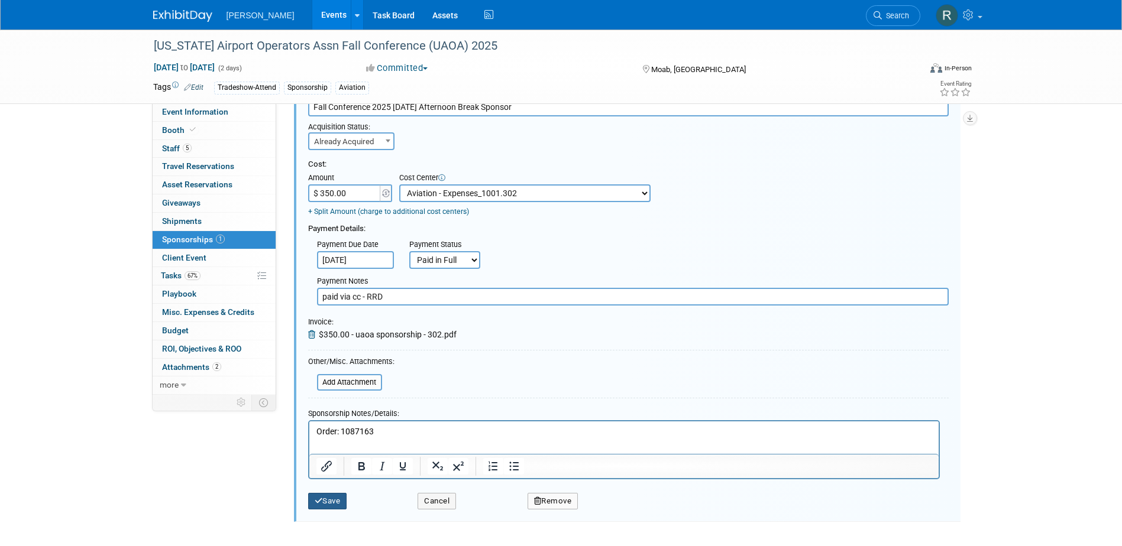
click at [326, 500] on button "Save" at bounding box center [327, 501] width 39 height 17
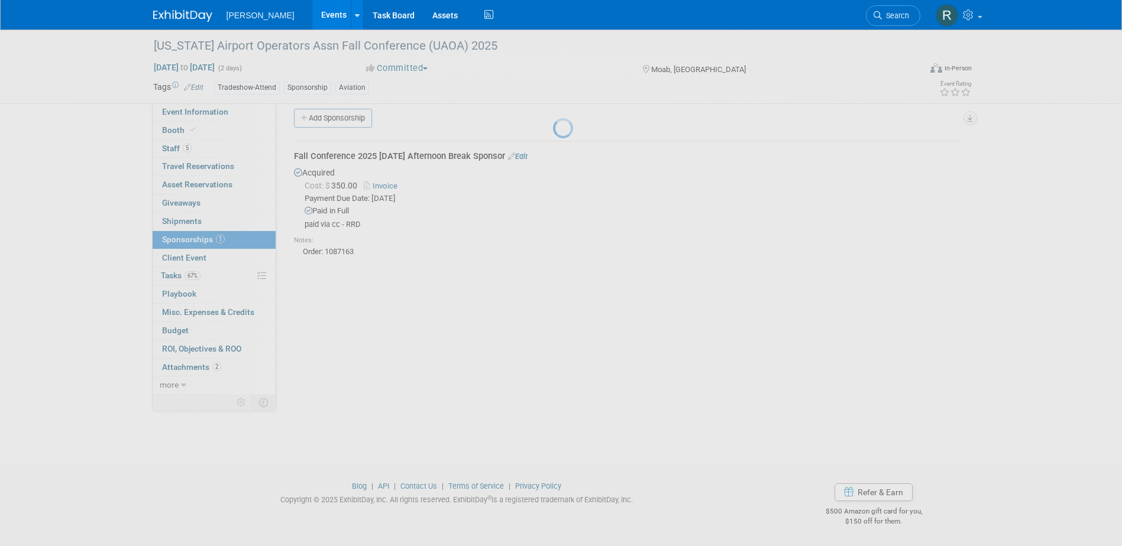
scroll to position [11, 0]
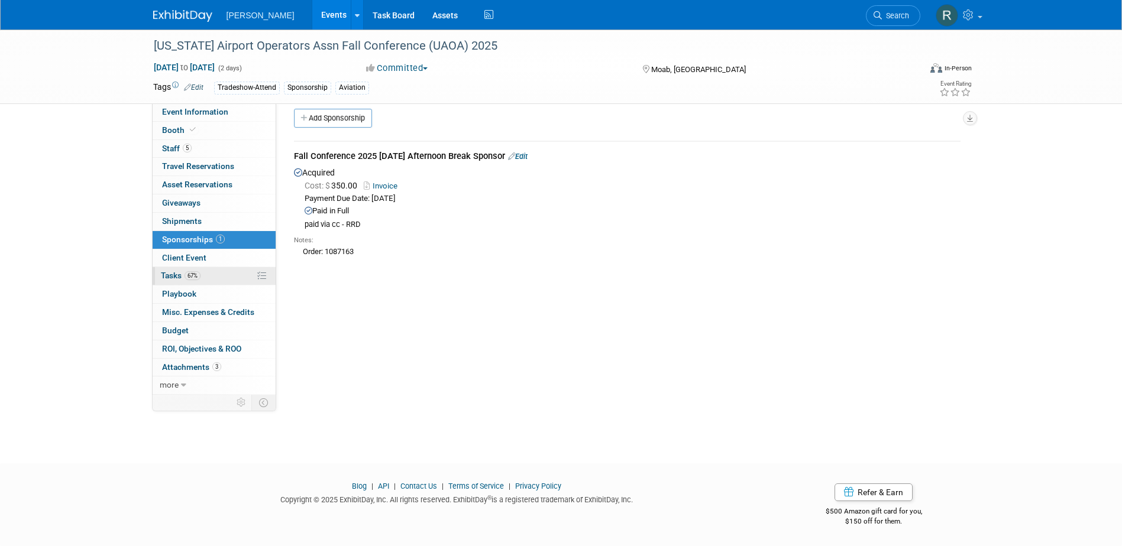
click at [178, 273] on span "Tasks 67%" at bounding box center [181, 275] width 40 height 9
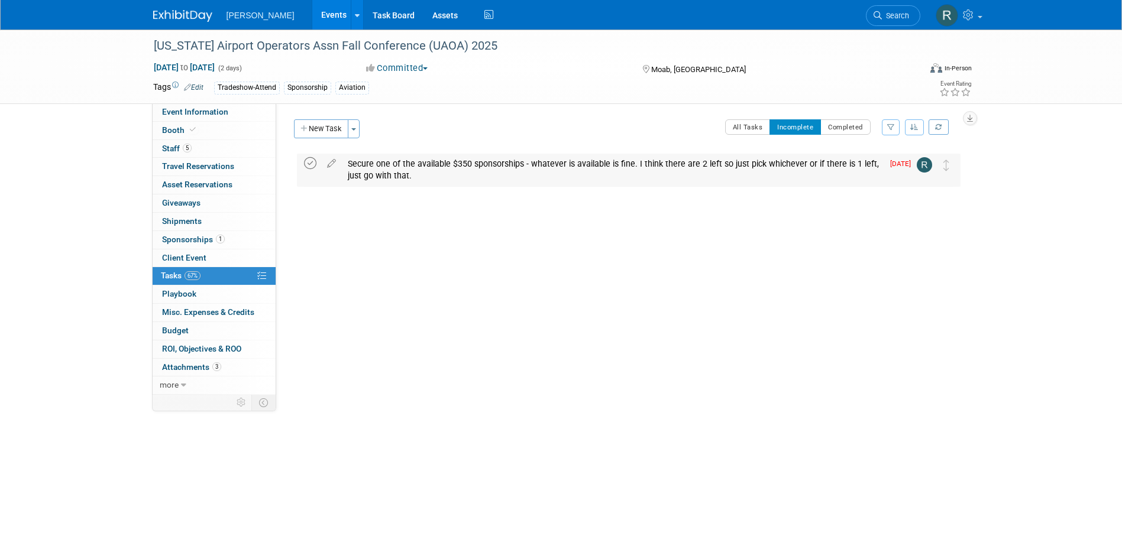
click at [310, 161] on icon at bounding box center [310, 163] width 12 height 12
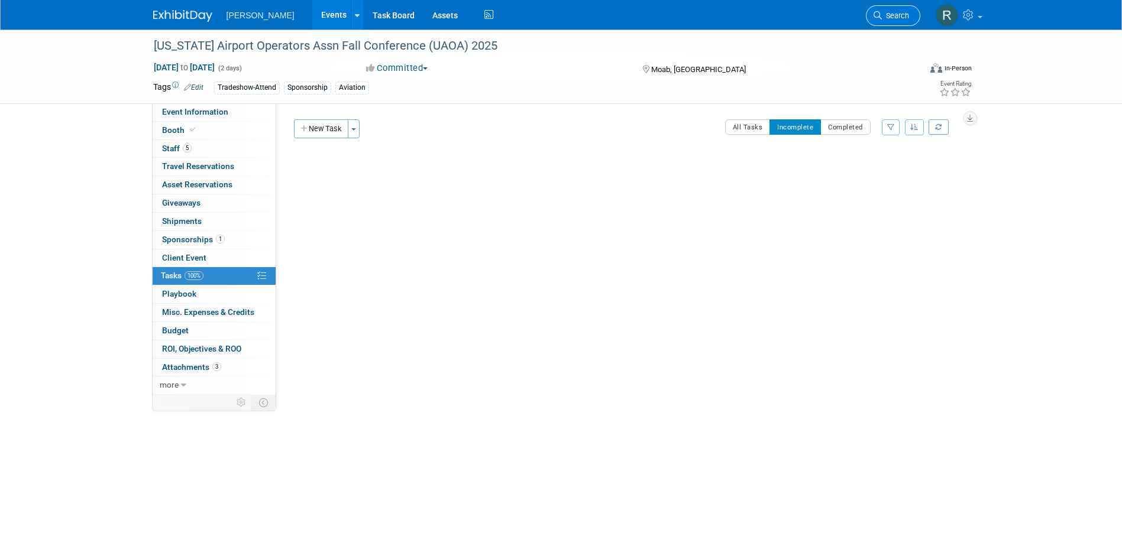
click at [873, 21] on link "Search" at bounding box center [893, 15] width 54 height 21
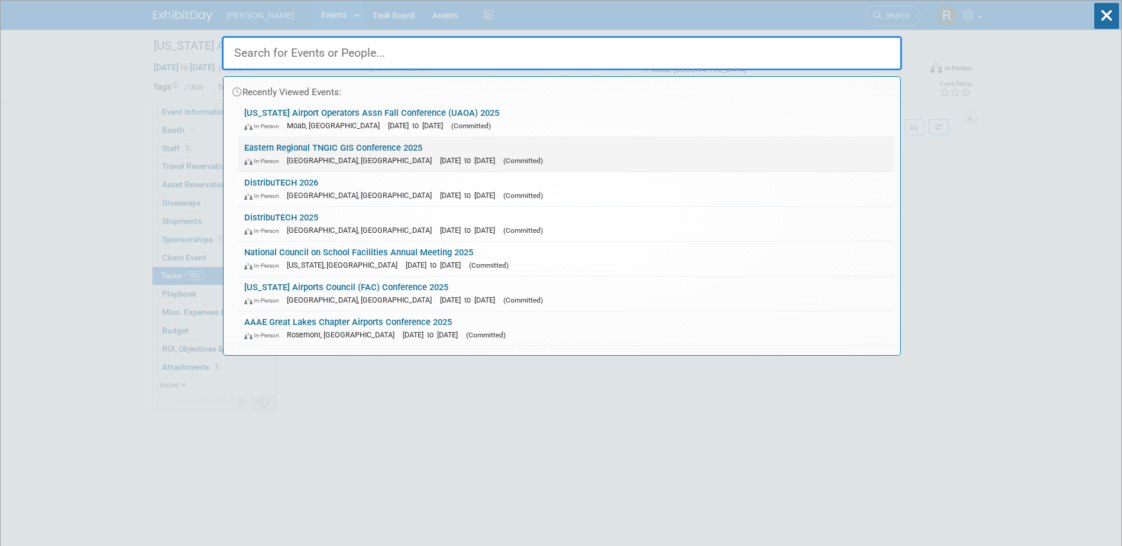
click at [296, 147] on link "Eastern Regional TNGIC GIS Conference 2025 In-Person Kingsport, TN Sep 4, 2025 …" at bounding box center [566, 154] width 656 height 34
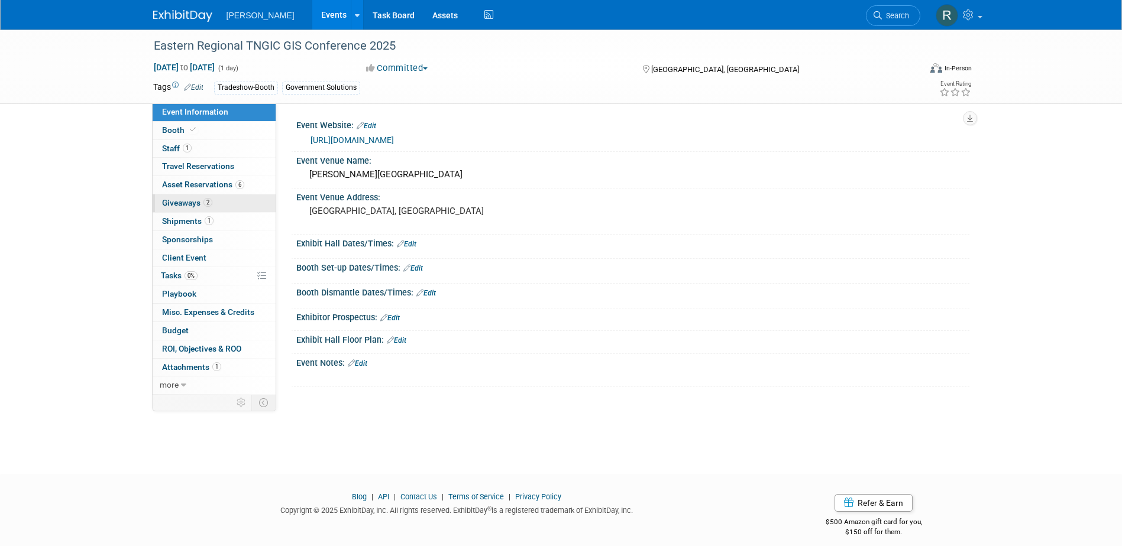
click at [183, 205] on span "Giveaways 2" at bounding box center [187, 202] width 50 height 9
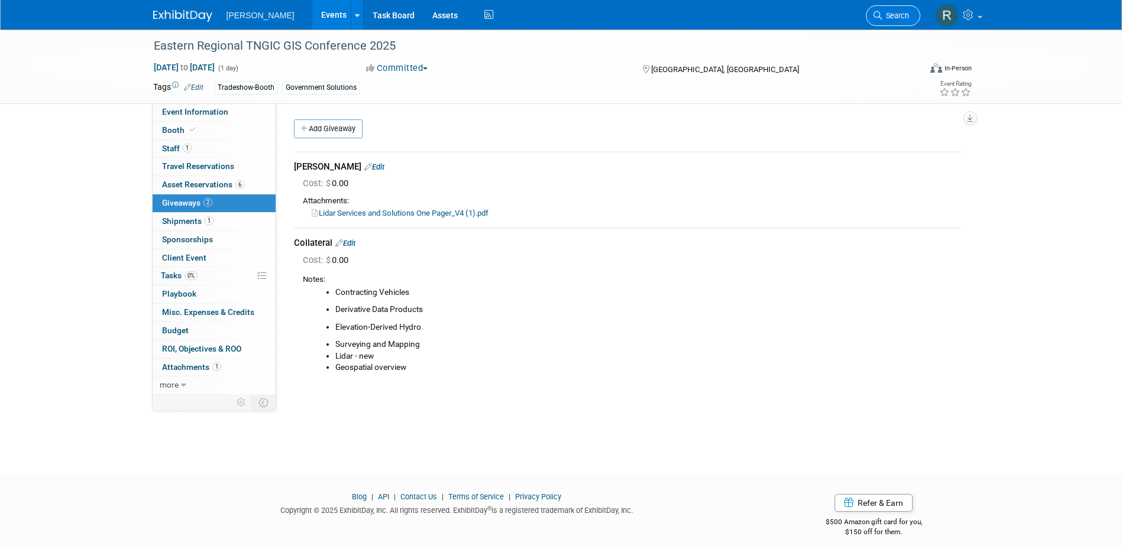
click at [886, 10] on link "Search" at bounding box center [893, 15] width 54 height 21
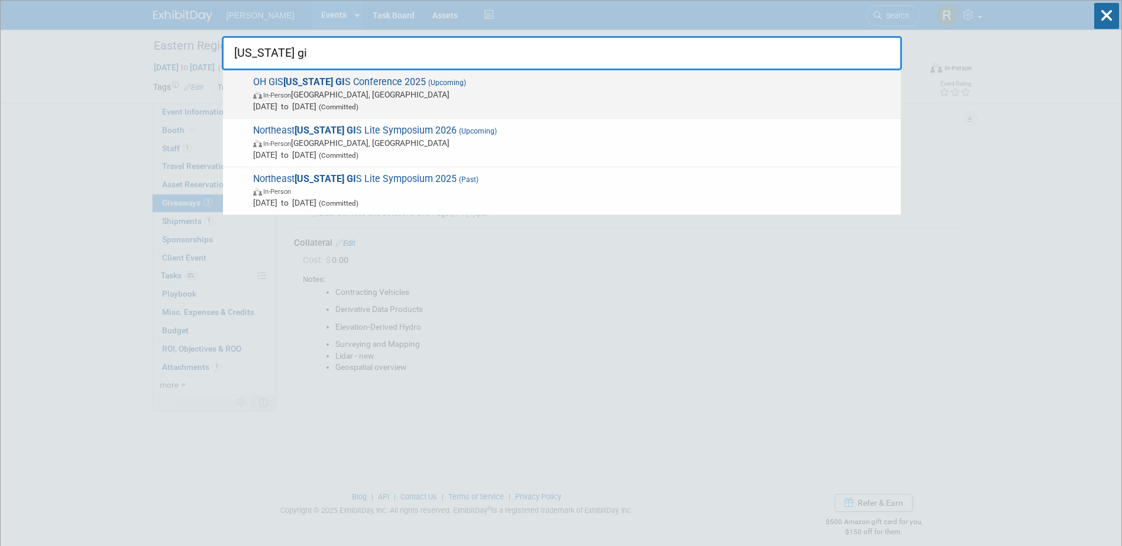
type input "[US_STATE] gi"
click at [502, 82] on span "OH GIS [US_STATE] GI S Conference 2025 (Upcoming) In-Person [GEOGRAPHIC_DATA], …" at bounding box center [571, 94] width 645 height 36
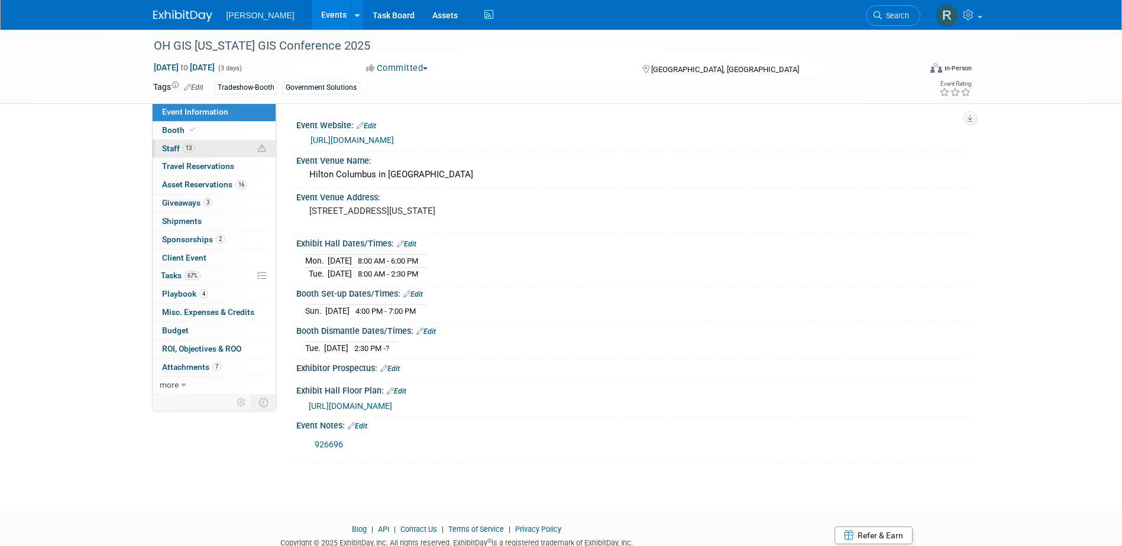
click at [167, 150] on span "Staff 13" at bounding box center [178, 148] width 33 height 9
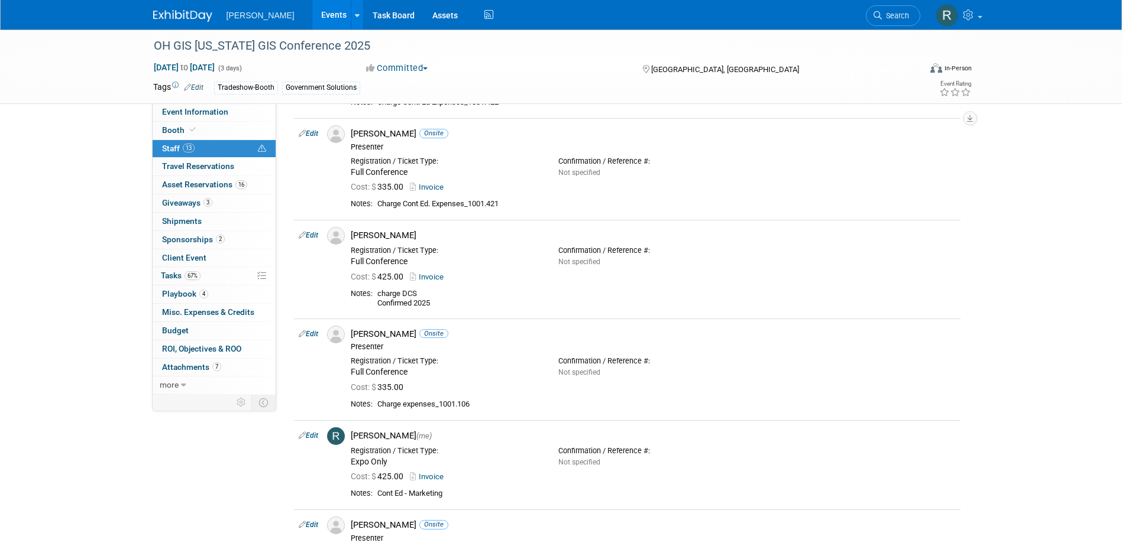
scroll to position [769, 0]
